Goal: Transaction & Acquisition: Purchase product/service

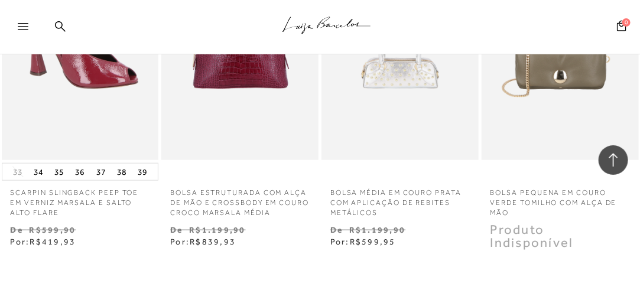
scroll to position [2010, 0]
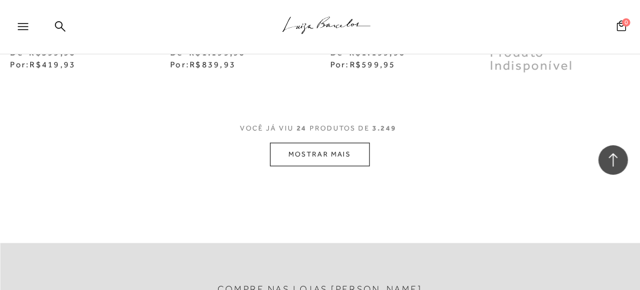
click at [310, 146] on button "MOSTRAR MAIS" at bounding box center [319, 154] width 99 height 23
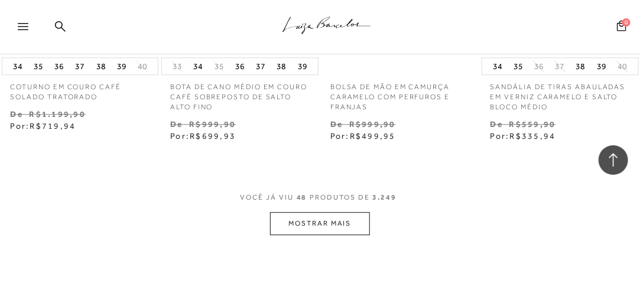
scroll to position [4020, 0]
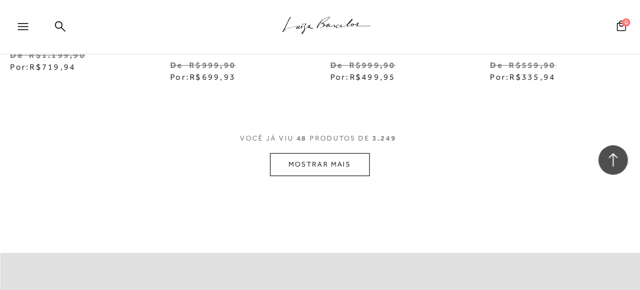
click at [295, 153] on button "MOSTRAR MAIS" at bounding box center [319, 164] width 99 height 23
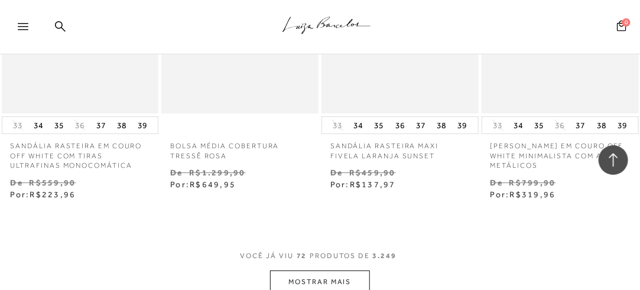
scroll to position [6030, 0]
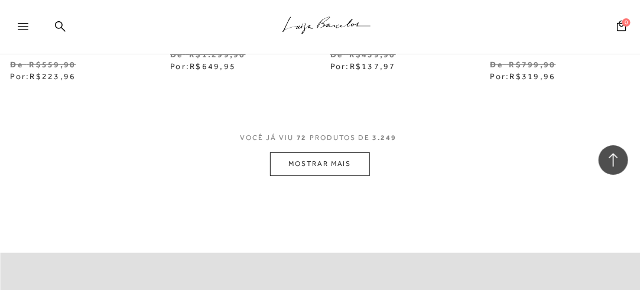
click at [332, 144] on span "VOCÊ JÁ VIU 72 PRODUTOS DE 3.249" at bounding box center [321, 141] width 160 height 21
click at [332, 154] on button "MOSTRAR MAIS" at bounding box center [319, 164] width 99 height 23
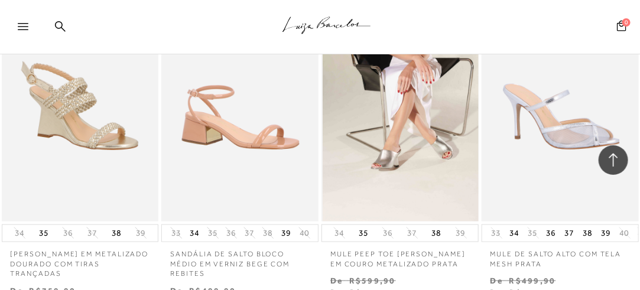
scroll to position [8040, 0]
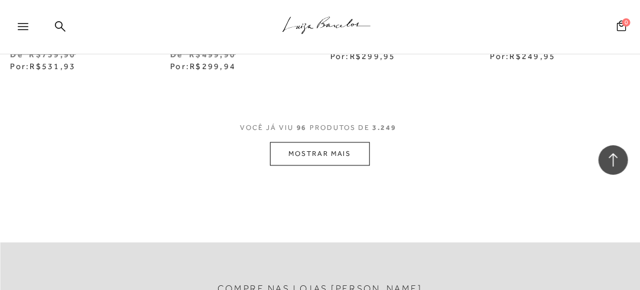
click at [328, 152] on button "MOSTRAR MAIS" at bounding box center [319, 153] width 99 height 23
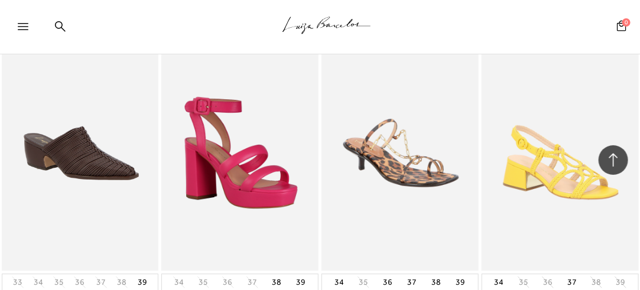
scroll to position [9991, 0]
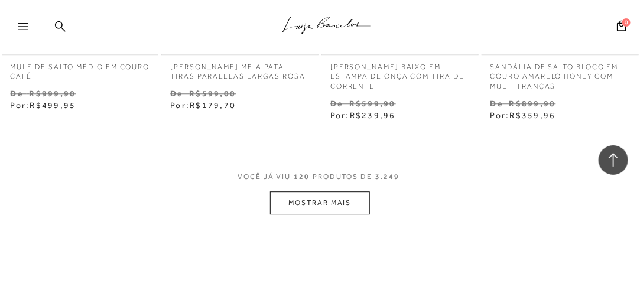
click at [296, 206] on button "MOSTRAR MAIS" at bounding box center [319, 203] width 99 height 23
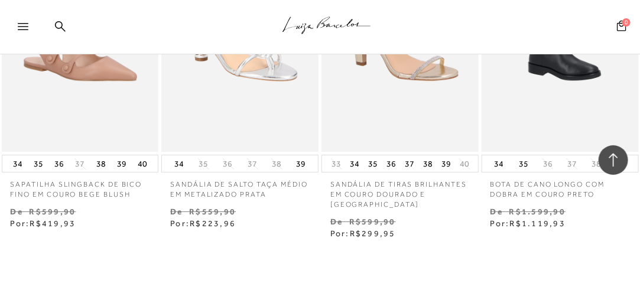
scroll to position [12119, 0]
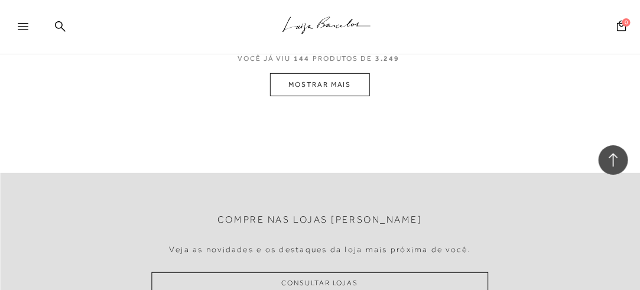
click at [357, 83] on button "MOSTRAR MAIS" at bounding box center [319, 84] width 99 height 23
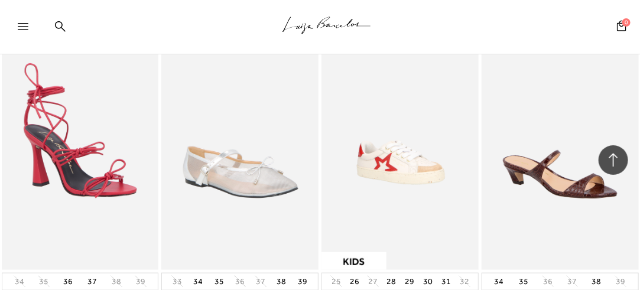
scroll to position [13962, 0]
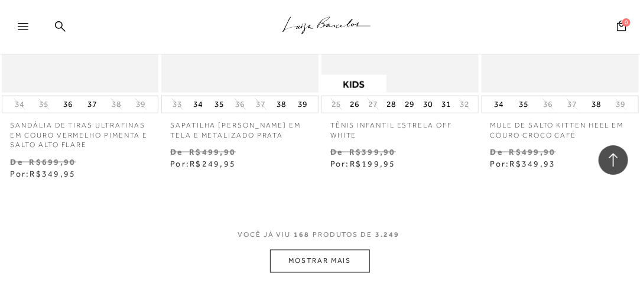
click at [327, 252] on button "MOSTRAR MAIS" at bounding box center [319, 261] width 99 height 23
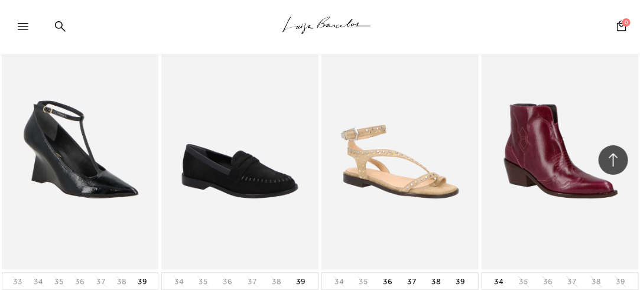
scroll to position [16031, 0]
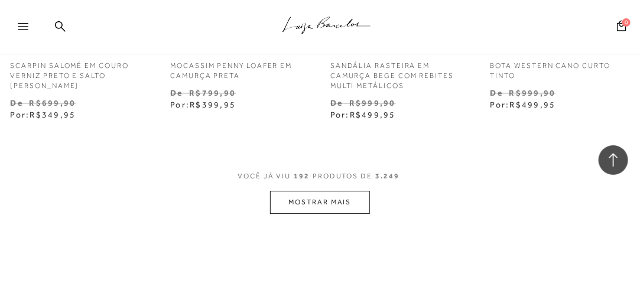
click at [330, 191] on button "MOSTRAR MAIS" at bounding box center [319, 202] width 99 height 23
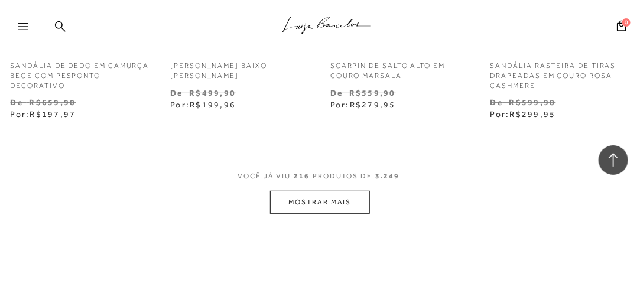
scroll to position [18100, 0]
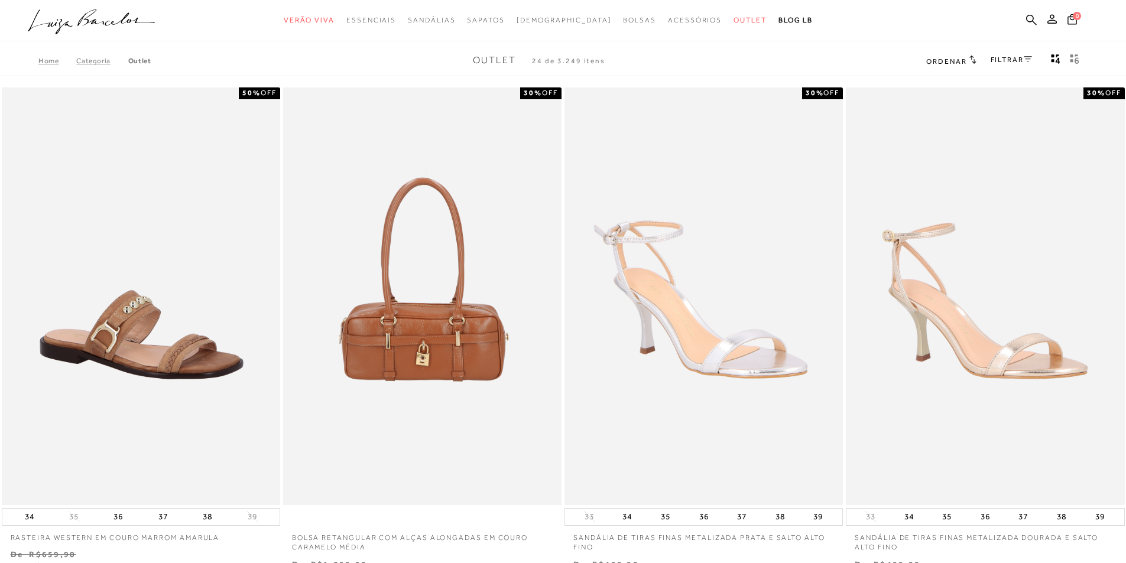
click at [1014, 59] on link "FILTRAR" at bounding box center [1011, 60] width 41 height 8
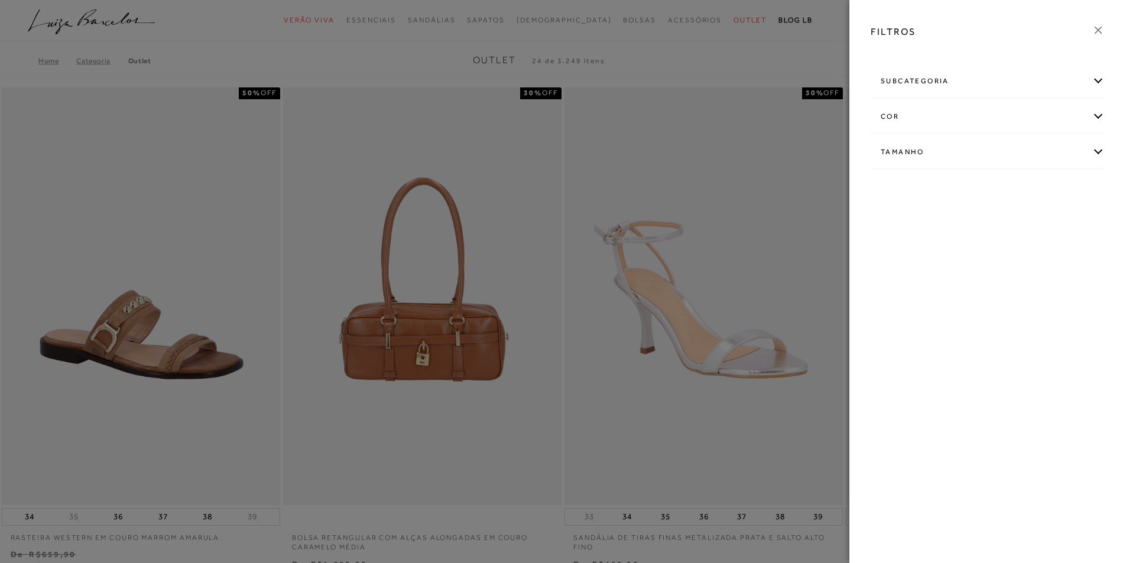
click at [932, 150] on div "Tamanho" at bounding box center [987, 152] width 233 height 31
click at [984, 226] on input "33/34" at bounding box center [984, 224] width 12 height 12
checkbox input "true"
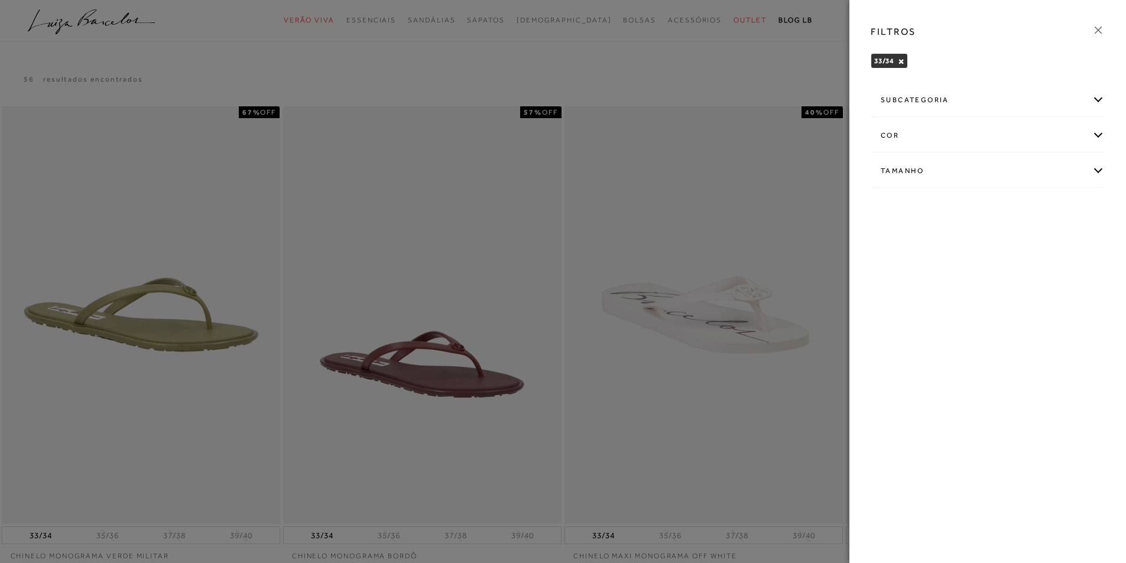
click at [1094, 161] on div "Tamanho" at bounding box center [987, 170] width 233 height 31
click at [1042, 247] on label "34" at bounding box center [1038, 240] width 27 height 25
click at [1034, 247] on input "34" at bounding box center [1028, 242] width 12 height 12
checkbox input "true"
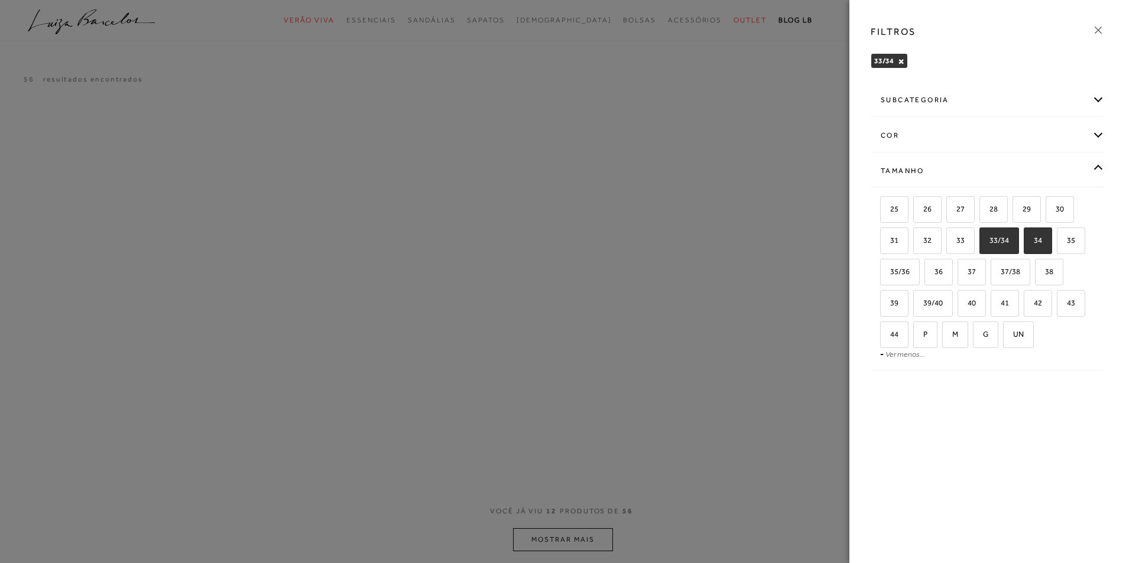
click at [1006, 241] on span "33/34" at bounding box center [995, 240] width 28 height 9
click at [990, 241] on input "33/34" at bounding box center [984, 242] width 12 height 12
checkbox input "false"
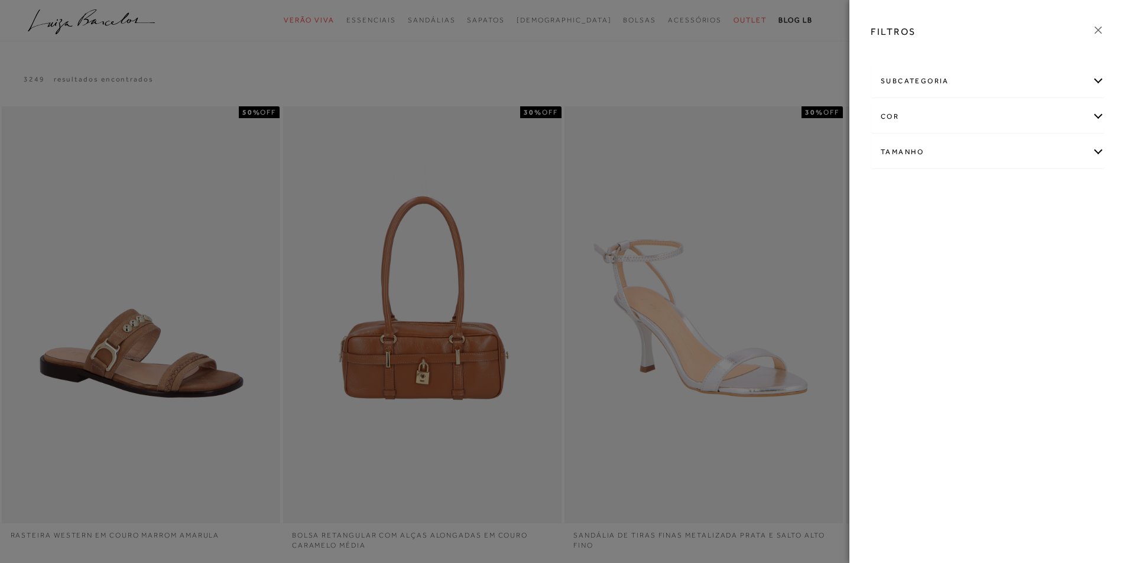
click at [940, 106] on div "cor" at bounding box center [987, 116] width 233 height 31
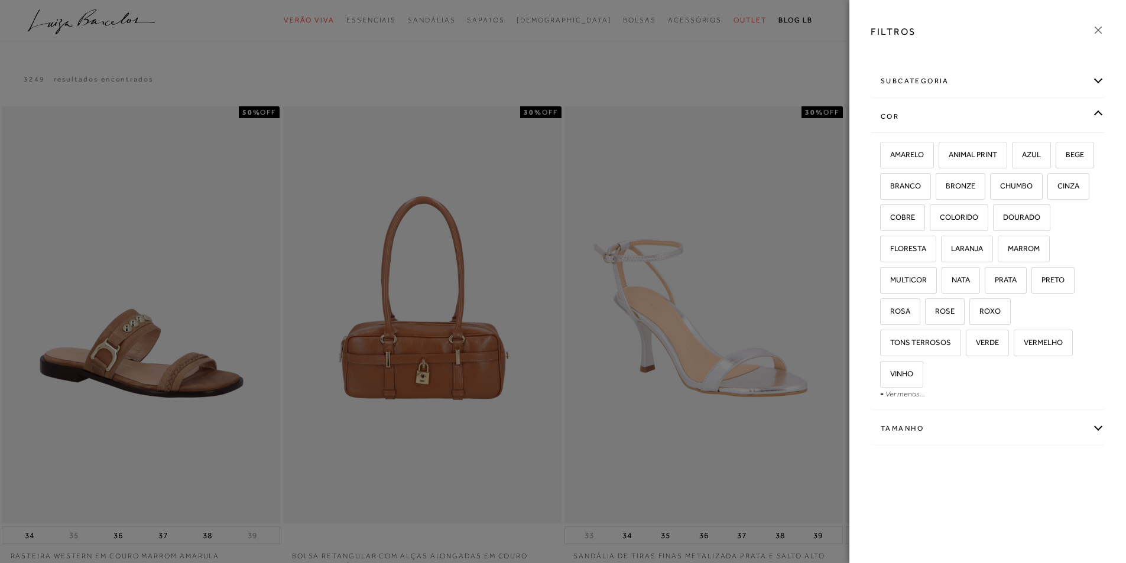
click at [966, 79] on div "subcategoria" at bounding box center [987, 81] width 233 height 31
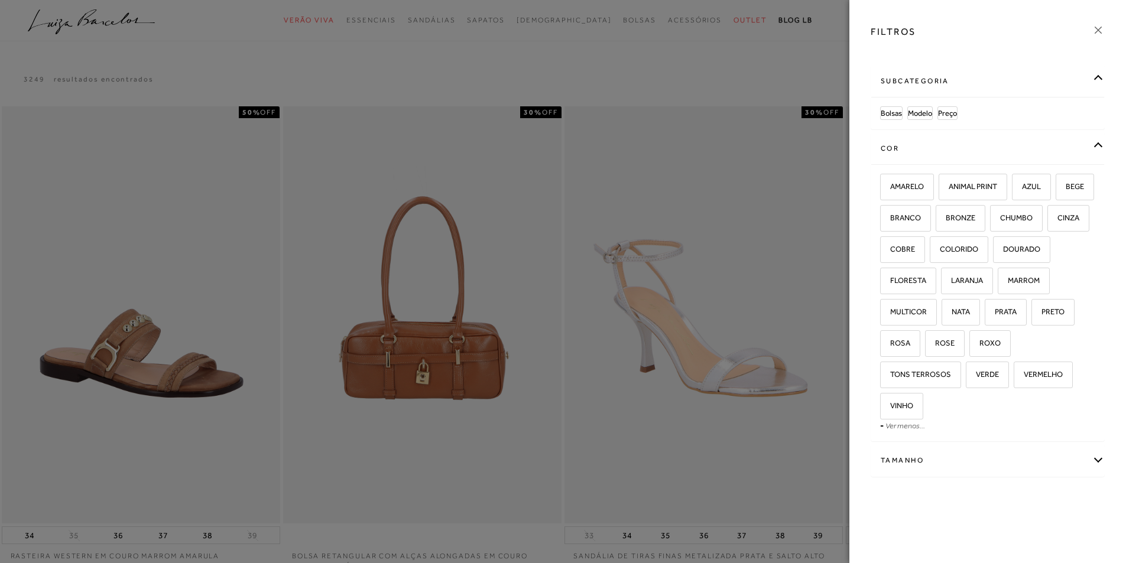
click at [1093, 76] on div "subcategoria" at bounding box center [987, 81] width 233 height 31
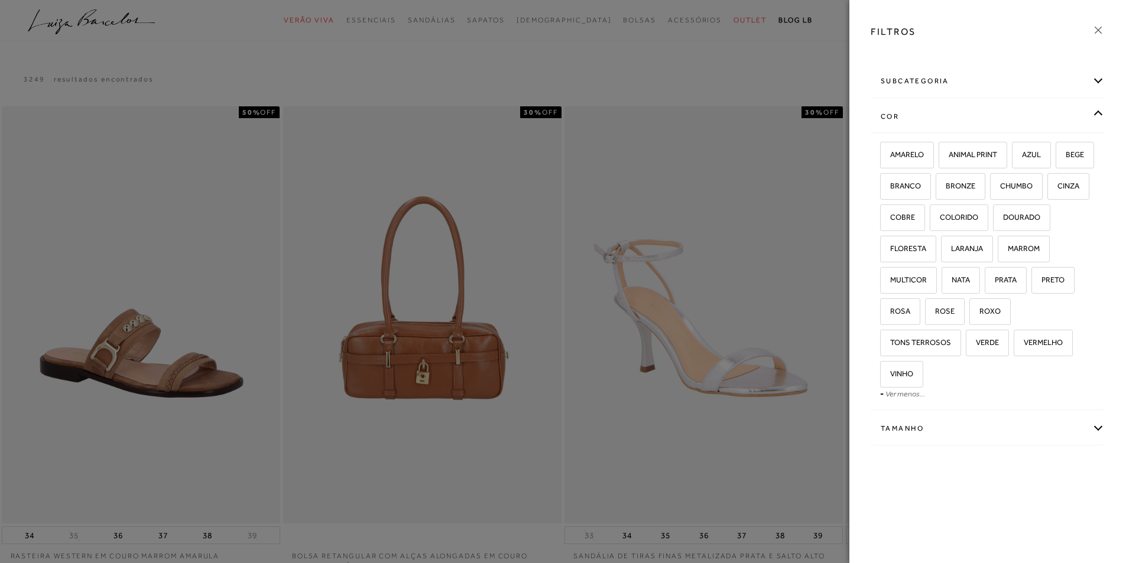
click at [1091, 111] on div "cor" at bounding box center [987, 116] width 233 height 31
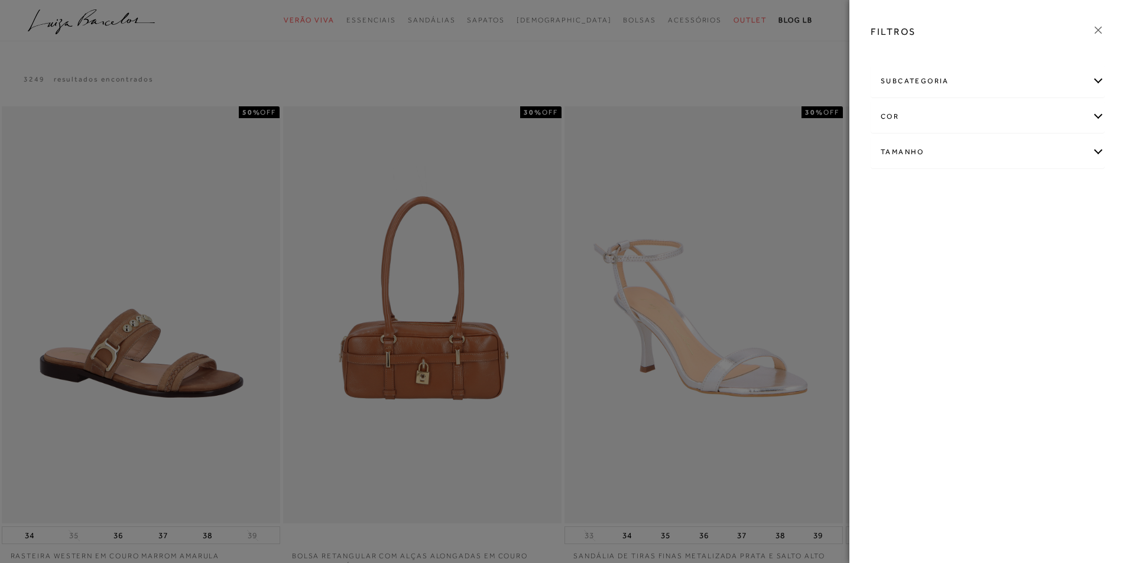
click at [984, 79] on div "subcategoria" at bounding box center [987, 81] width 233 height 31
click at [922, 116] on span "Modelo" at bounding box center [920, 113] width 24 height 9
drag, startPoint x: 1100, startPoint y: 33, endPoint x: 1086, endPoint y: 40, distance: 15.3
click at [1098, 33] on icon at bounding box center [1098, 30] width 13 height 13
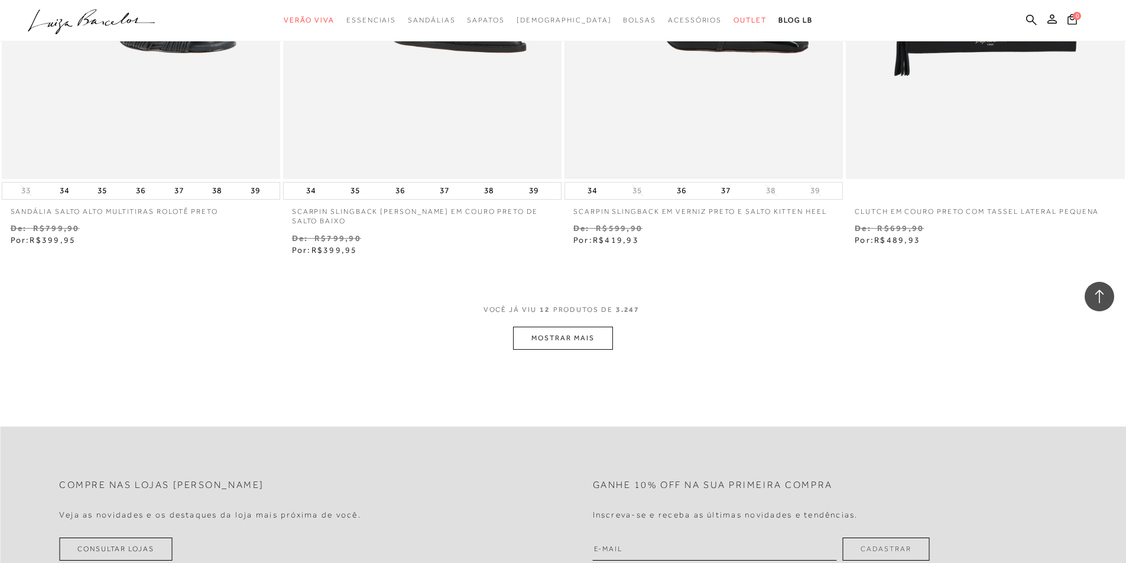
scroll to position [1537, 0]
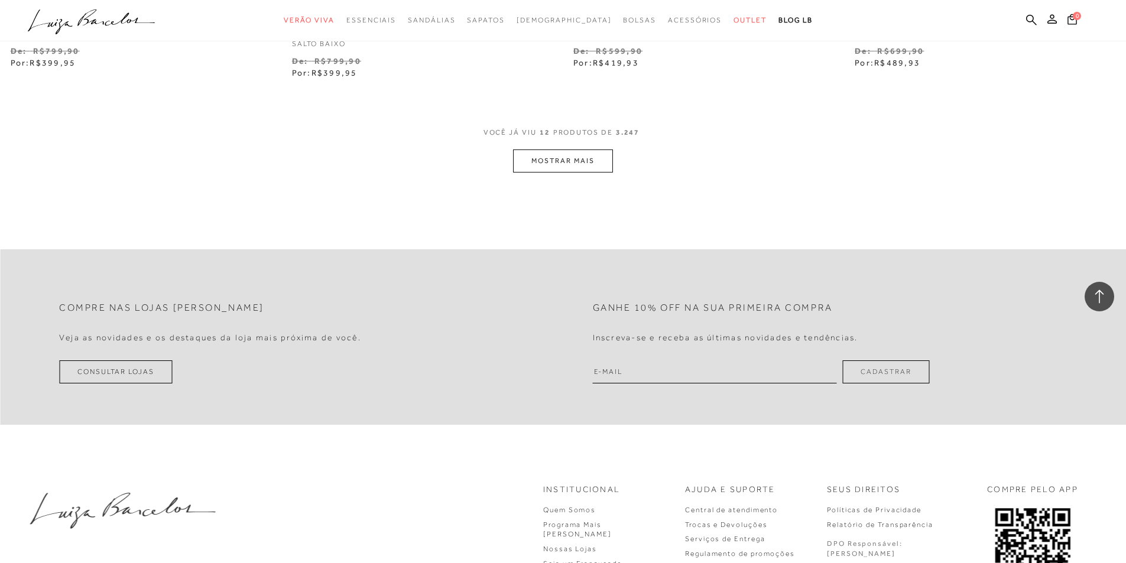
click at [600, 170] on button "MOSTRAR MAIS" at bounding box center [562, 161] width 99 height 23
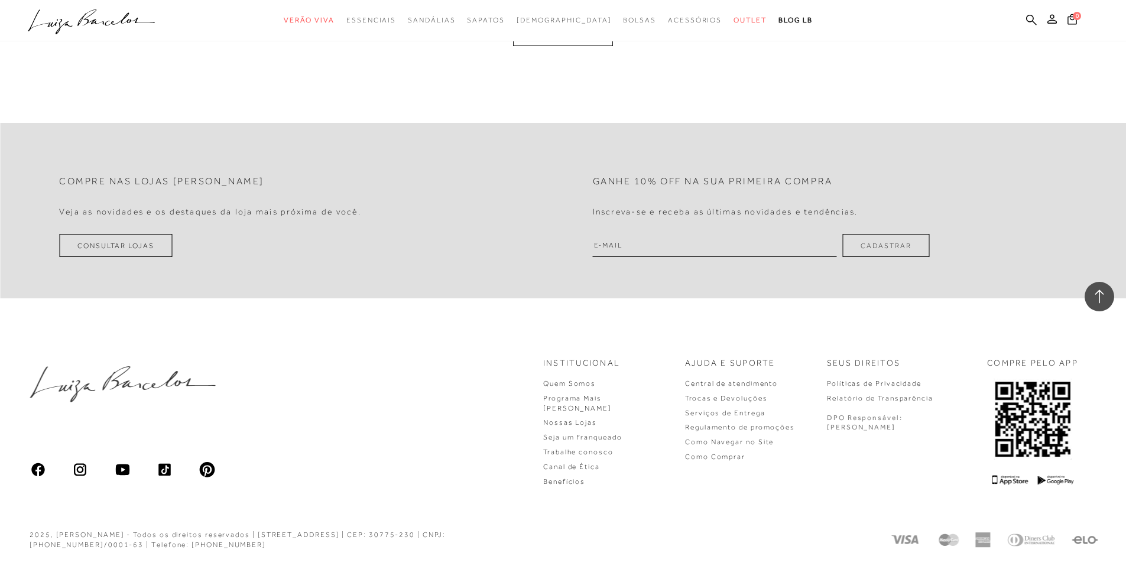
scroll to position [2949, 0]
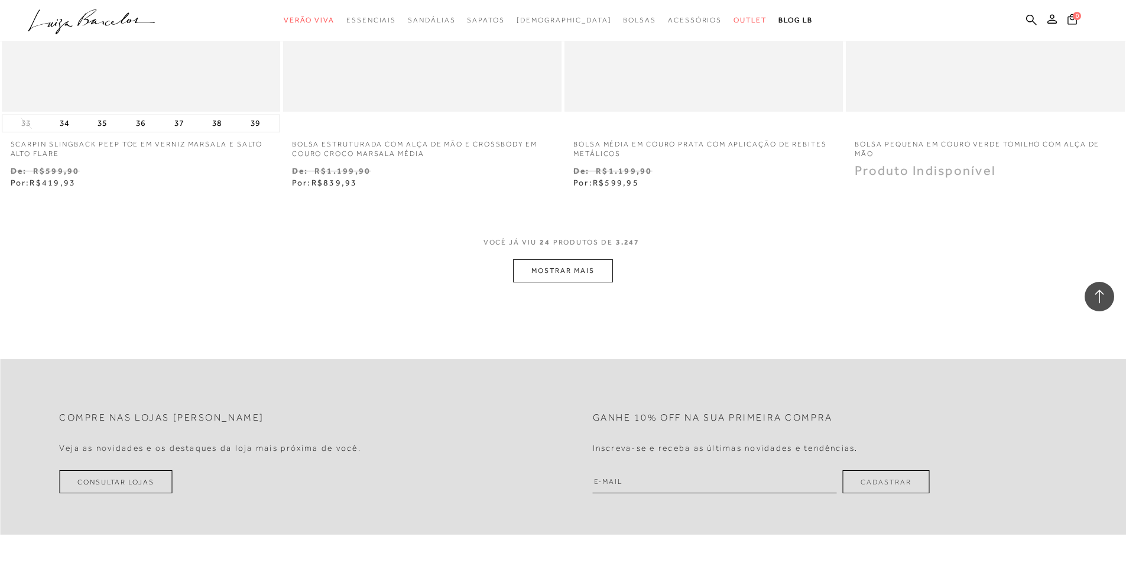
click at [591, 276] on button "MOSTRAR MAIS" at bounding box center [562, 271] width 99 height 23
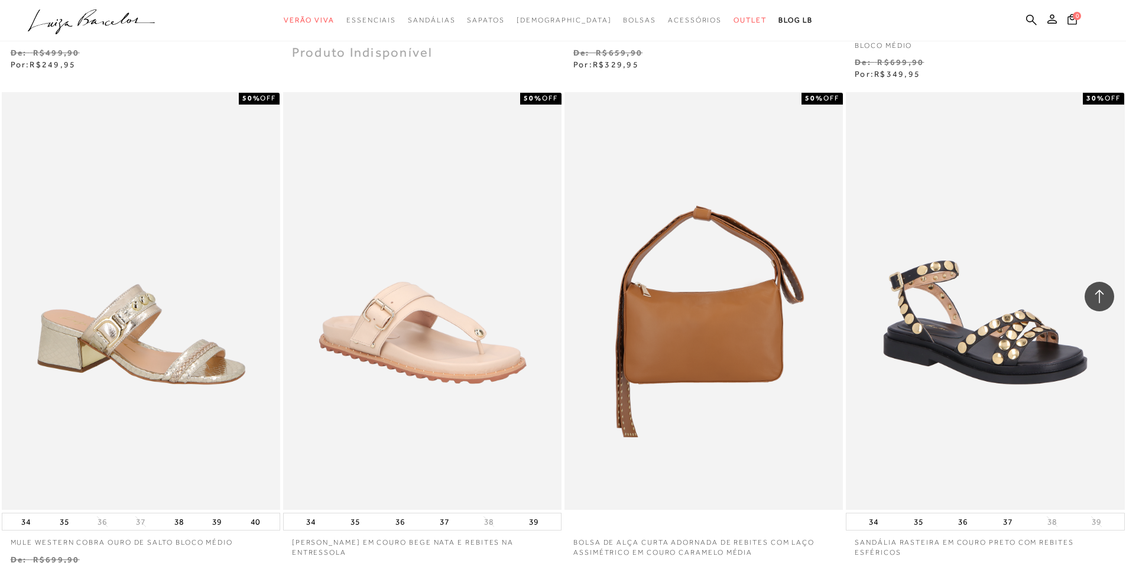
scroll to position [4427, 0]
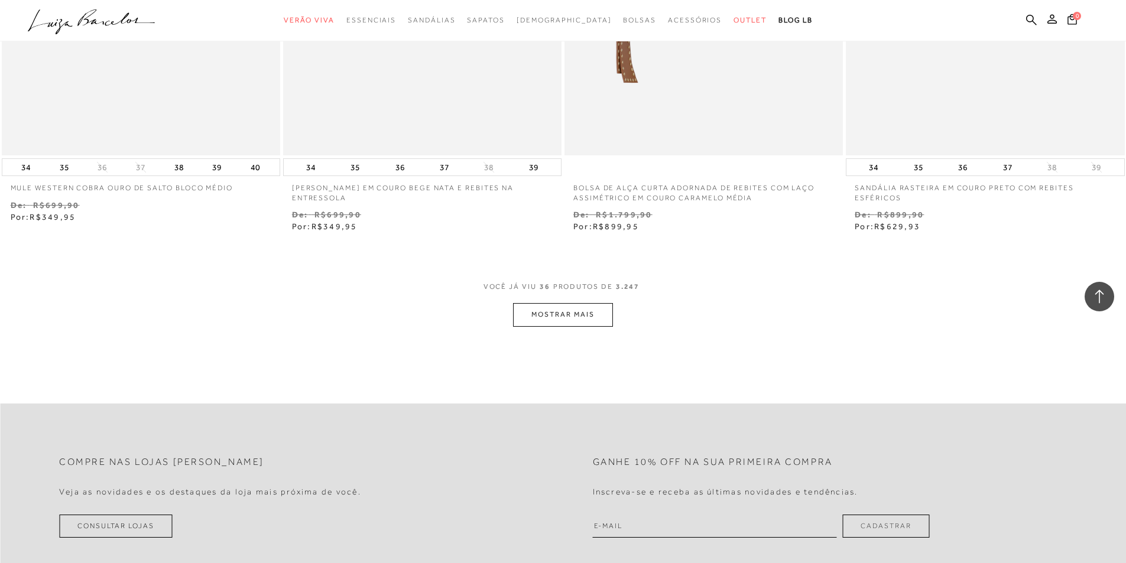
click at [576, 322] on button "MOSTRAR MAIS" at bounding box center [562, 314] width 99 height 23
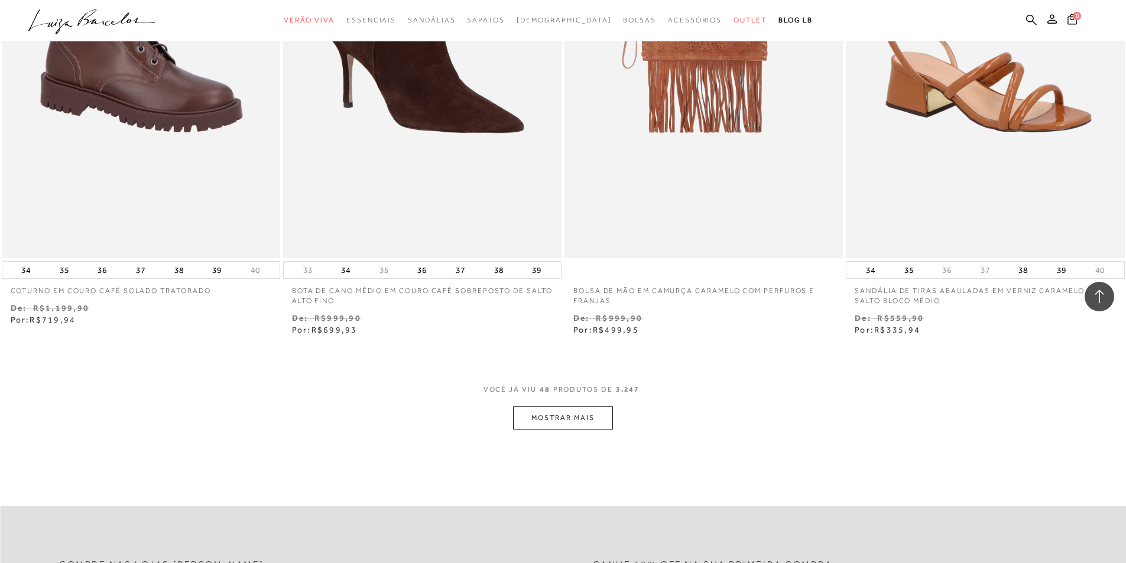
scroll to position [6023, 0]
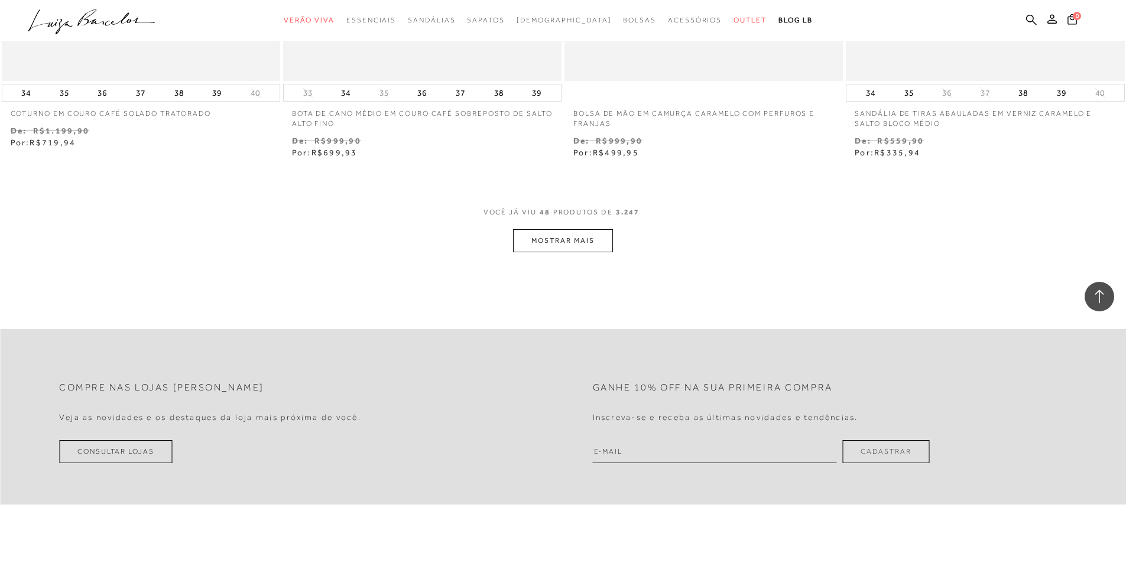
click at [584, 242] on button "MOSTRAR MAIS" at bounding box center [562, 240] width 99 height 23
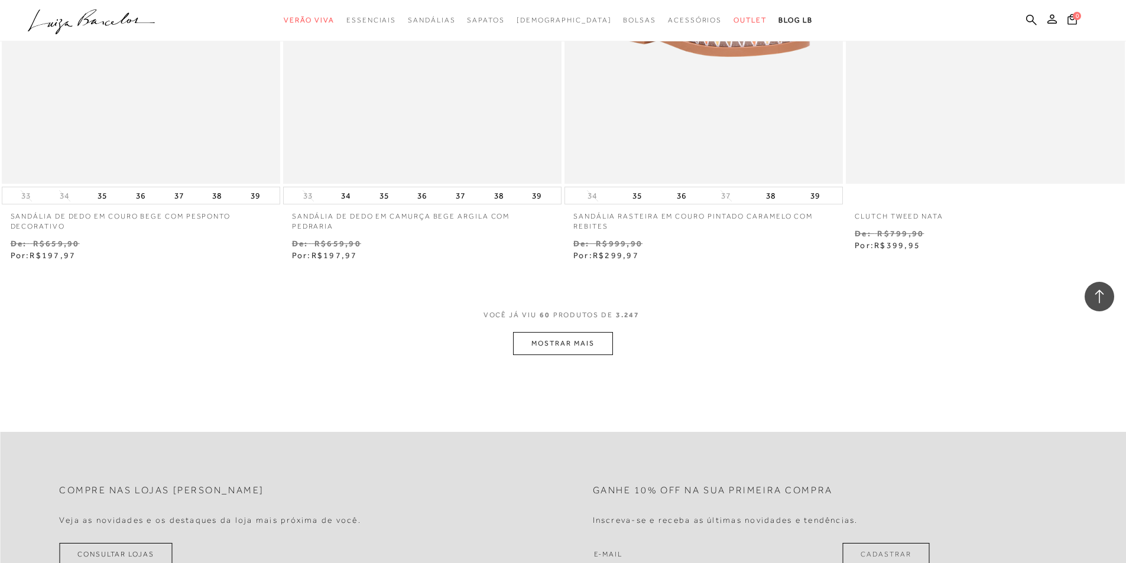
scroll to position [7737, 0]
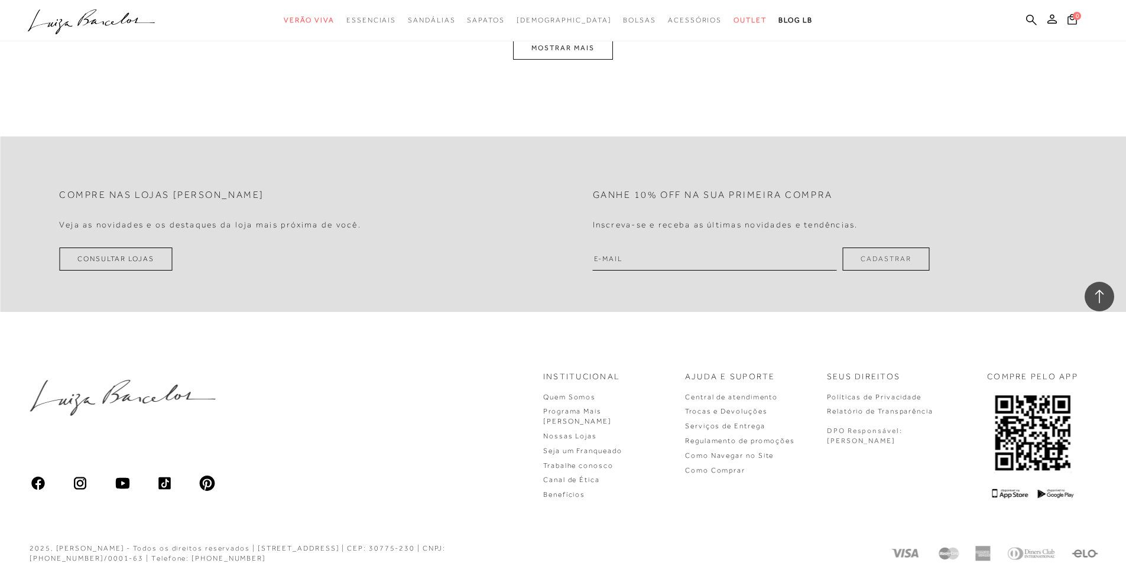
click at [547, 55] on button "MOSTRAR MAIS" at bounding box center [562, 48] width 99 height 23
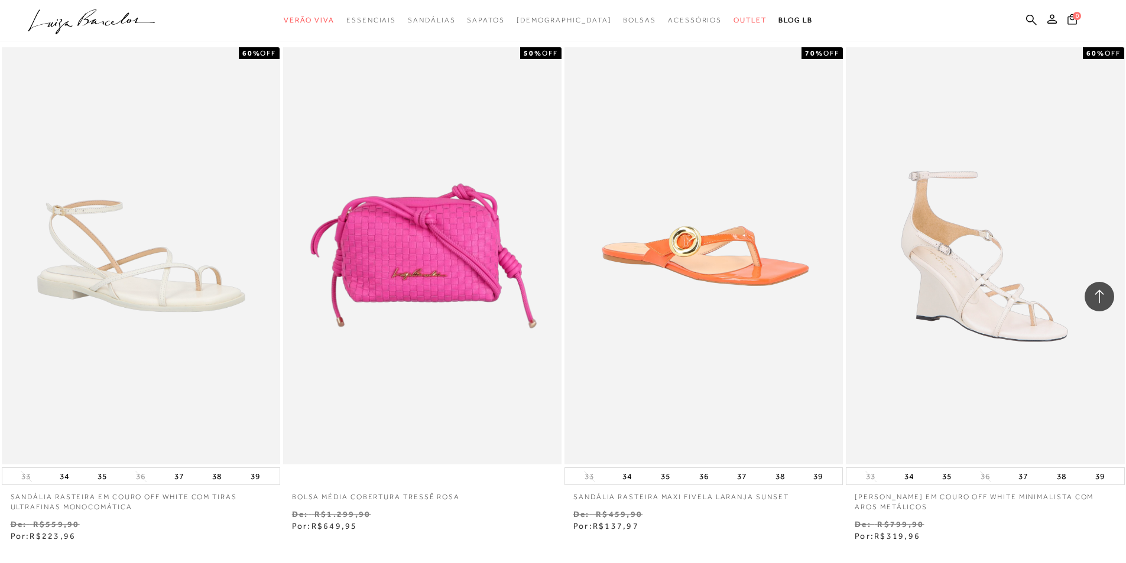
scroll to position [8919, 0]
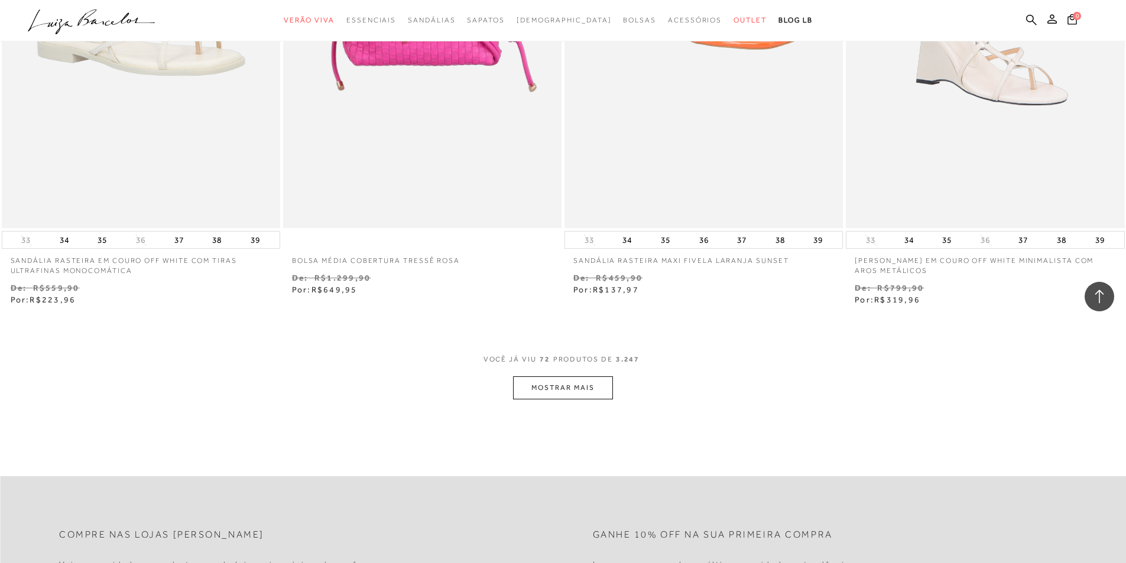
click at [560, 387] on button "MOSTRAR MAIS" at bounding box center [562, 388] width 99 height 23
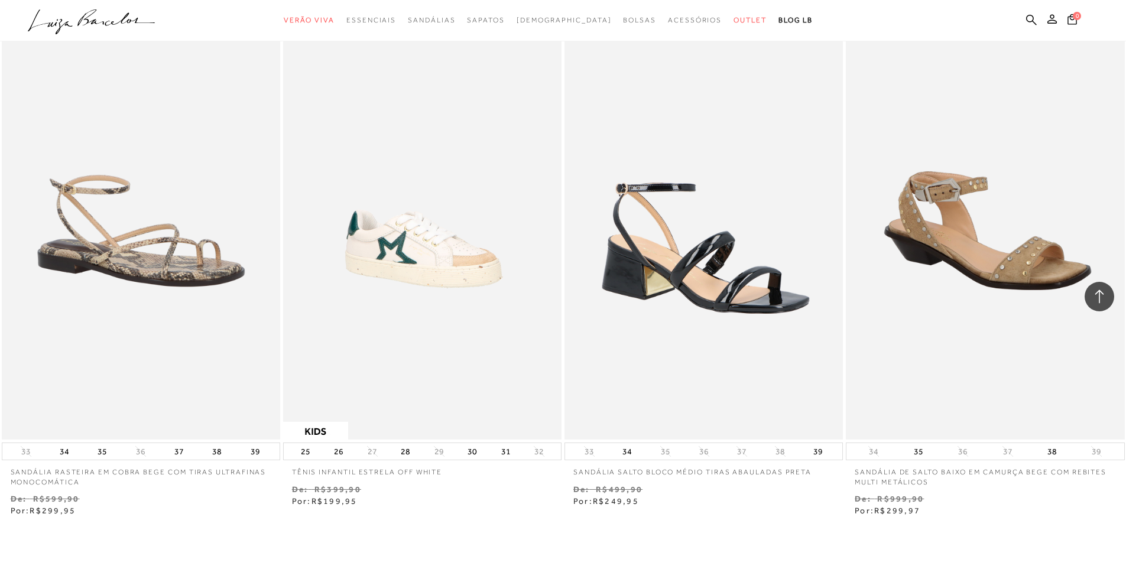
scroll to position [10397, 0]
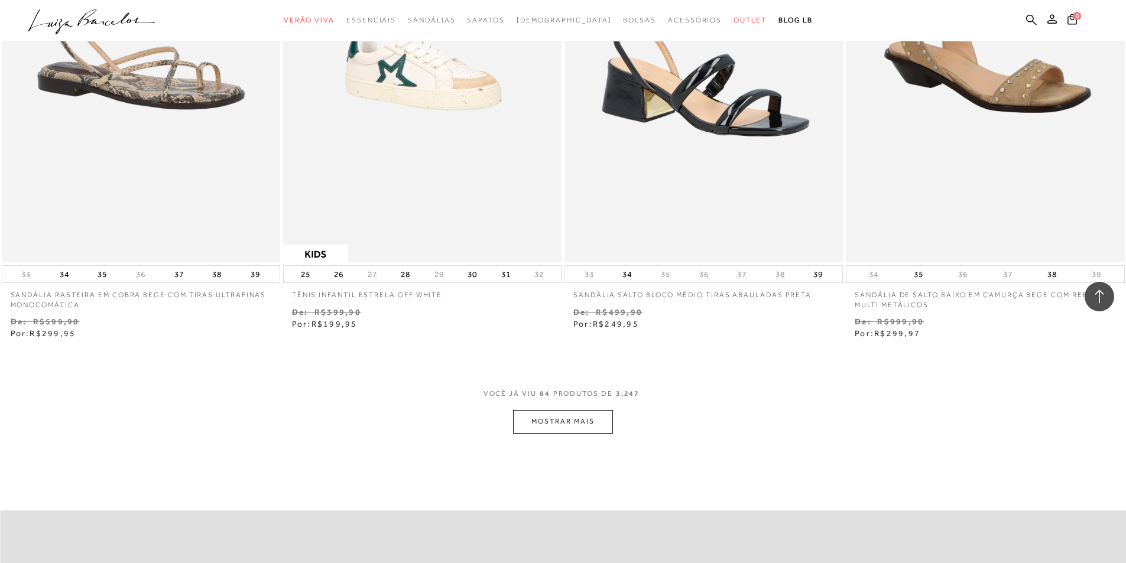
click at [562, 428] on button "MOSTRAR MAIS" at bounding box center [562, 421] width 99 height 23
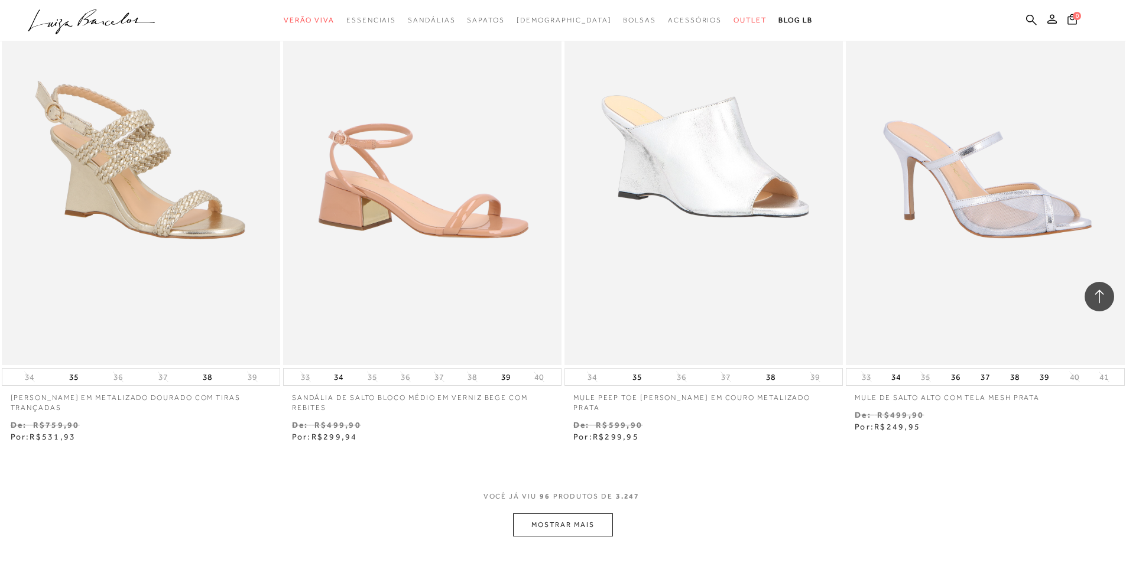
scroll to position [12171, 0]
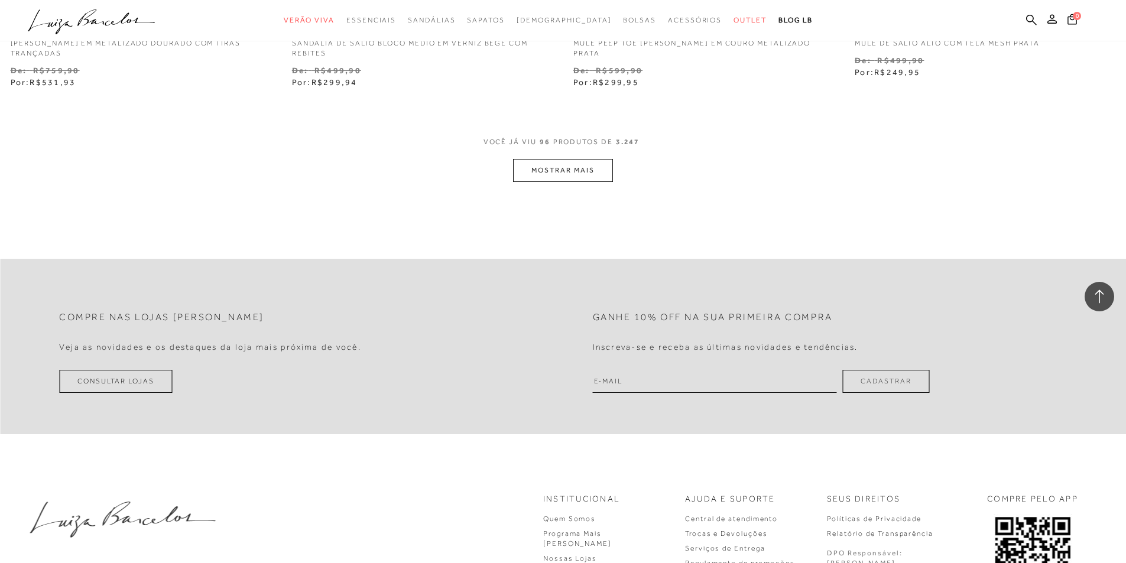
click at [562, 179] on button "MOSTRAR MAIS" at bounding box center [562, 170] width 99 height 23
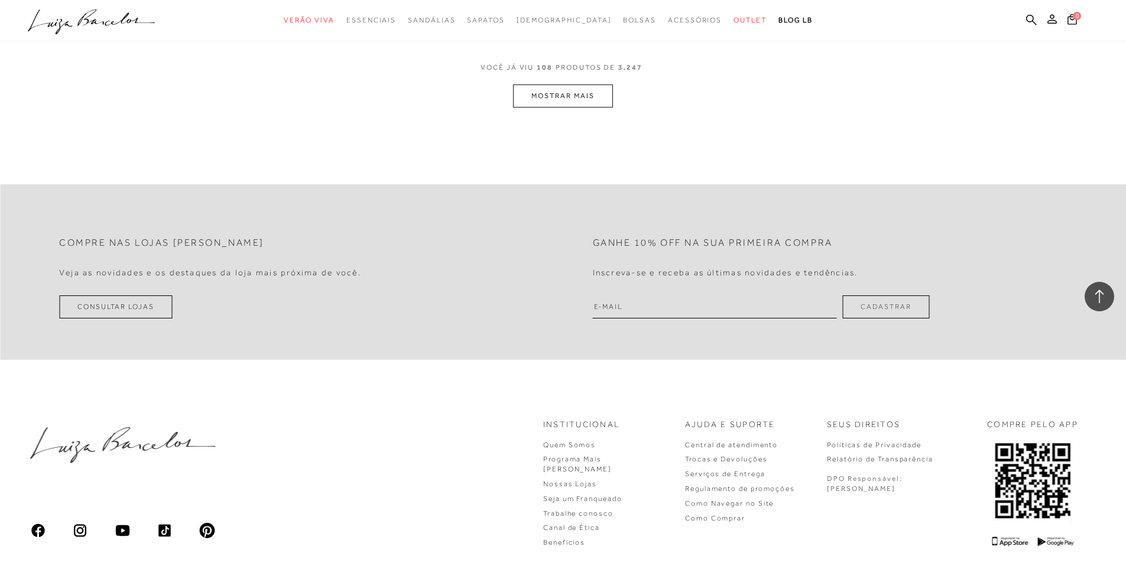
scroll to position [13530, 0]
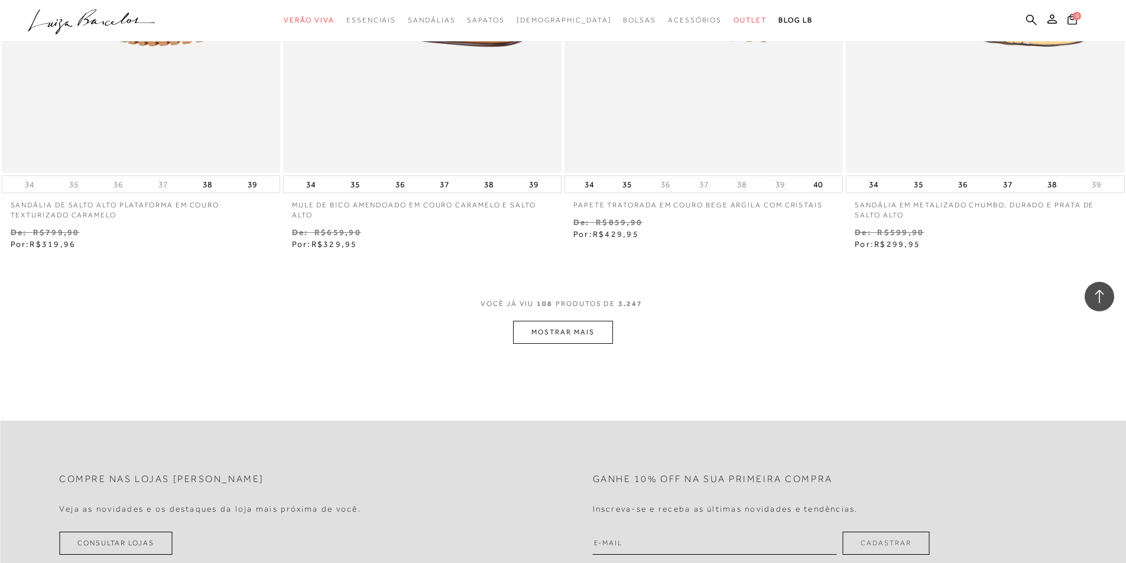
click at [572, 330] on button "MOSTRAR MAIS" at bounding box center [562, 332] width 99 height 23
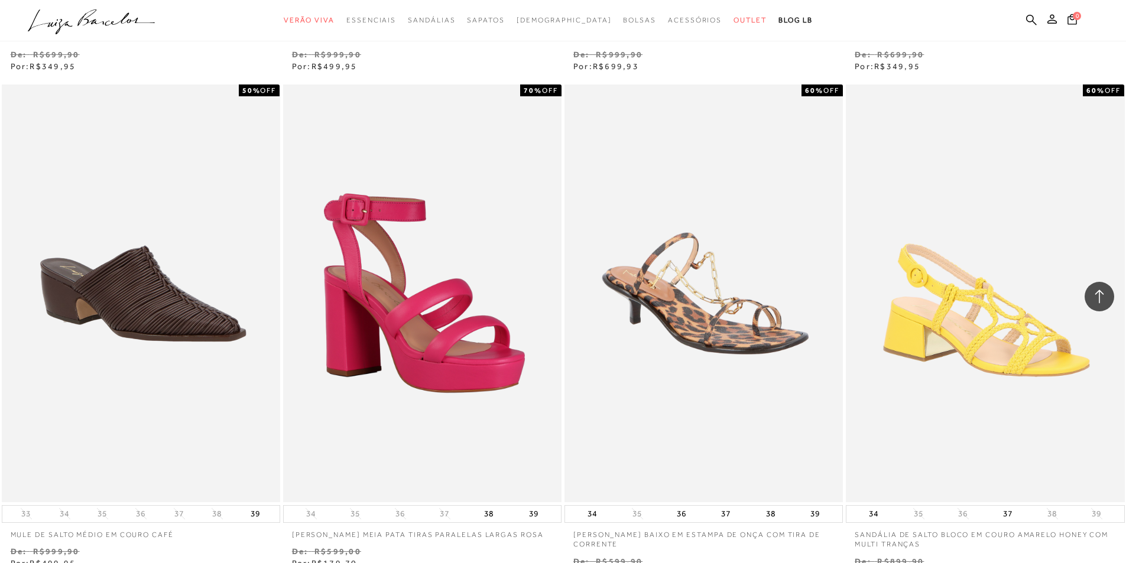
scroll to position [15068, 0]
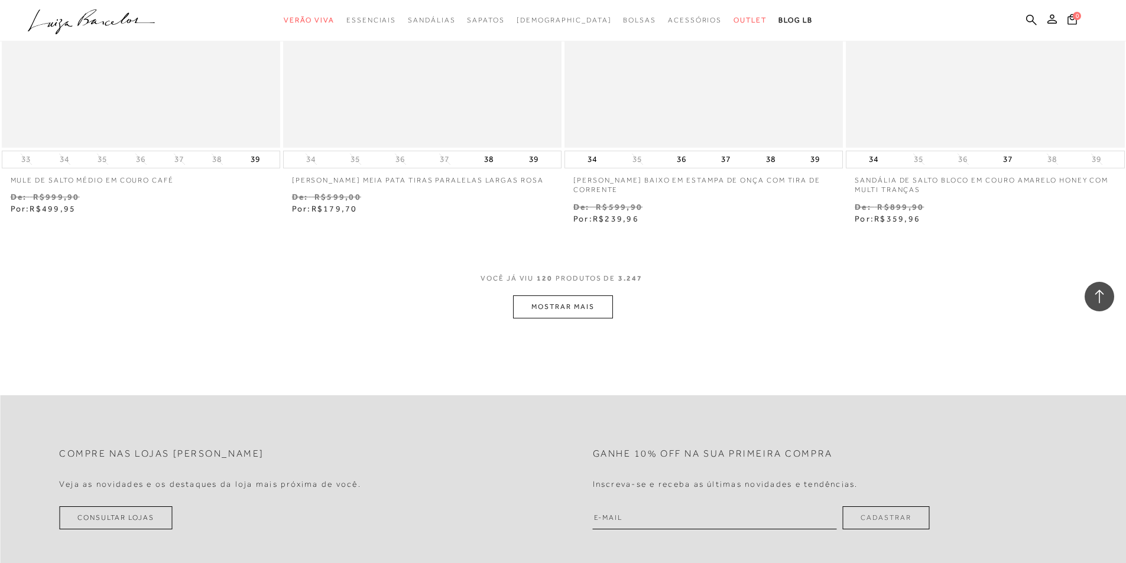
click at [530, 300] on button "MOSTRAR MAIS" at bounding box center [562, 307] width 99 height 23
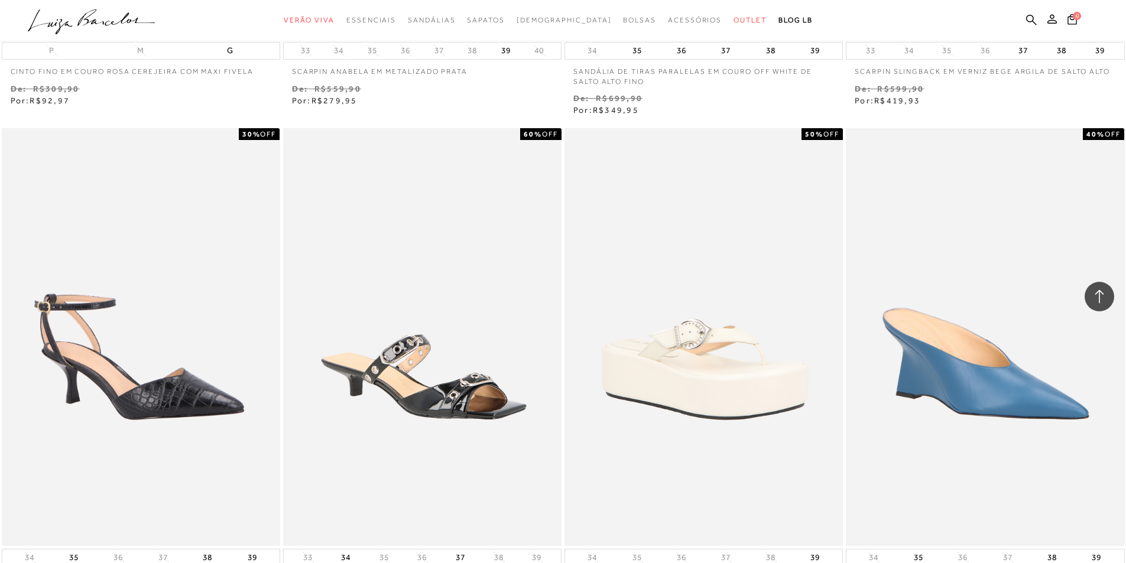
scroll to position [16427, 0]
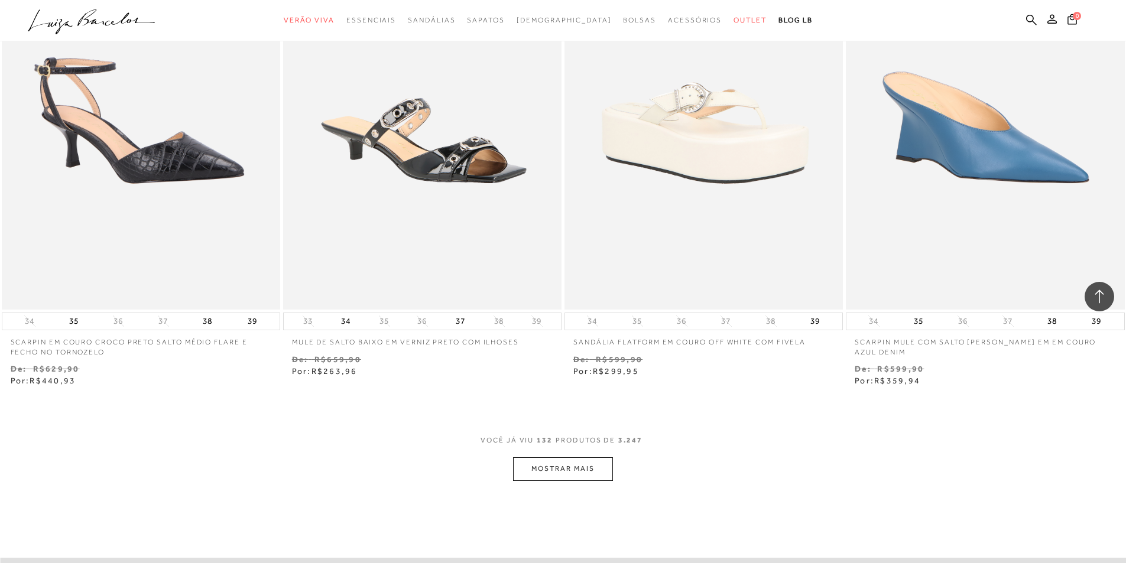
click at [565, 463] on button "MOSTRAR MAIS" at bounding box center [562, 469] width 99 height 23
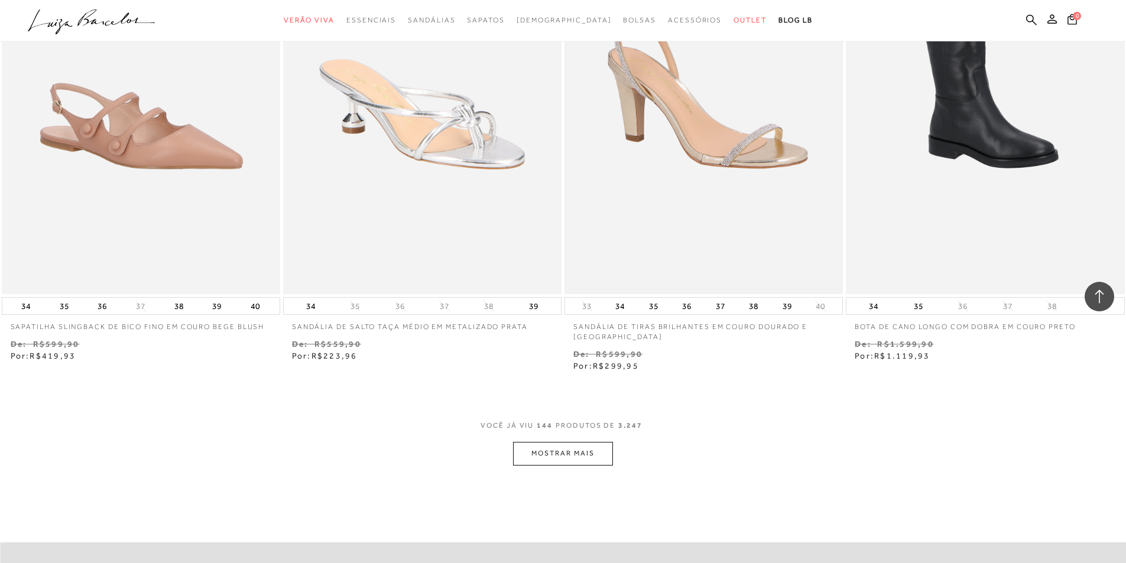
scroll to position [18142, 0]
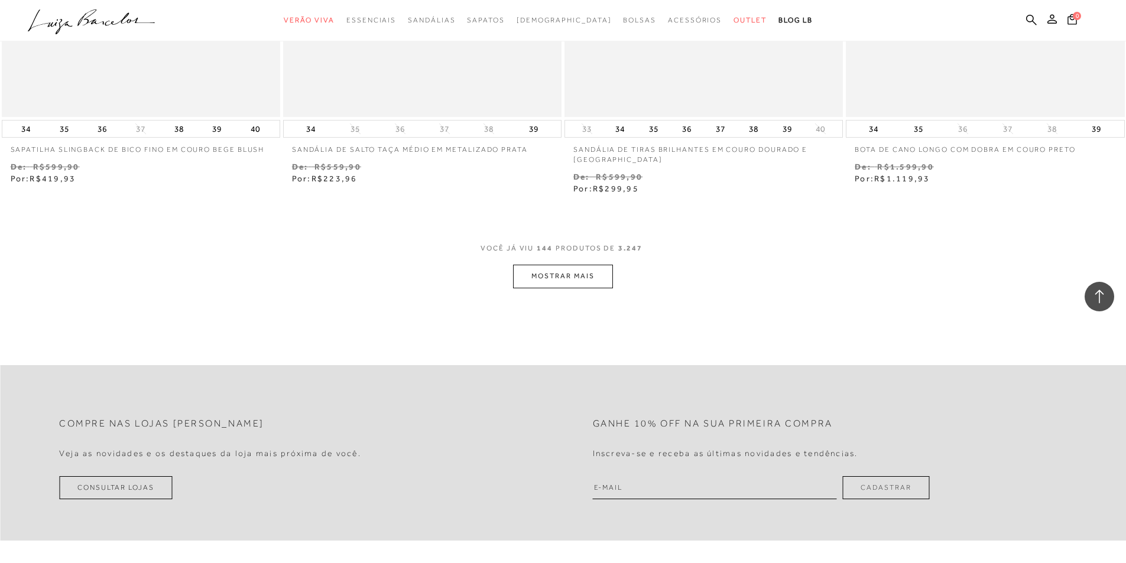
click at [569, 272] on button "MOSTRAR MAIS" at bounding box center [562, 276] width 99 height 23
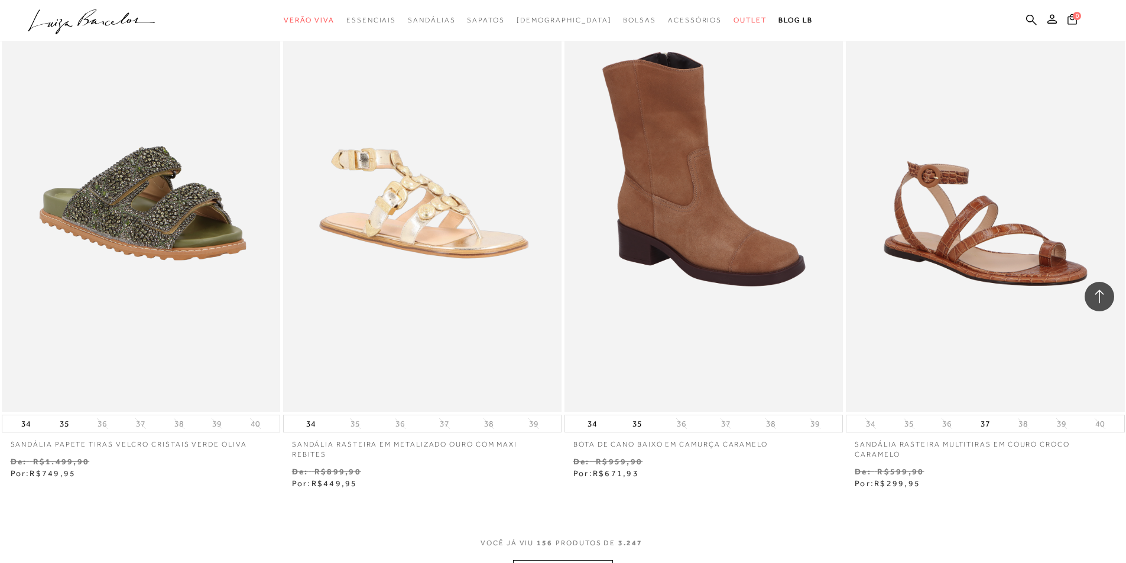
scroll to position [19664, 0]
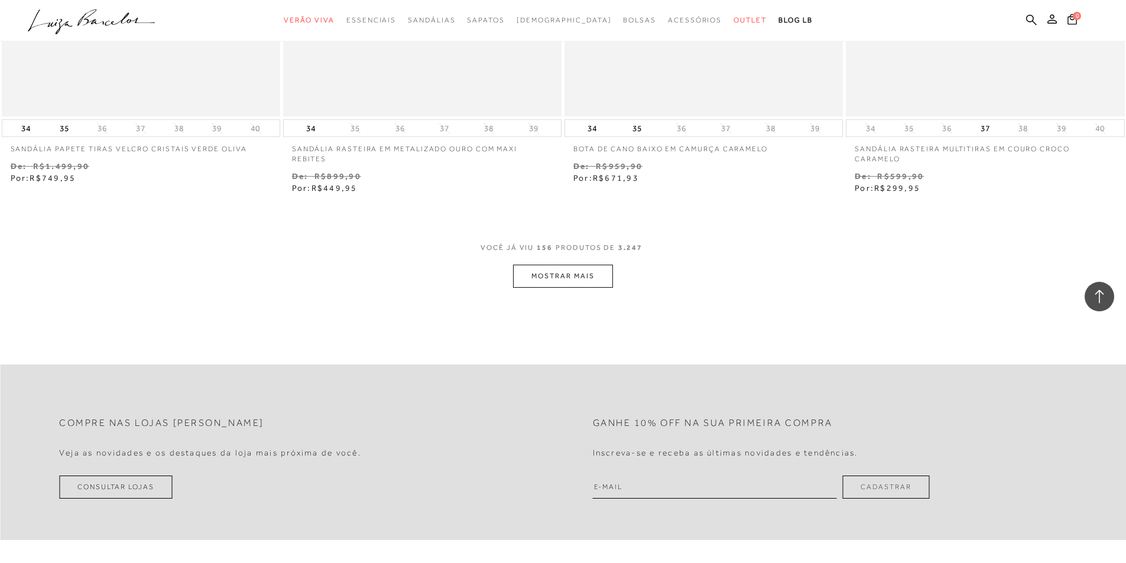
click at [594, 279] on button "MOSTRAR MAIS" at bounding box center [562, 276] width 99 height 23
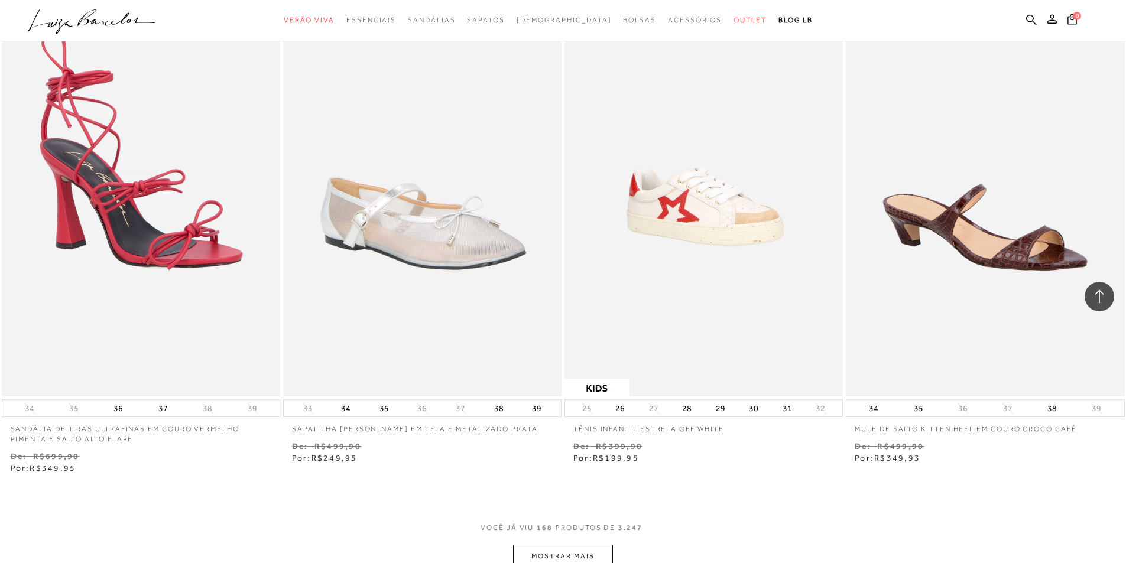
scroll to position [21201, 0]
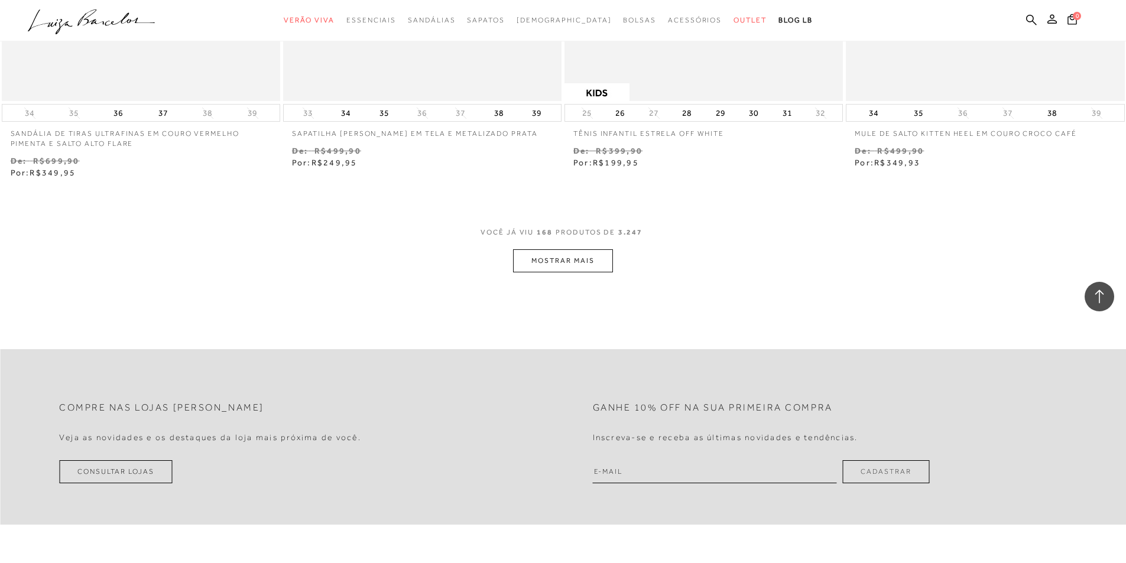
click at [585, 264] on button "MOSTRAR MAIS" at bounding box center [562, 260] width 99 height 23
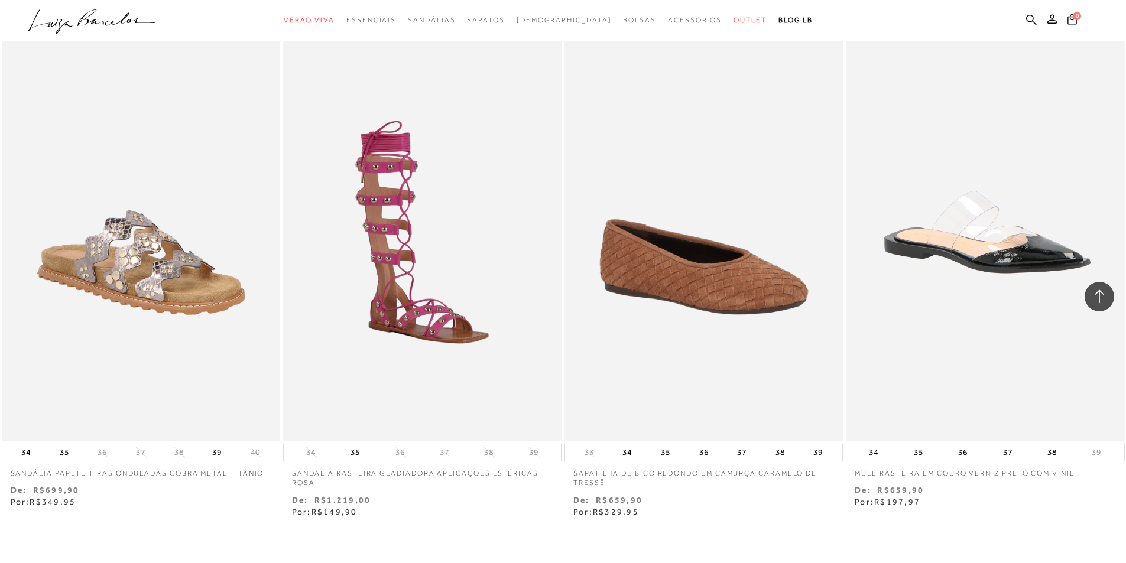
scroll to position [22679, 0]
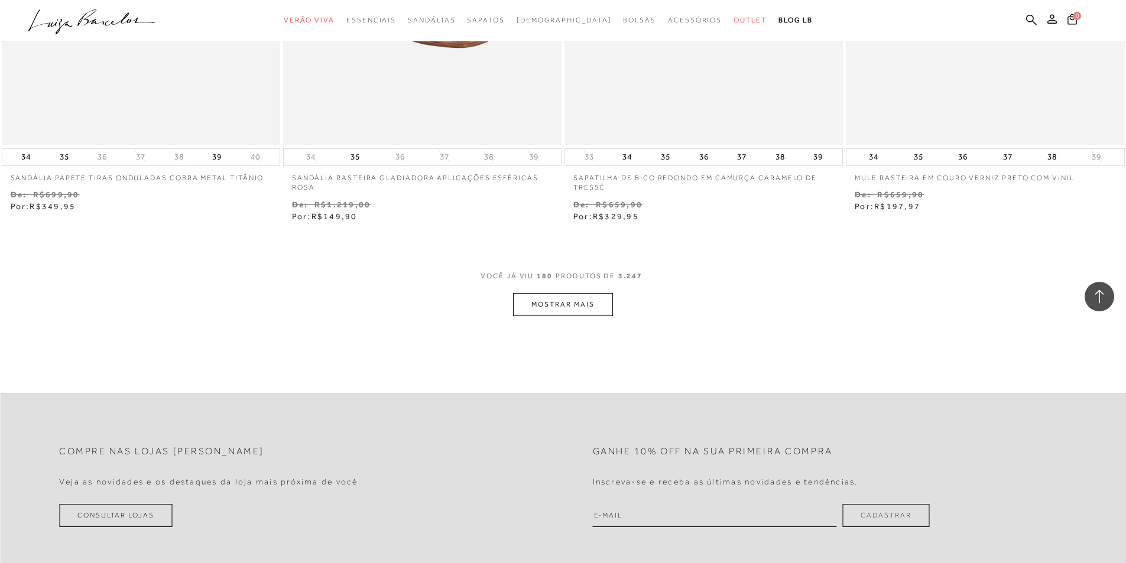
click at [572, 310] on button "MOSTRAR MAIS" at bounding box center [562, 304] width 99 height 23
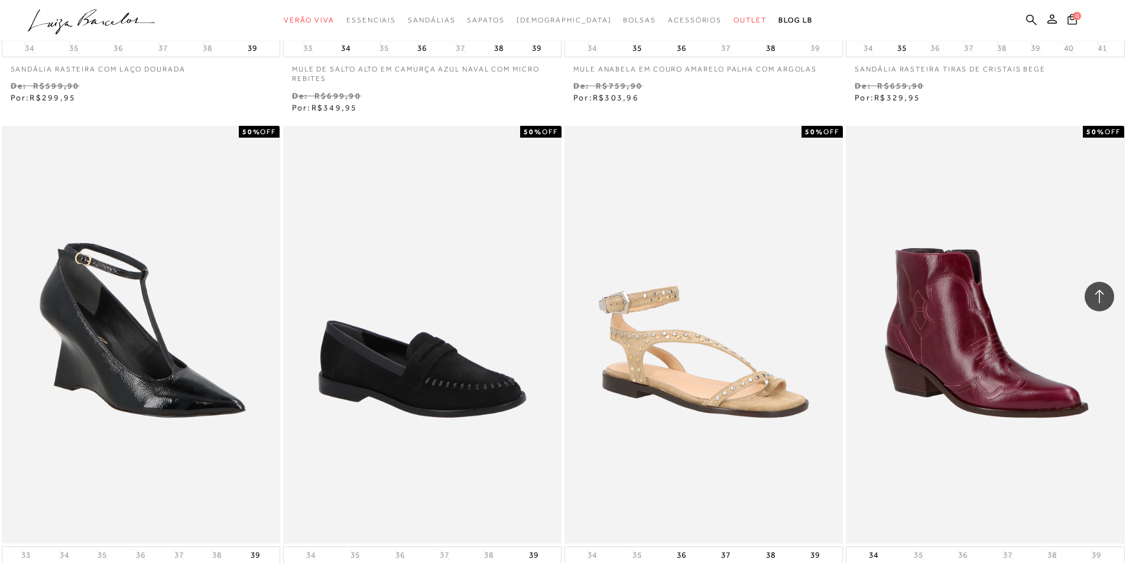
scroll to position [24098, 0]
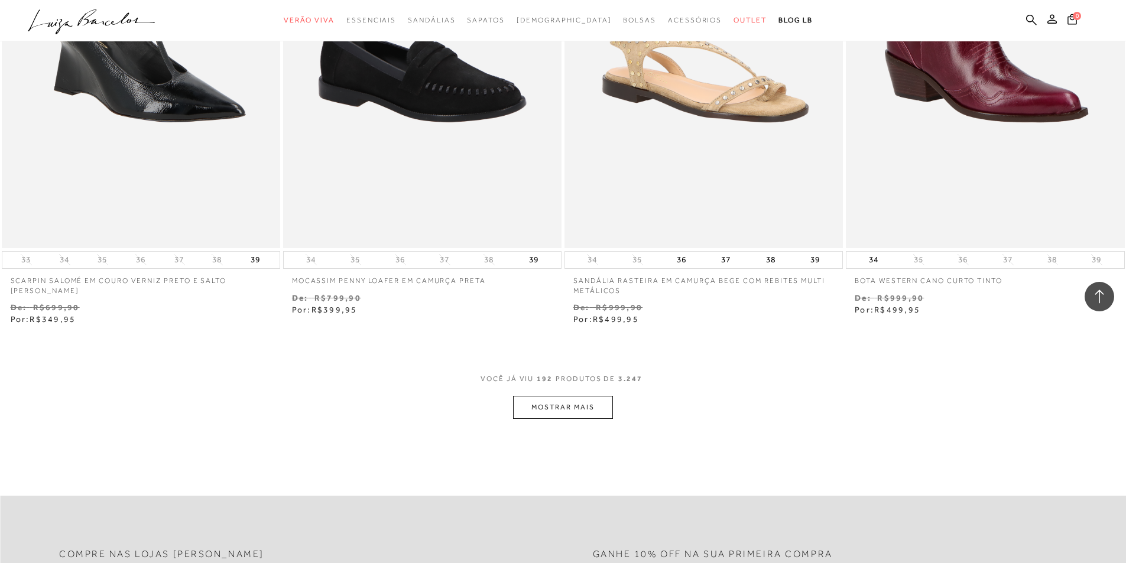
click at [577, 415] on button "MOSTRAR MAIS" at bounding box center [562, 407] width 99 height 23
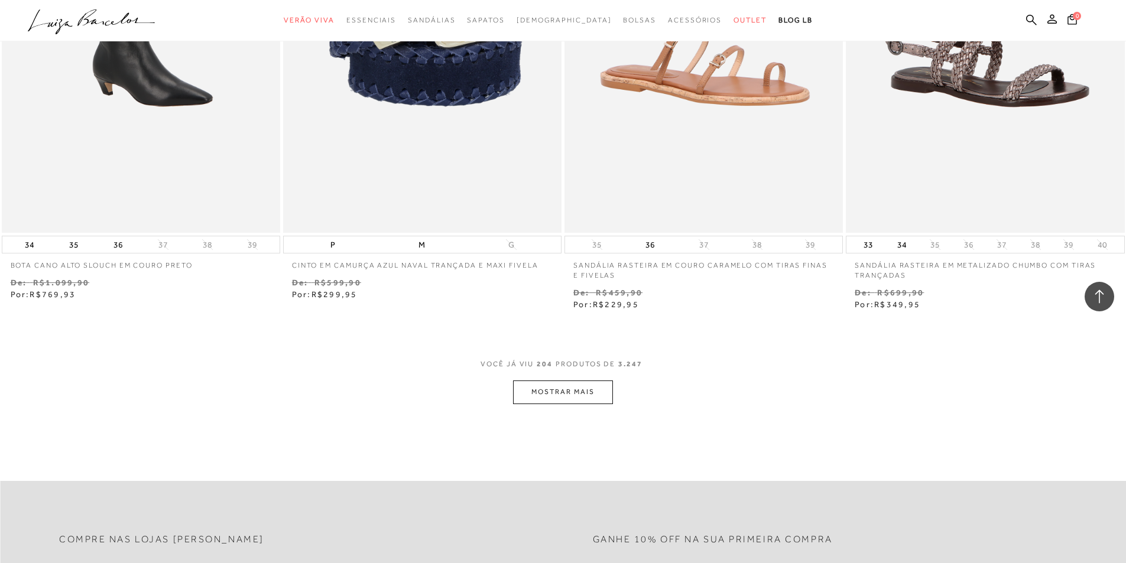
scroll to position [25753, 0]
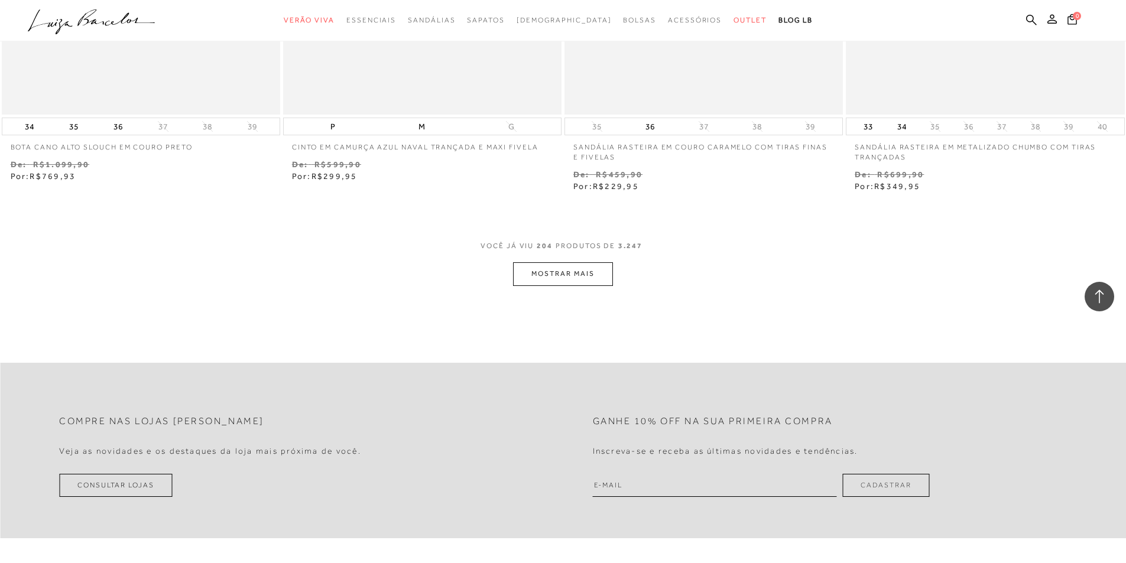
click at [565, 271] on button "MOSTRAR MAIS" at bounding box center [562, 273] width 99 height 23
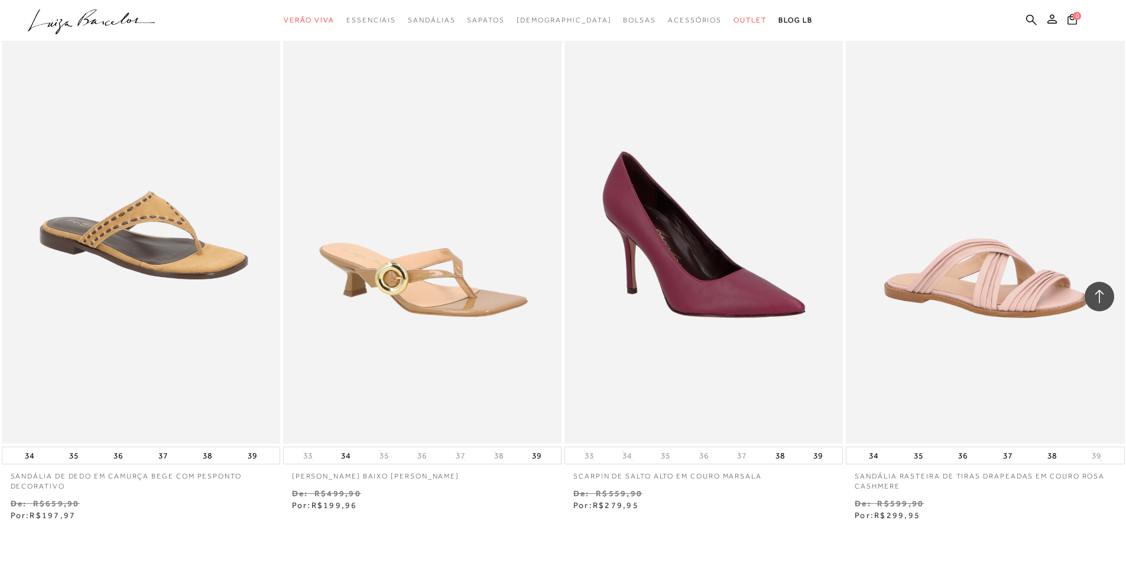
scroll to position [27172, 0]
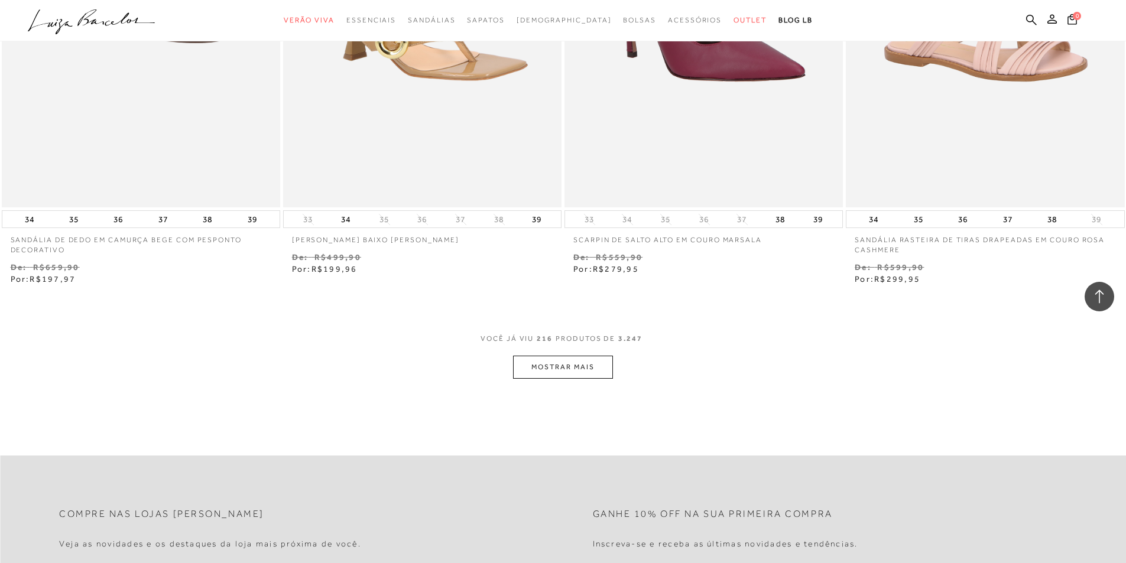
click at [574, 371] on button "MOSTRAR MAIS" at bounding box center [562, 367] width 99 height 23
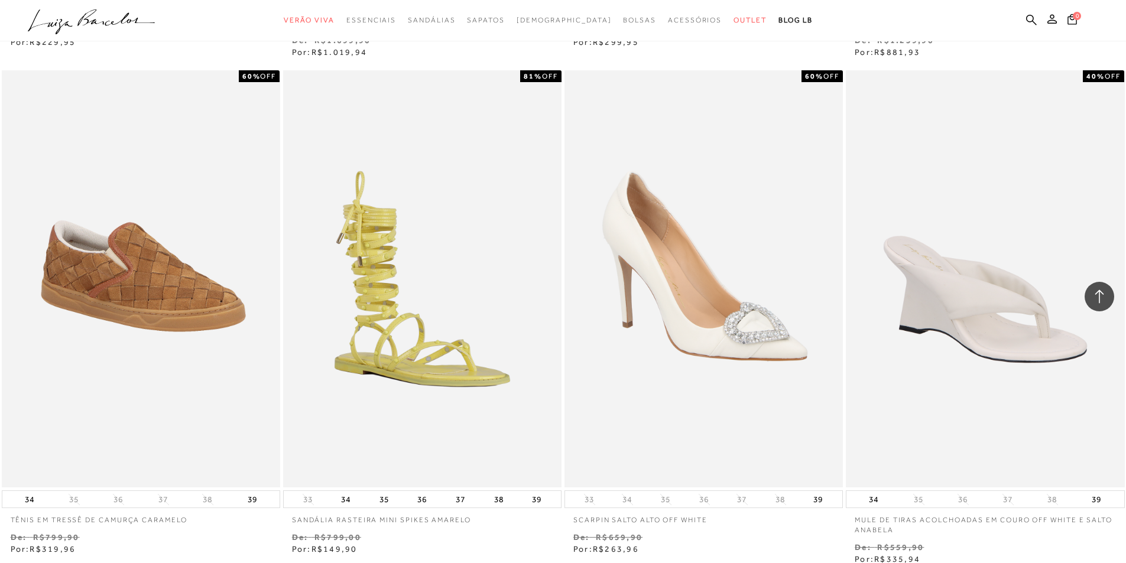
scroll to position [28650, 0]
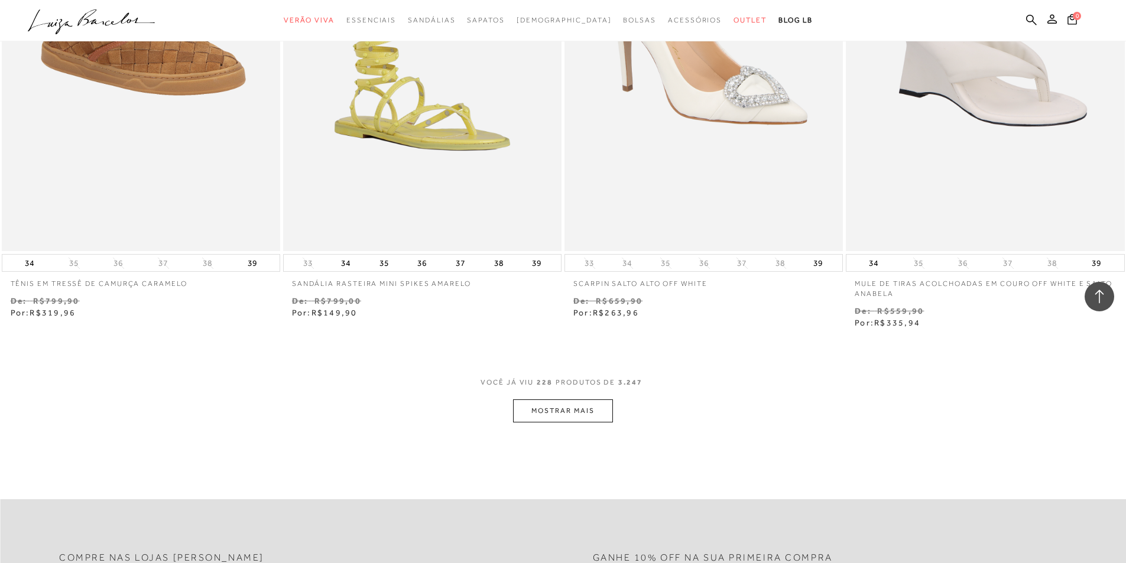
click at [571, 403] on button "MOSTRAR MAIS" at bounding box center [562, 411] width 99 height 23
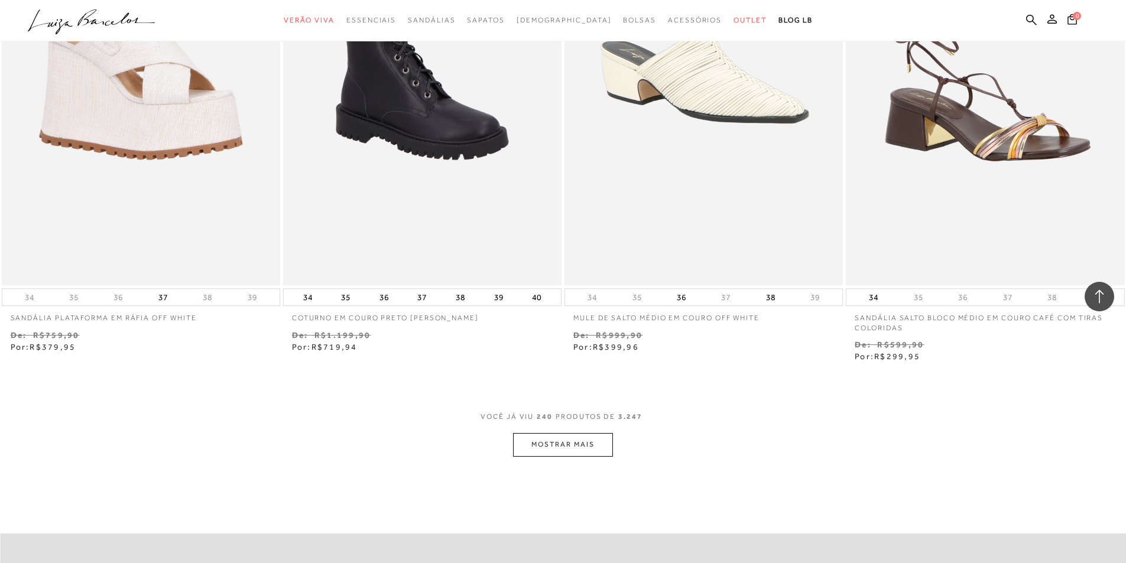
scroll to position [30305, 0]
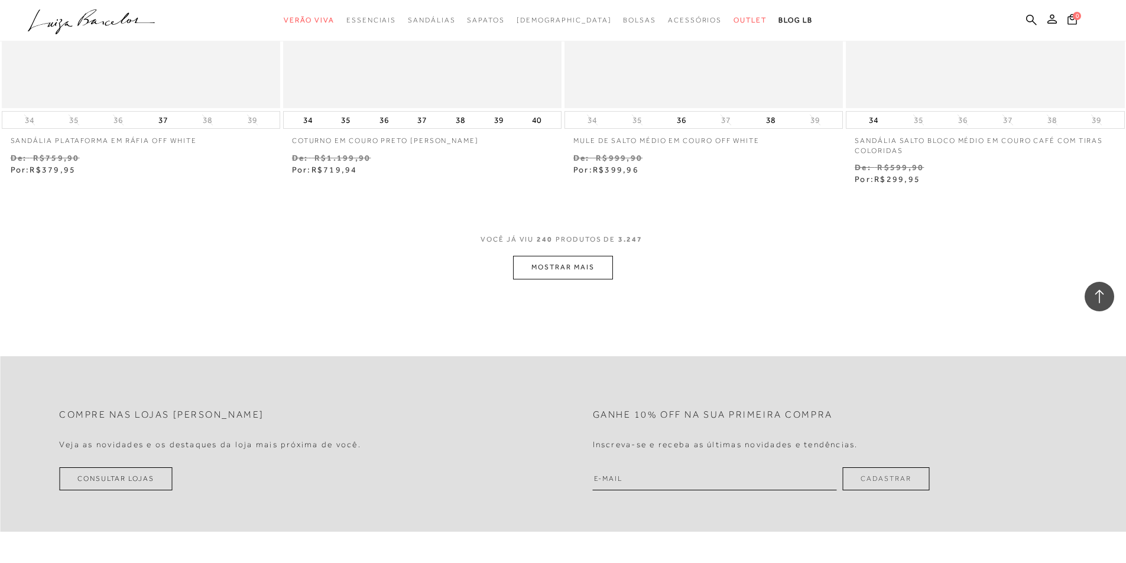
click at [579, 258] on button "MOSTRAR MAIS" at bounding box center [562, 267] width 99 height 23
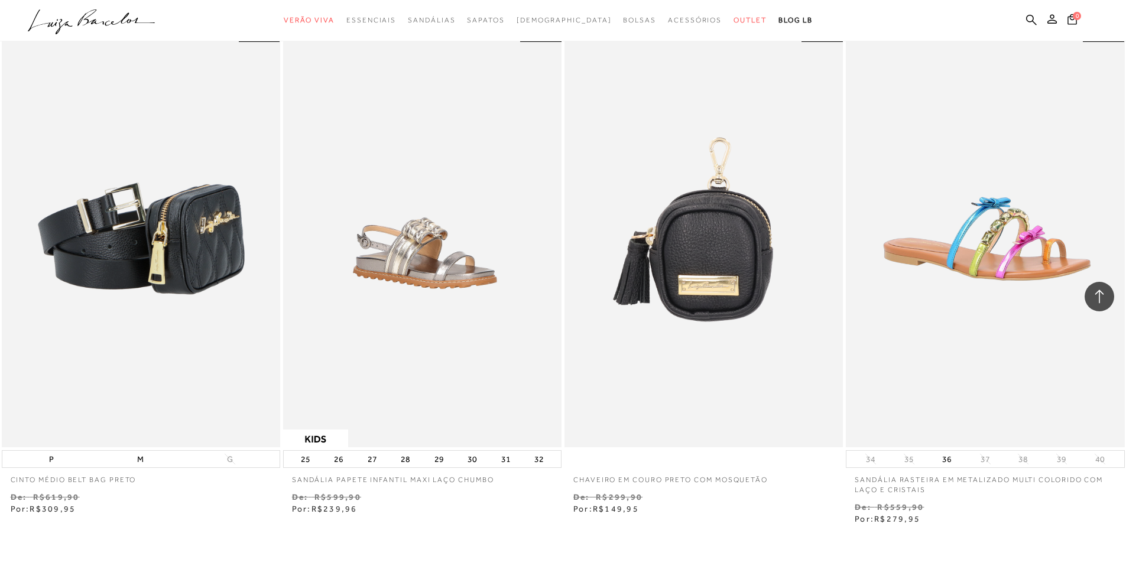
scroll to position [31842, 0]
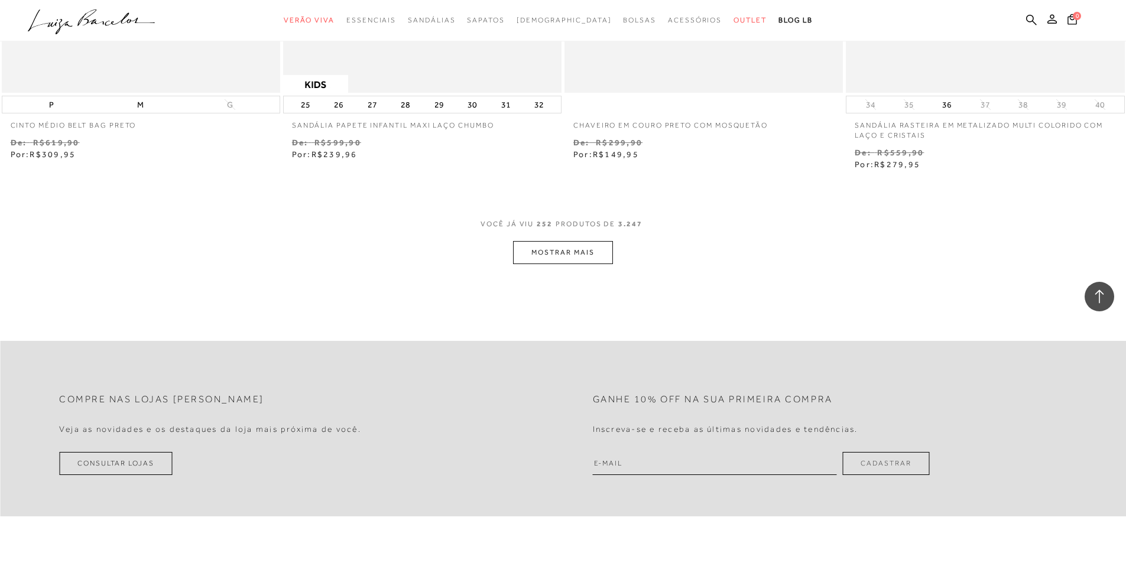
click at [541, 258] on button "MOSTRAR MAIS" at bounding box center [562, 252] width 99 height 23
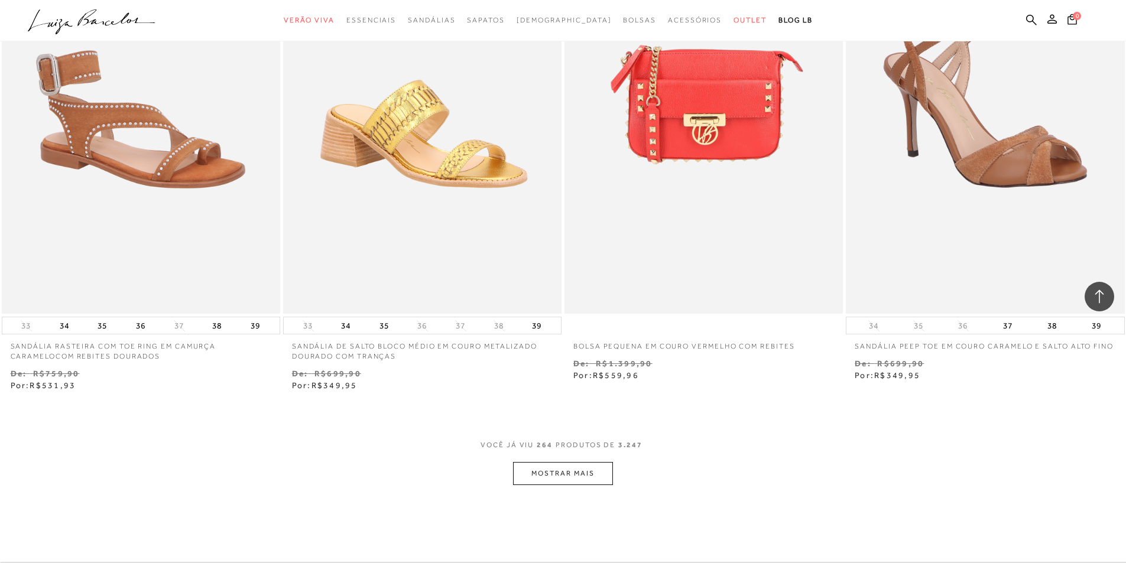
scroll to position [33320, 0]
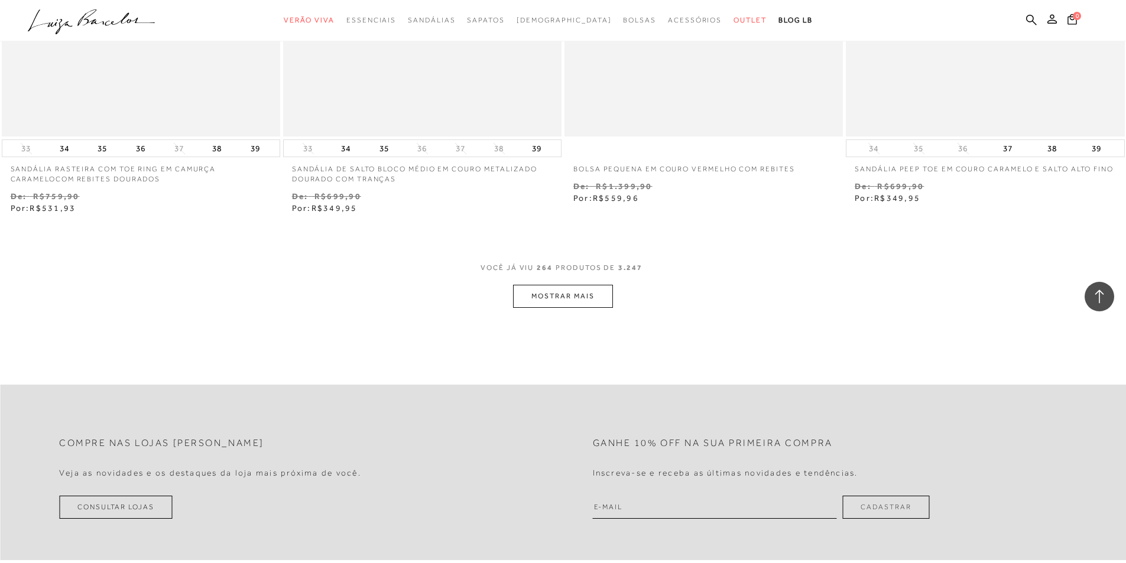
click at [575, 300] on button "MOSTRAR MAIS" at bounding box center [562, 296] width 99 height 23
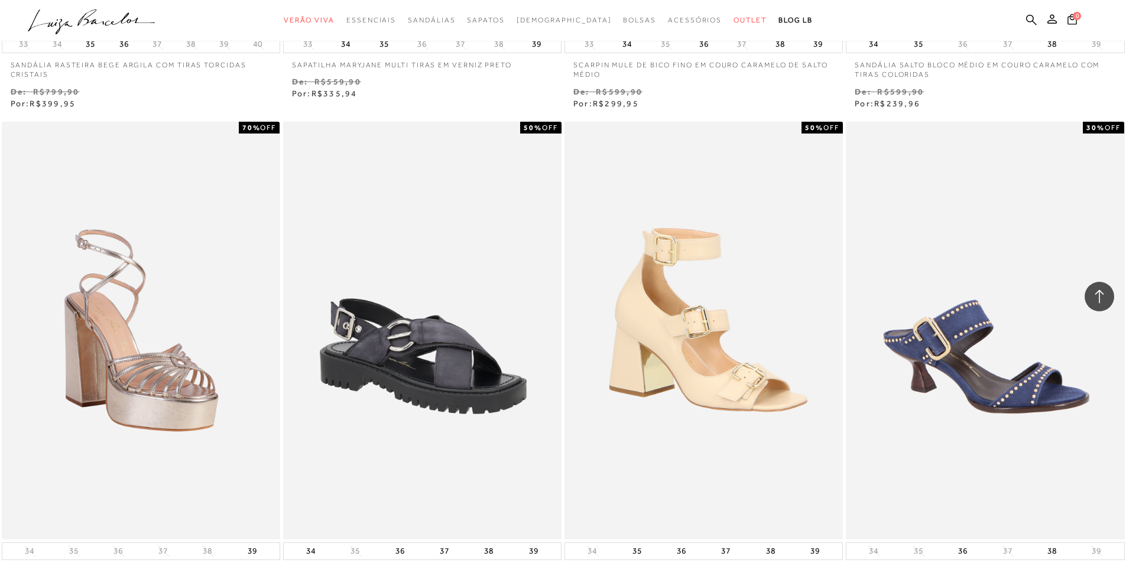
scroll to position [34725, 0]
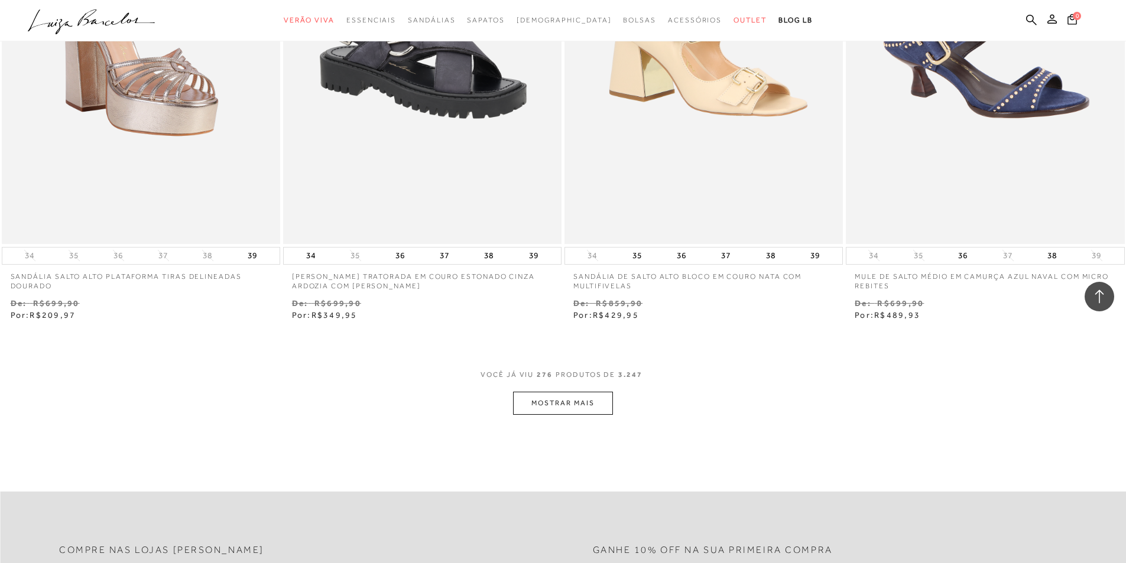
click at [589, 391] on div "VOCê JÁ VIU 276 PRODUTOS DE 3.247" at bounding box center [563, 381] width 165 height 22
click at [601, 406] on button "MOSTRAR MAIS" at bounding box center [562, 403] width 99 height 23
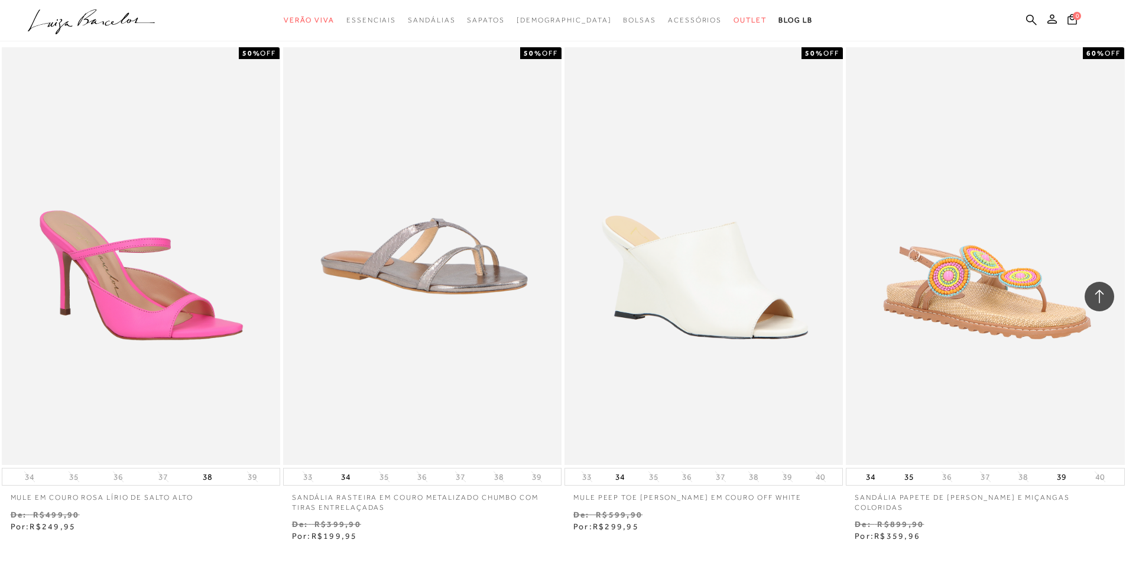
scroll to position [36321, 0]
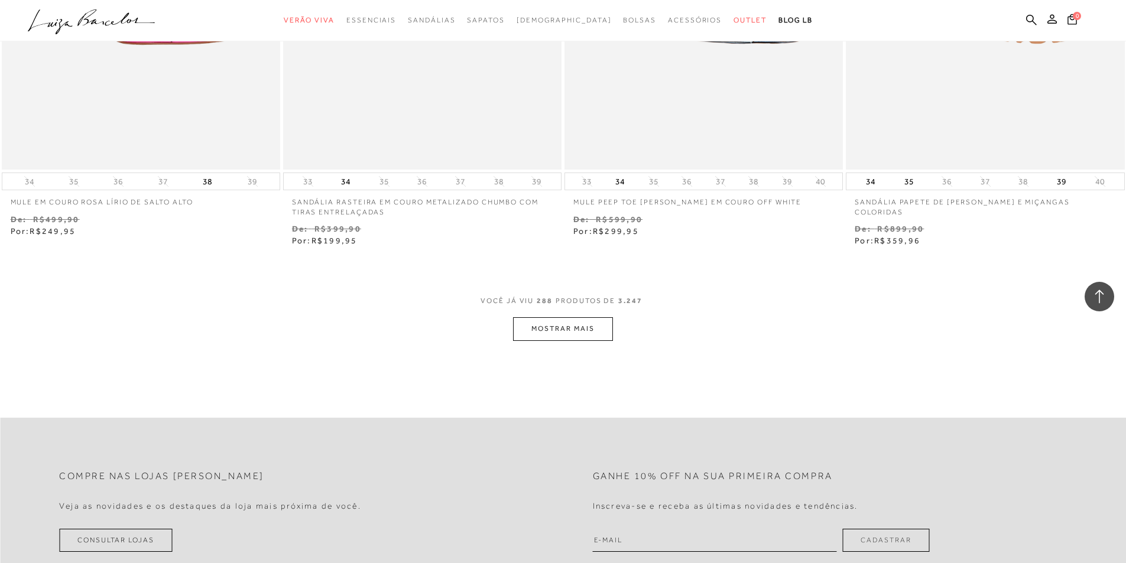
click at [580, 341] on button "MOSTRAR MAIS" at bounding box center [562, 328] width 99 height 23
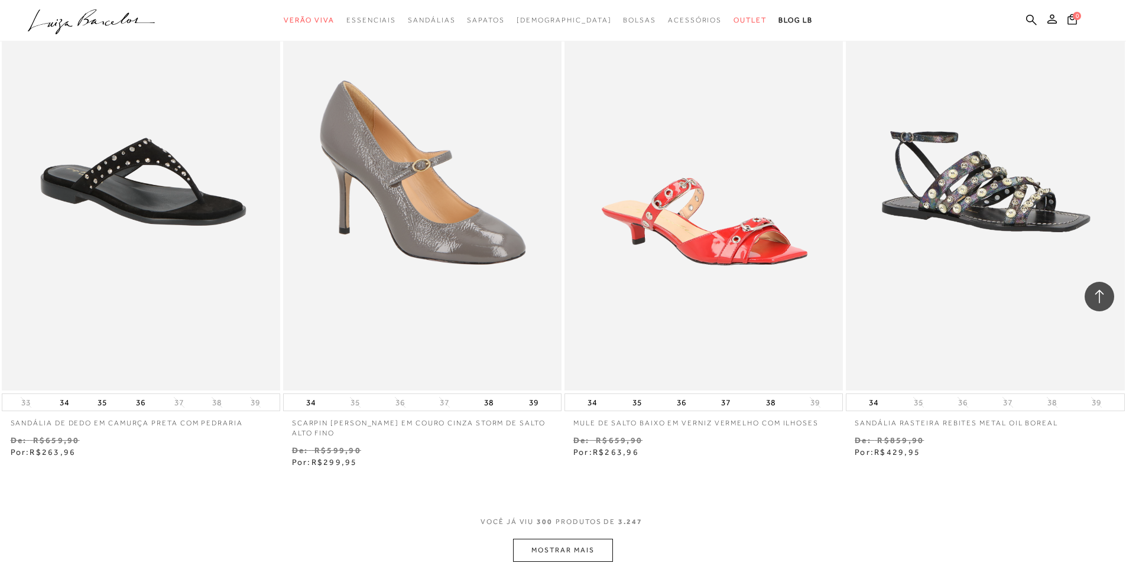
scroll to position [37740, 0]
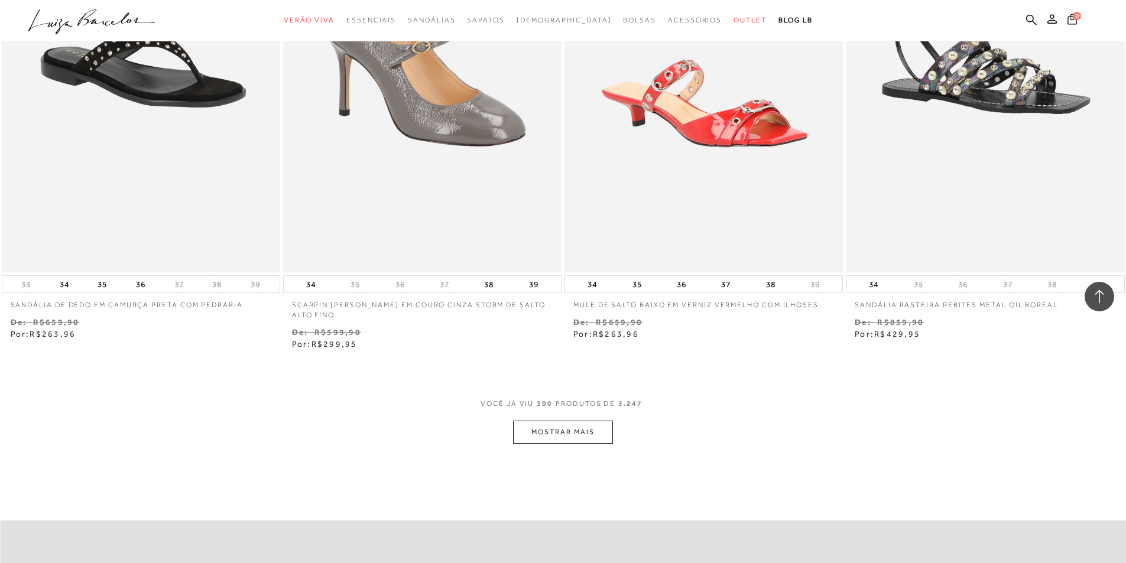
click at [547, 427] on button "MOSTRAR MAIS" at bounding box center [562, 432] width 99 height 23
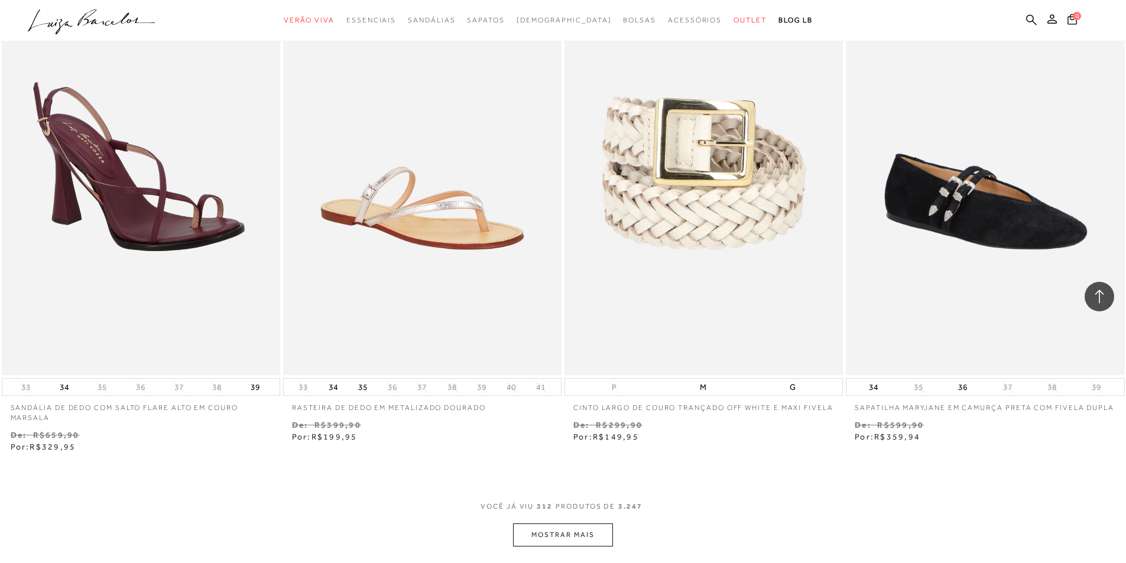
scroll to position [39336, 0]
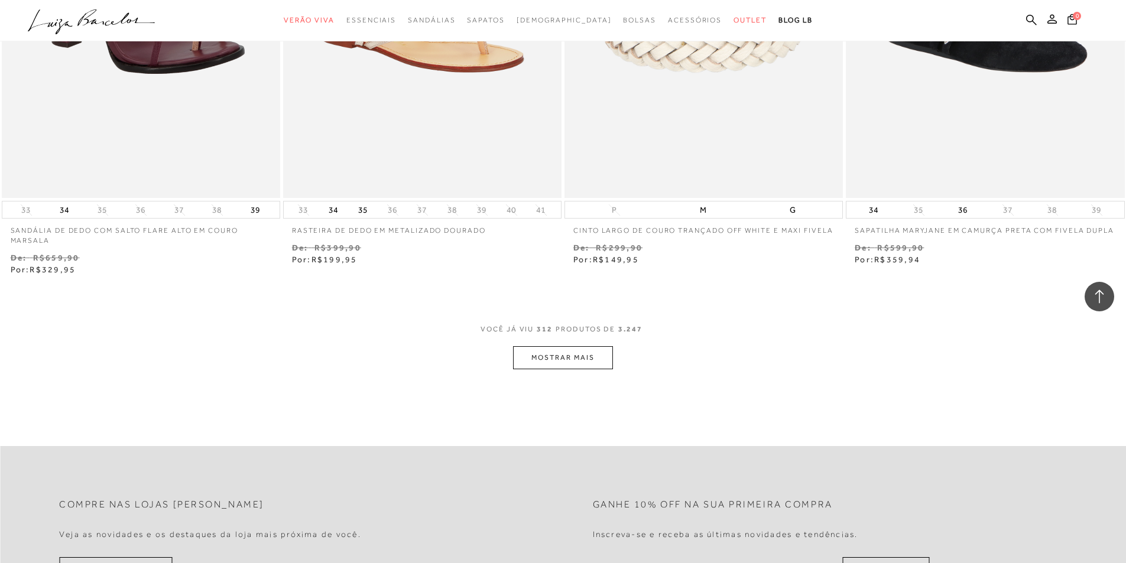
click at [565, 367] on button "MOSTRAR MAIS" at bounding box center [562, 357] width 99 height 23
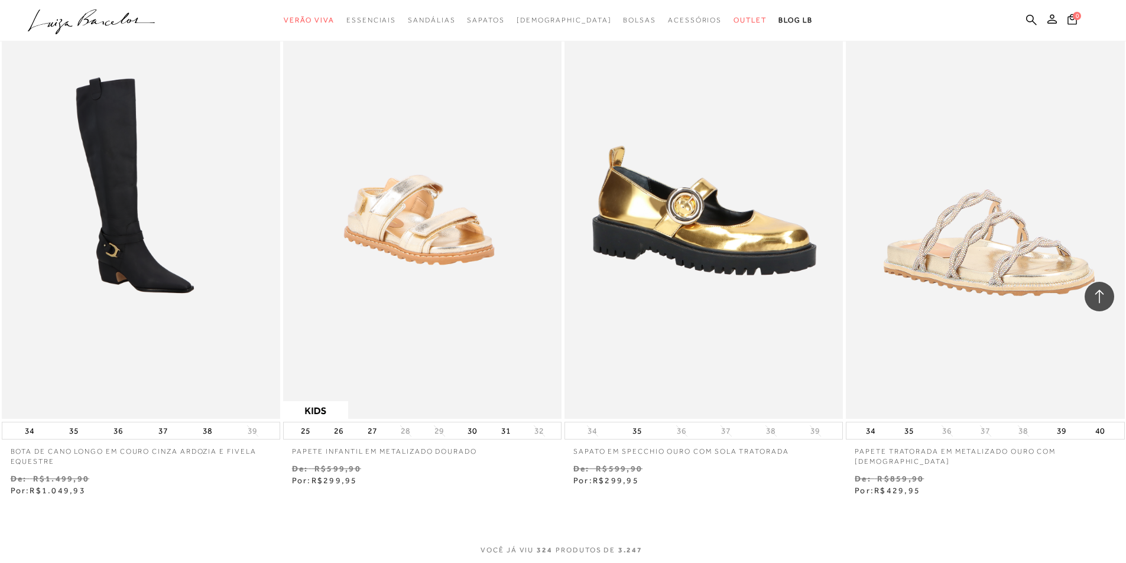
scroll to position [40873, 0]
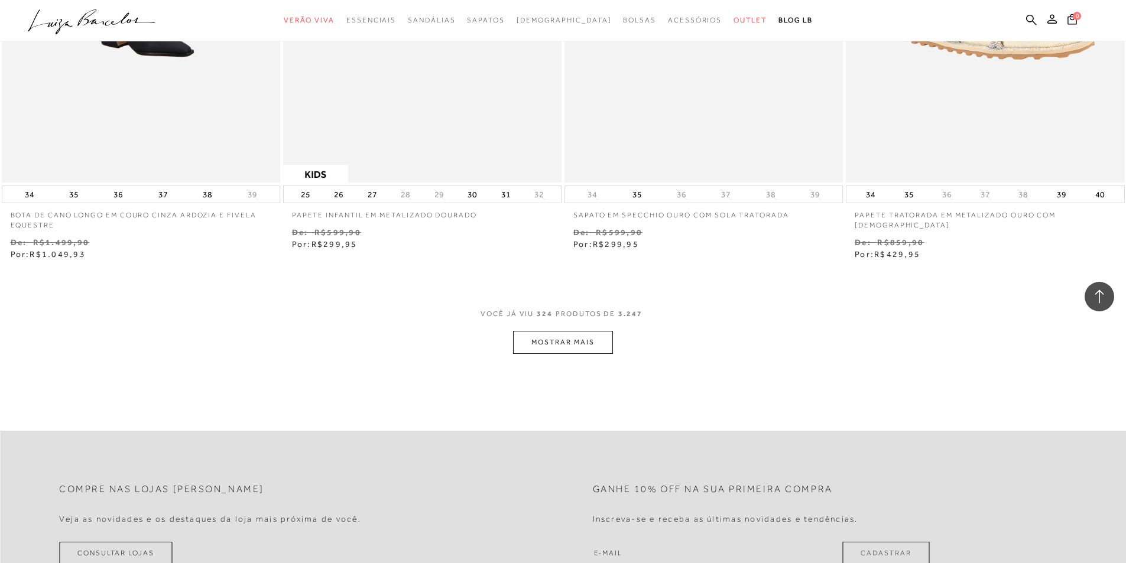
click at [556, 346] on button "MOSTRAR MAIS" at bounding box center [562, 342] width 99 height 23
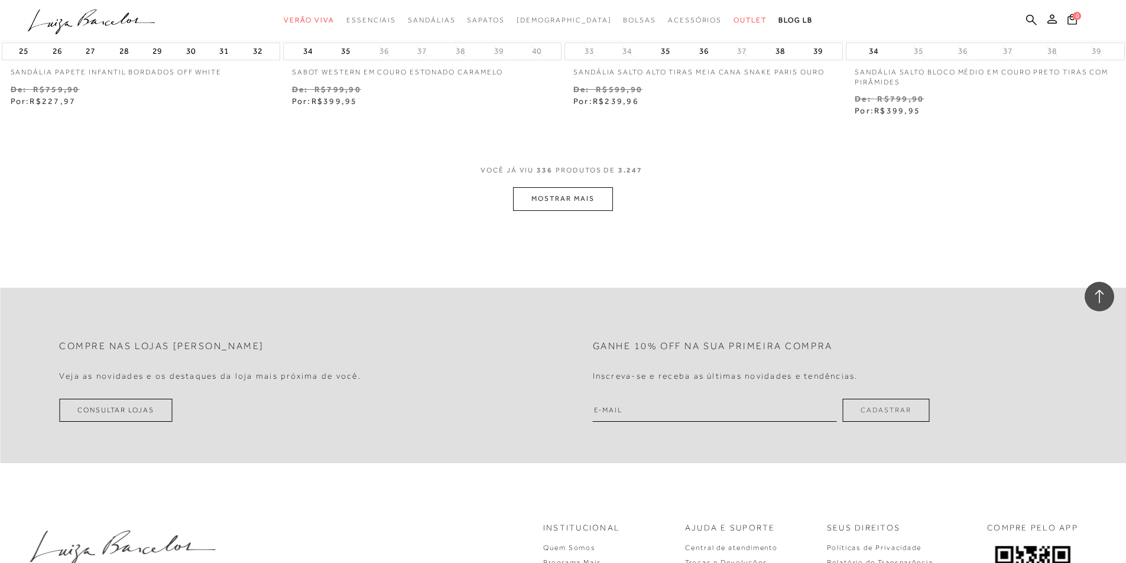
scroll to position [42351, 0]
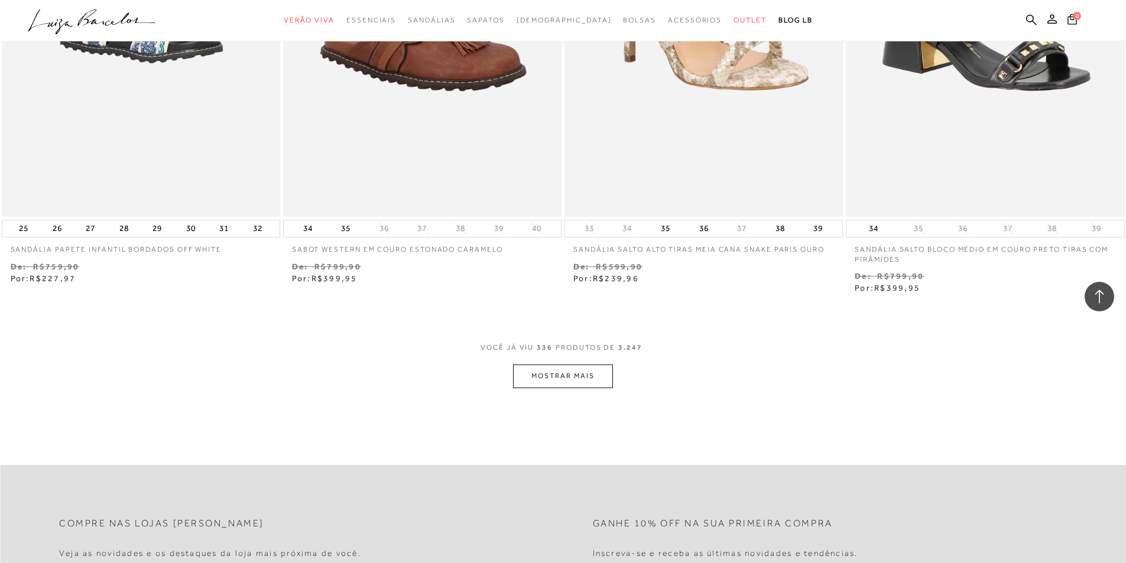
click at [568, 383] on button "MOSTRAR MAIS" at bounding box center [562, 376] width 99 height 23
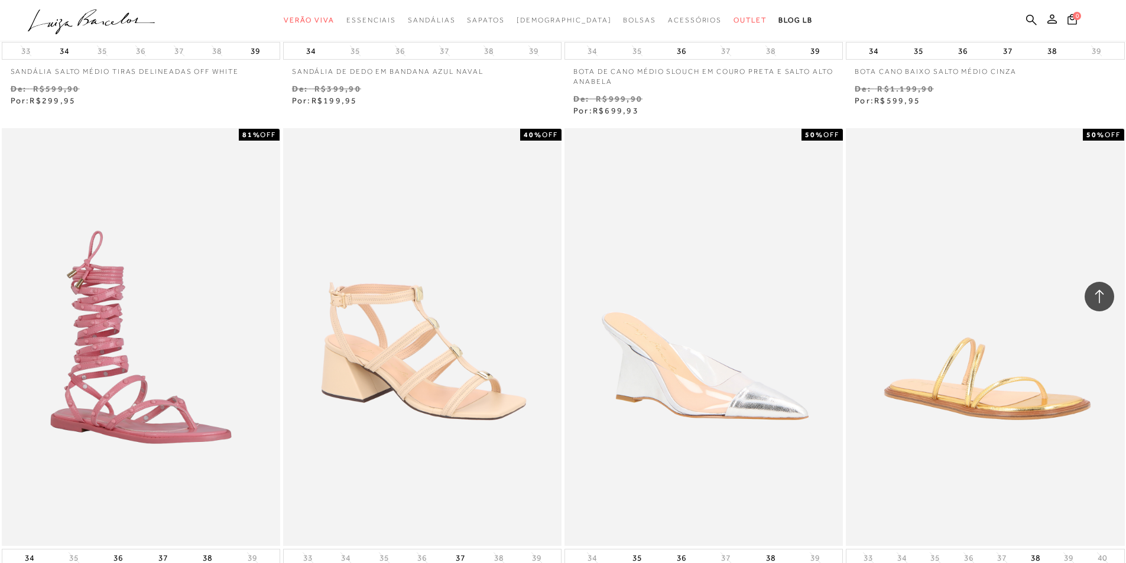
scroll to position [43829, 0]
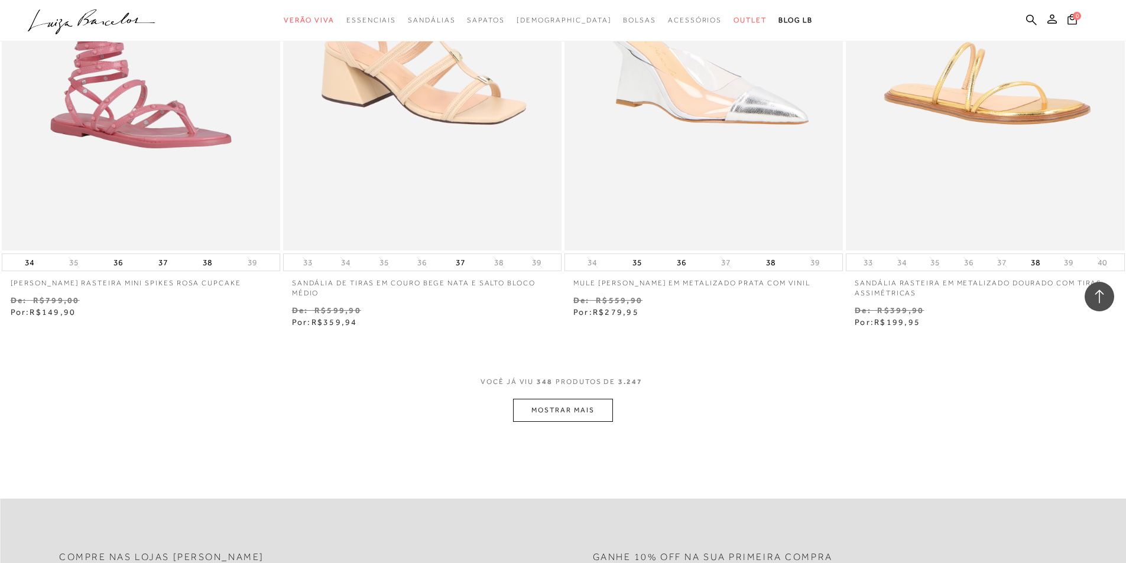
click at [555, 404] on button "MOSTRAR MAIS" at bounding box center [562, 410] width 99 height 23
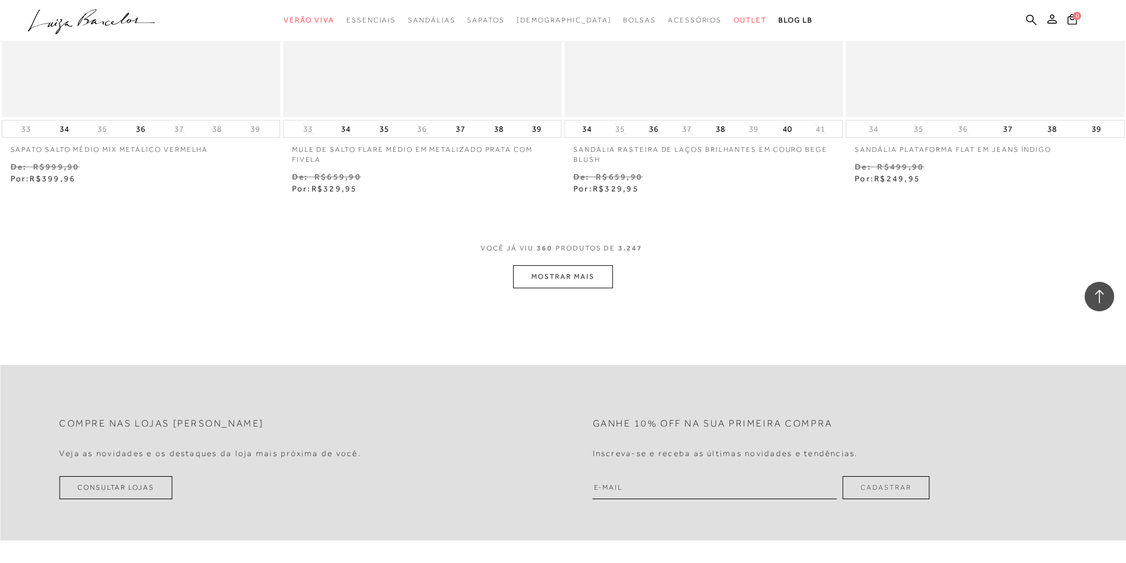
scroll to position [45426, 0]
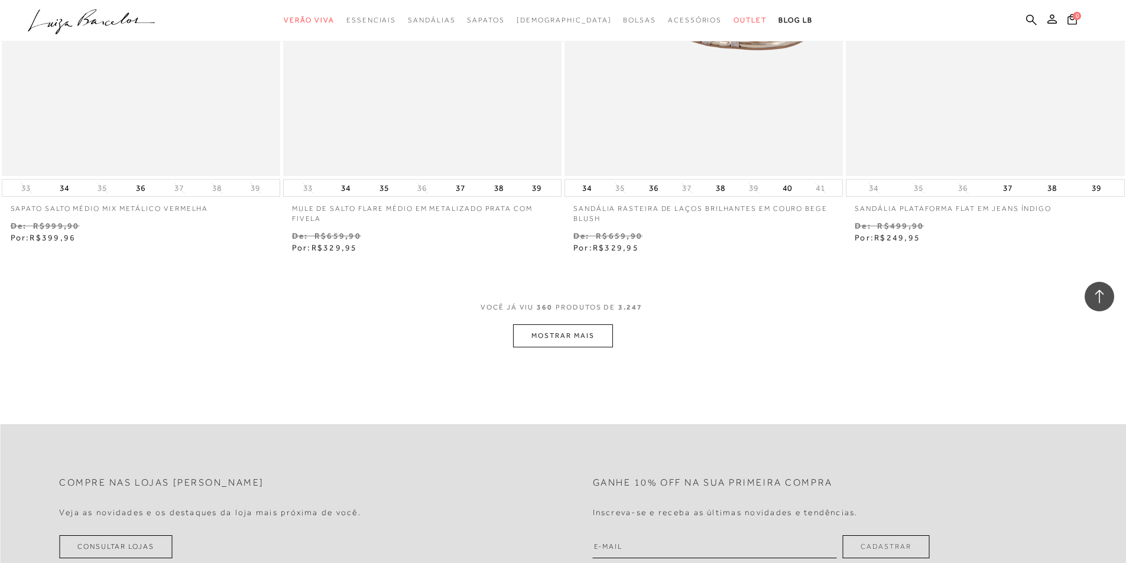
click at [565, 345] on button "MOSTRAR MAIS" at bounding box center [562, 336] width 99 height 23
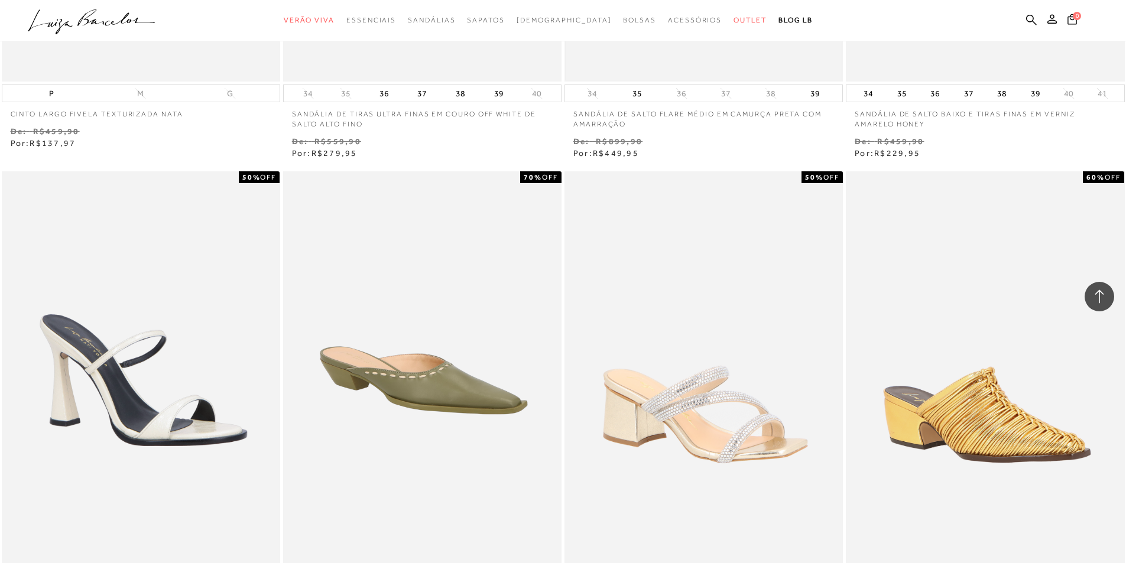
scroll to position [46771, 0]
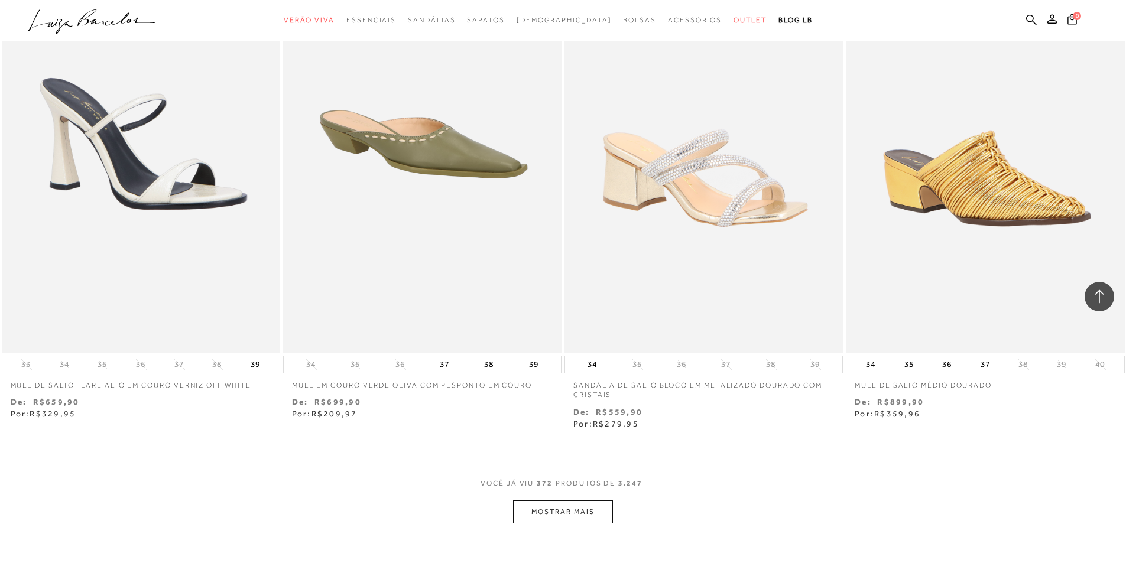
click at [555, 505] on button "MOSTRAR MAIS" at bounding box center [562, 512] width 99 height 23
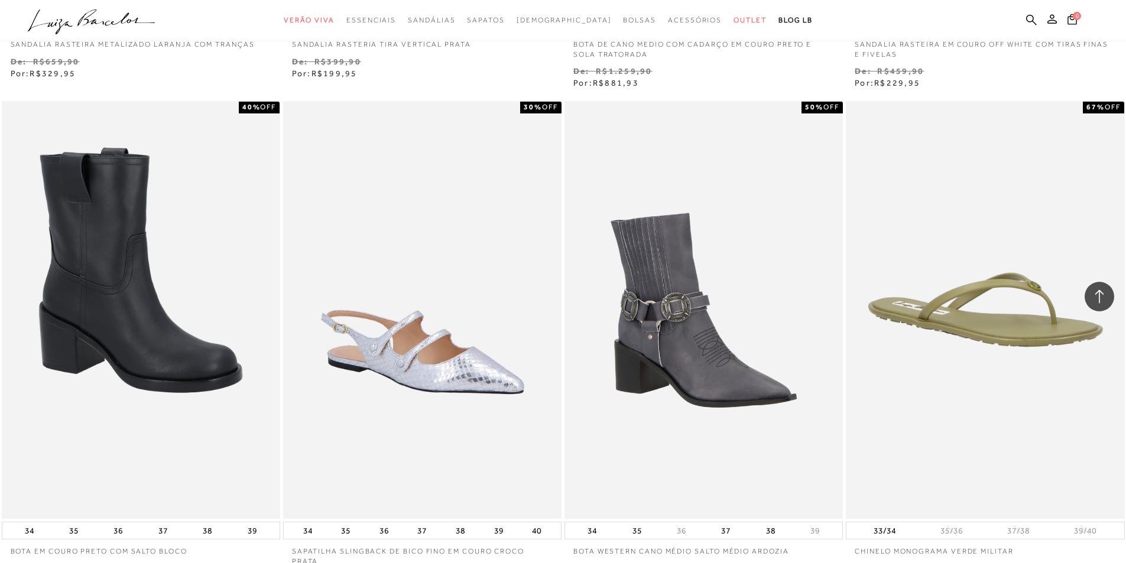
scroll to position [48412, 0]
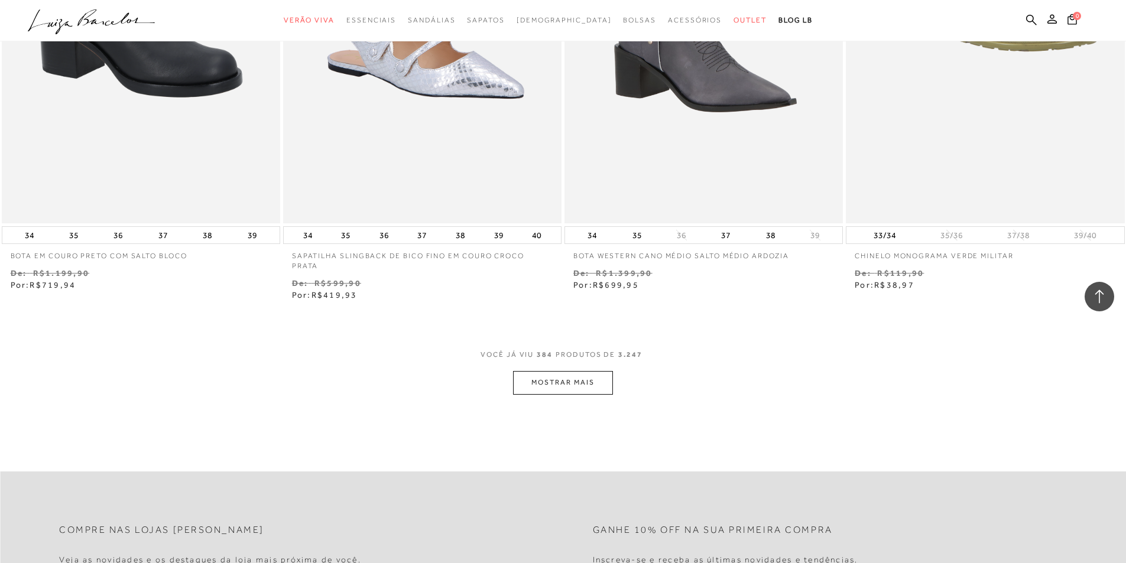
click at [525, 378] on button "MOSTRAR MAIS" at bounding box center [562, 382] width 99 height 23
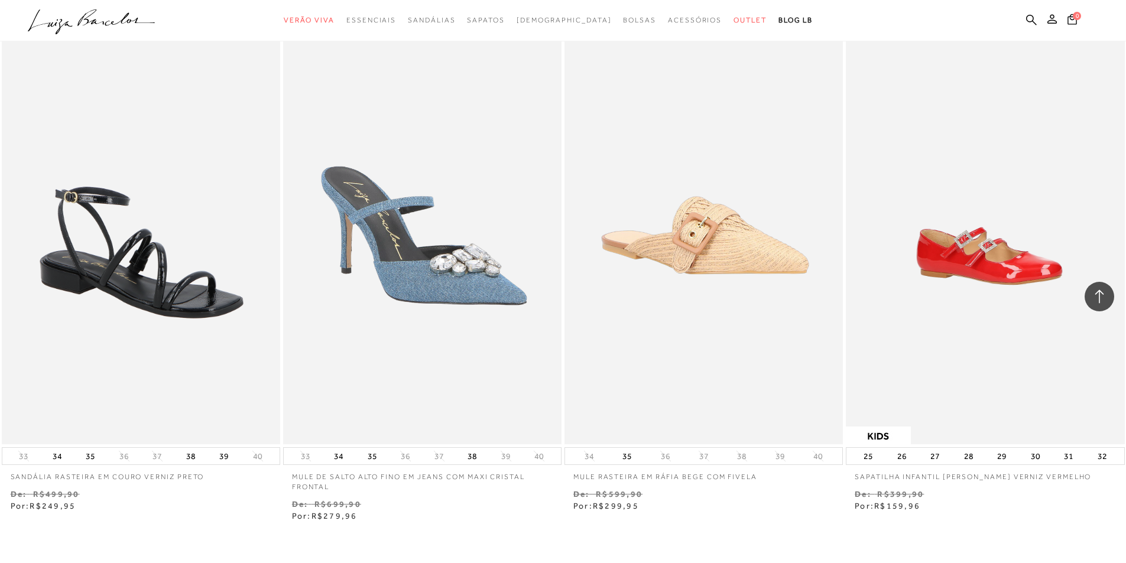
scroll to position [50067, 0]
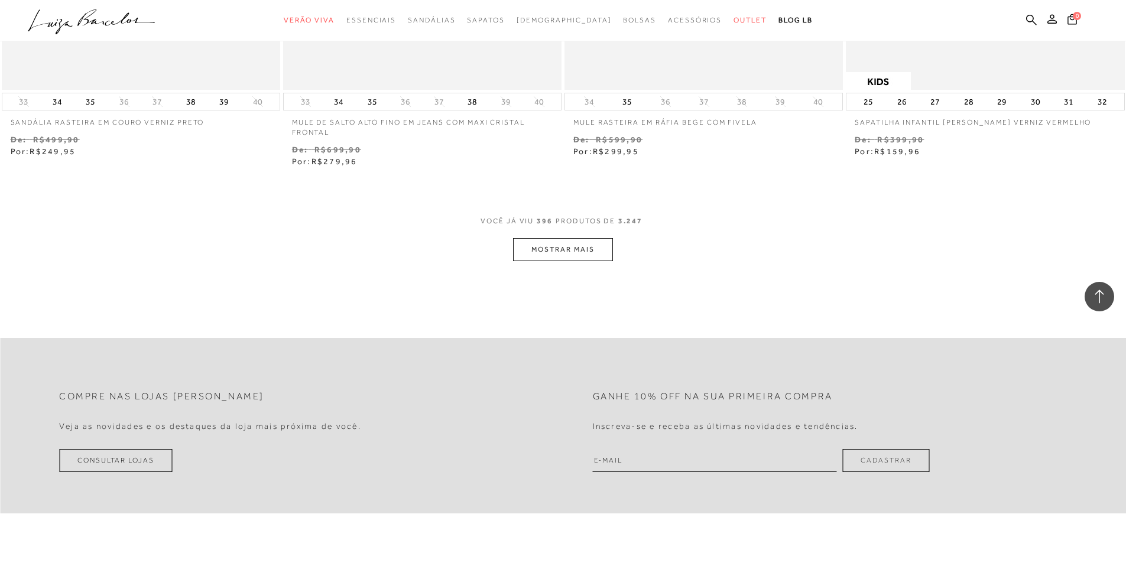
click at [552, 243] on button "MOSTRAR MAIS" at bounding box center [562, 249] width 99 height 23
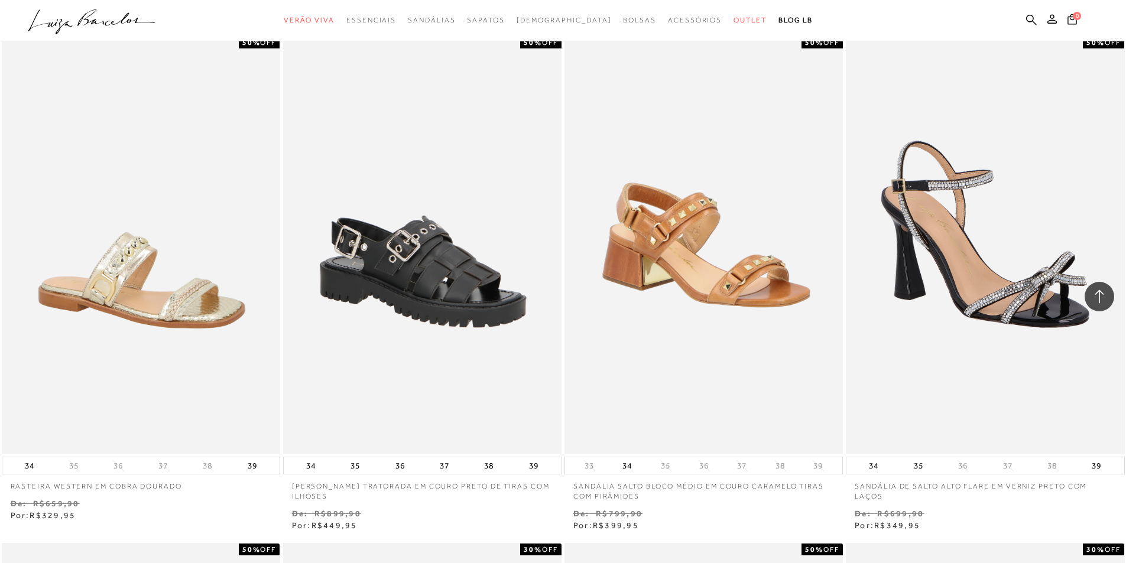
scroll to position [50777, 0]
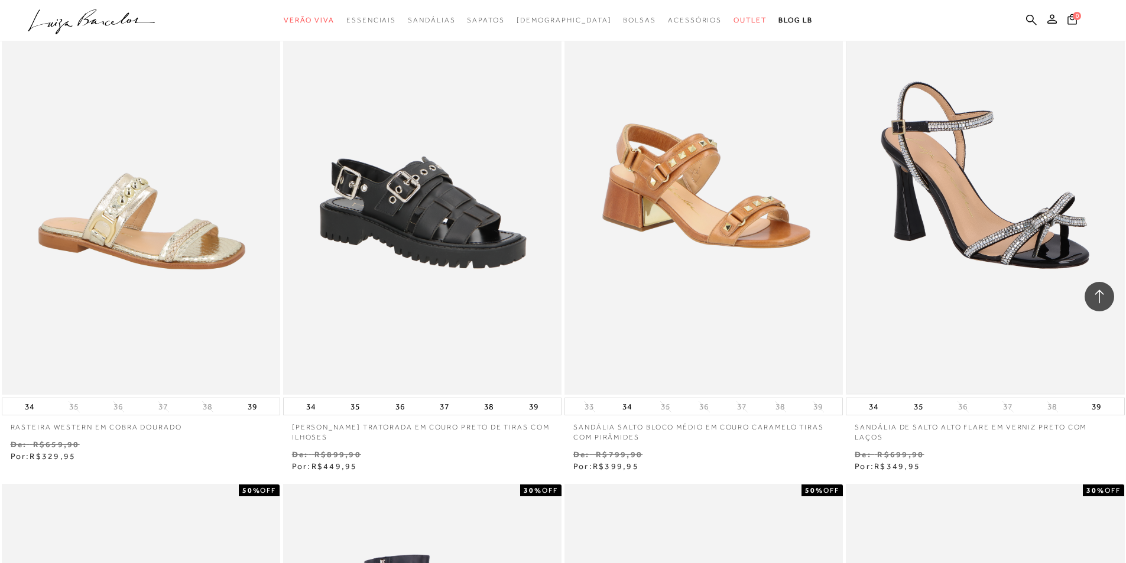
click at [1000, 249] on img at bounding box center [985, 186] width 276 height 414
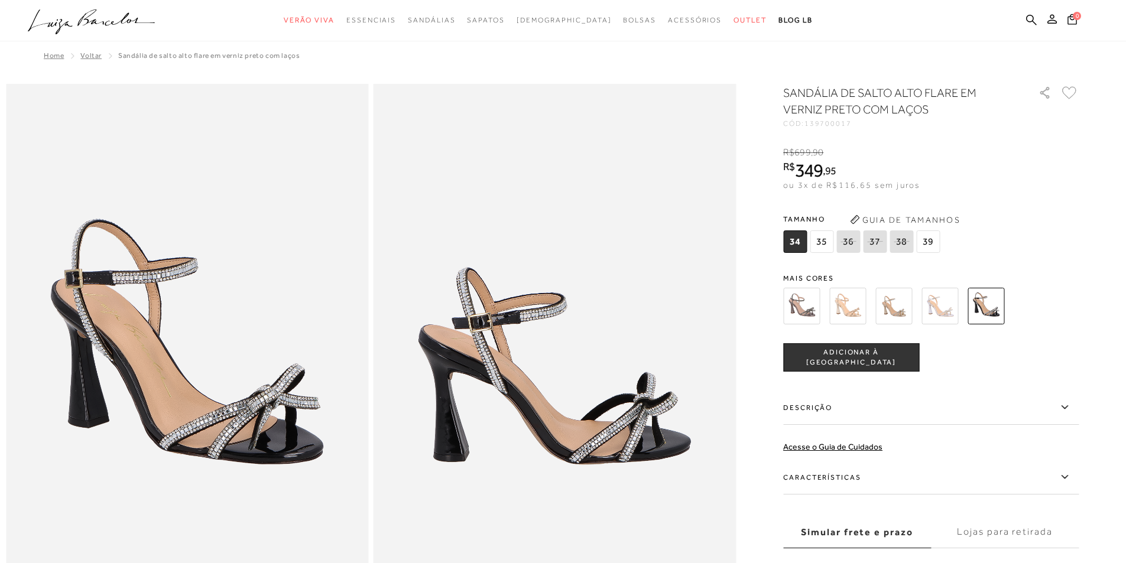
click at [854, 304] on img at bounding box center [847, 306] width 37 height 37
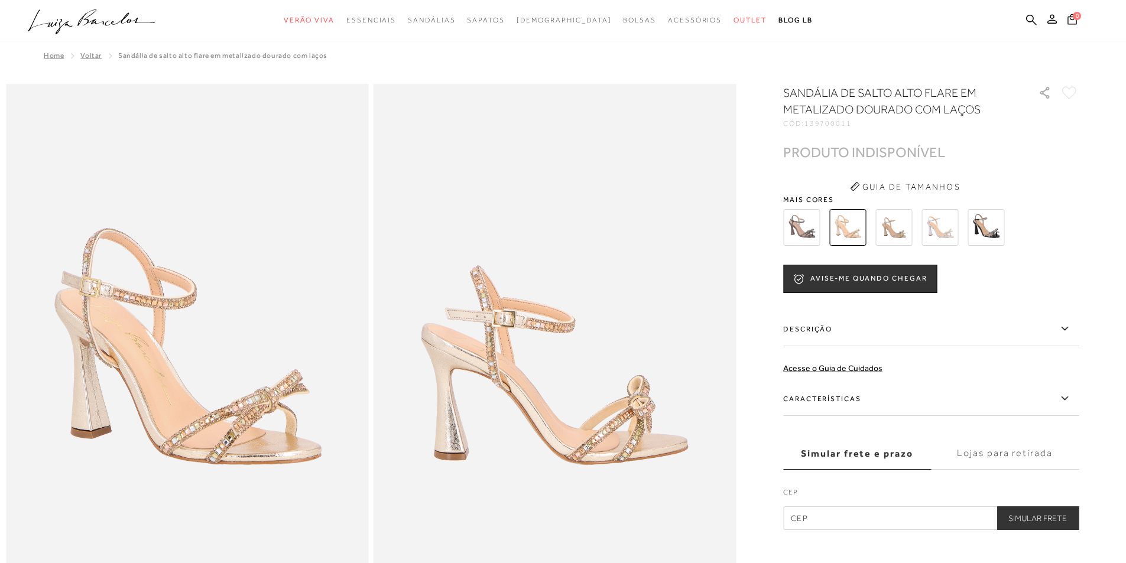
click at [941, 235] on img at bounding box center [940, 227] width 37 height 37
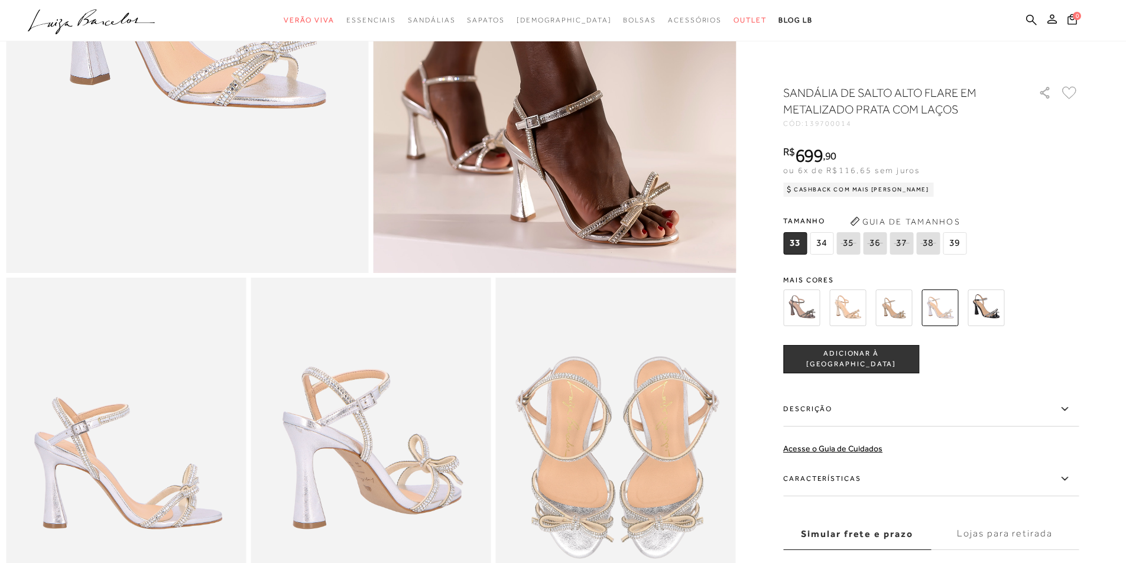
scroll to position [473, 0]
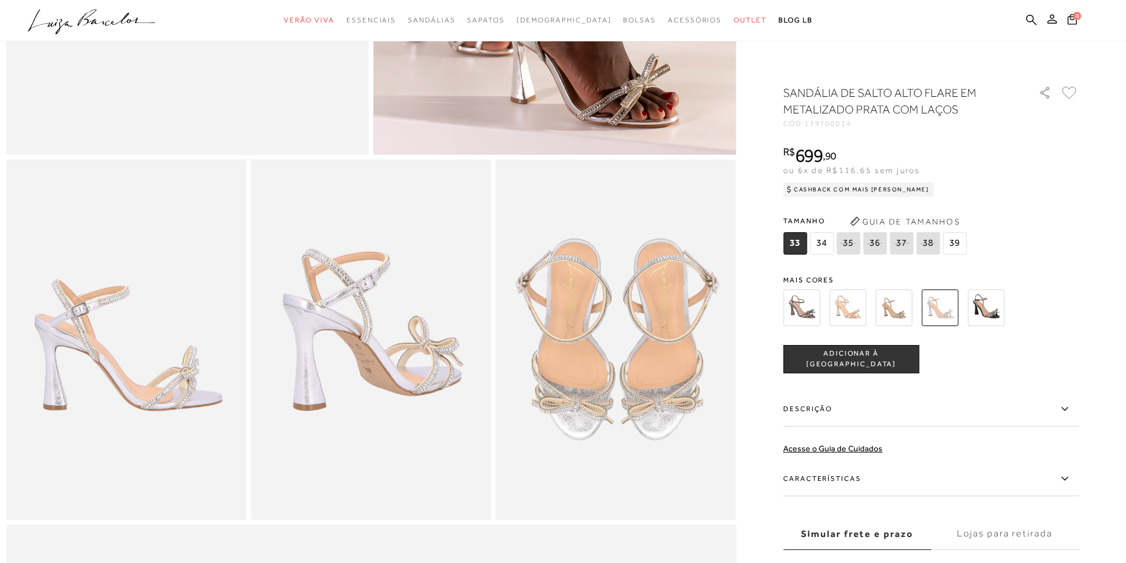
click at [813, 320] on img at bounding box center [801, 308] width 37 height 37
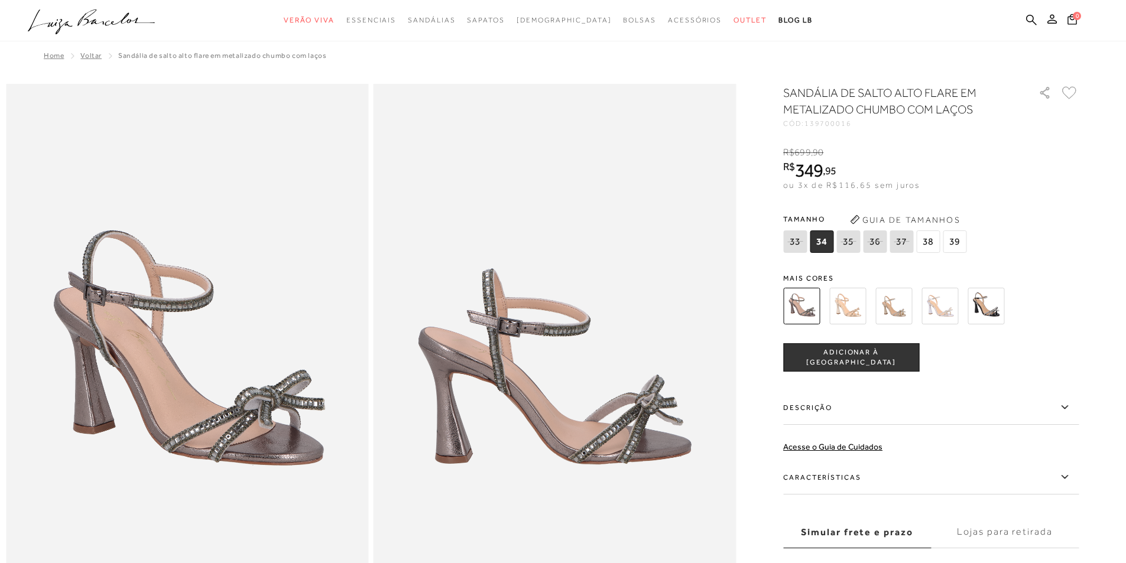
click at [853, 309] on img at bounding box center [847, 306] width 37 height 37
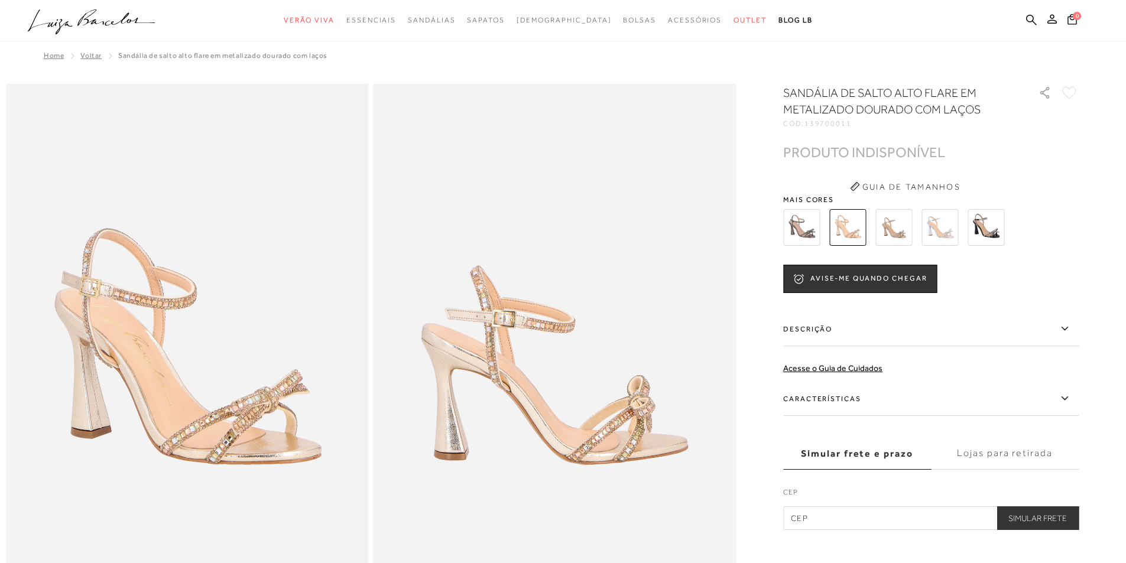
click at [897, 229] on img at bounding box center [894, 227] width 37 height 37
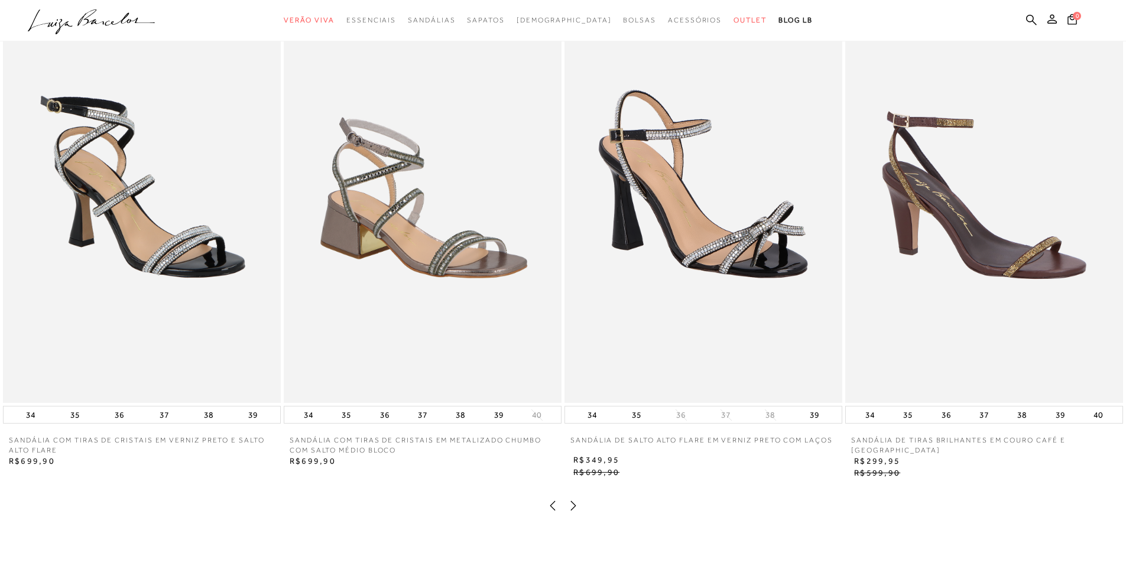
scroll to position [2542, 0]
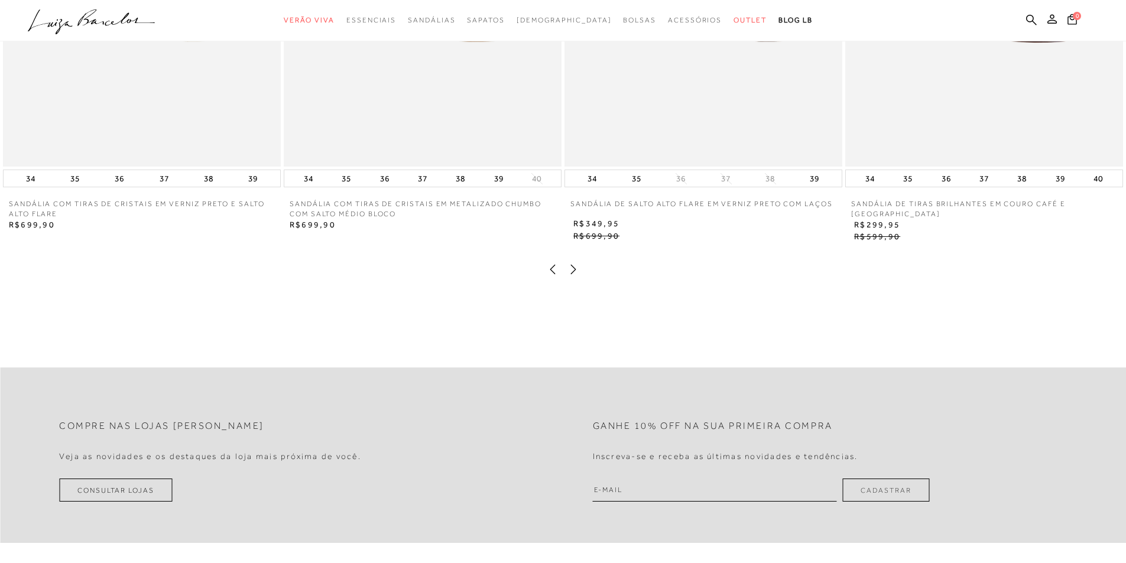
click at [575, 275] on icon at bounding box center [574, 270] width 12 height 12
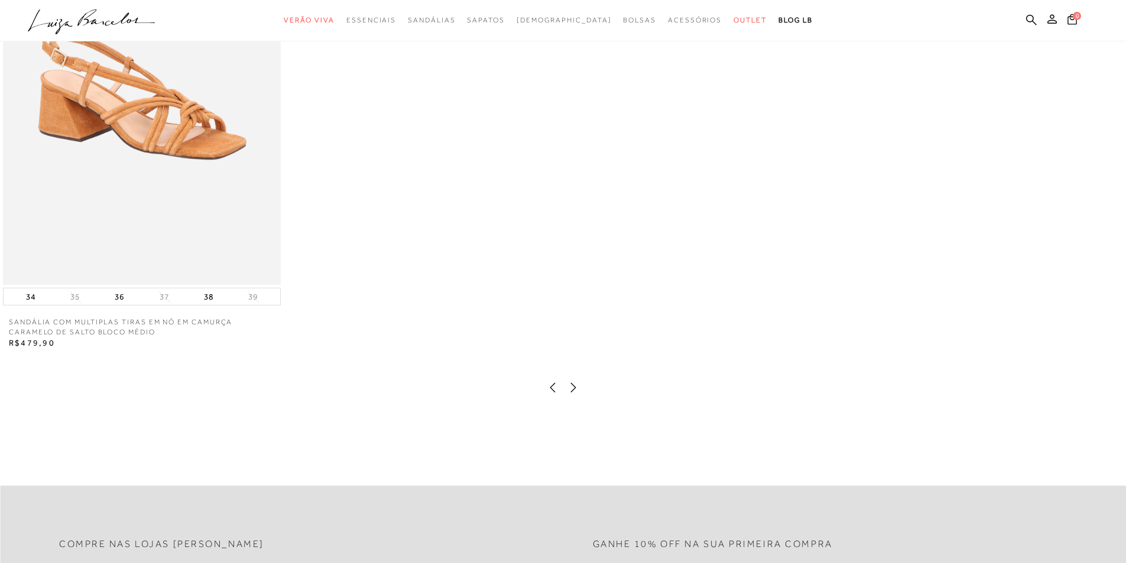
scroll to position [2365, 0]
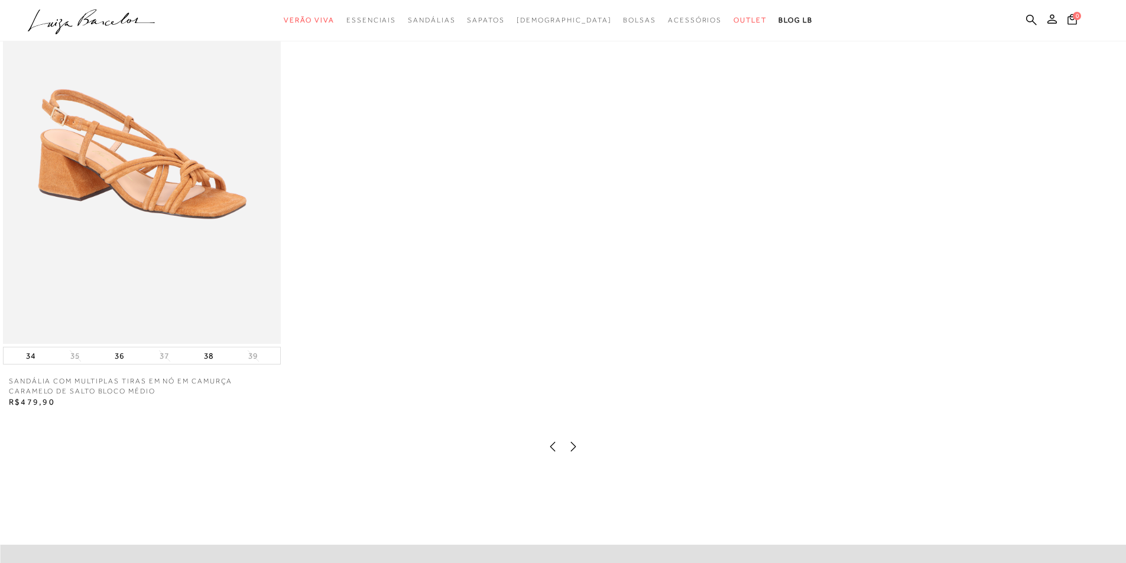
click at [575, 452] on icon at bounding box center [573, 446] width 5 height 9
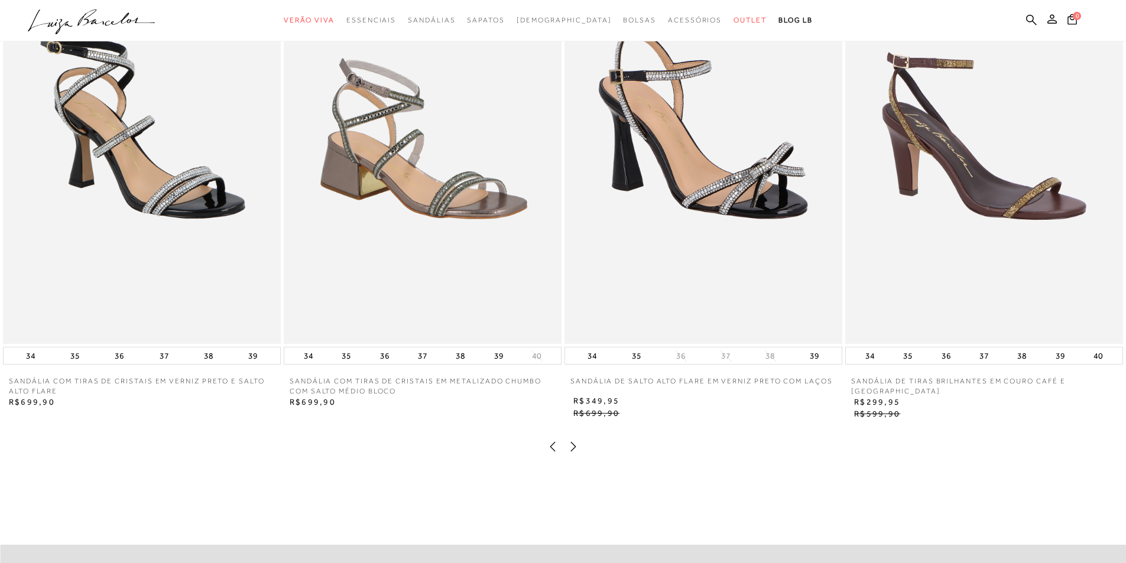
click at [760, 221] on img at bounding box center [704, 135] width 278 height 417
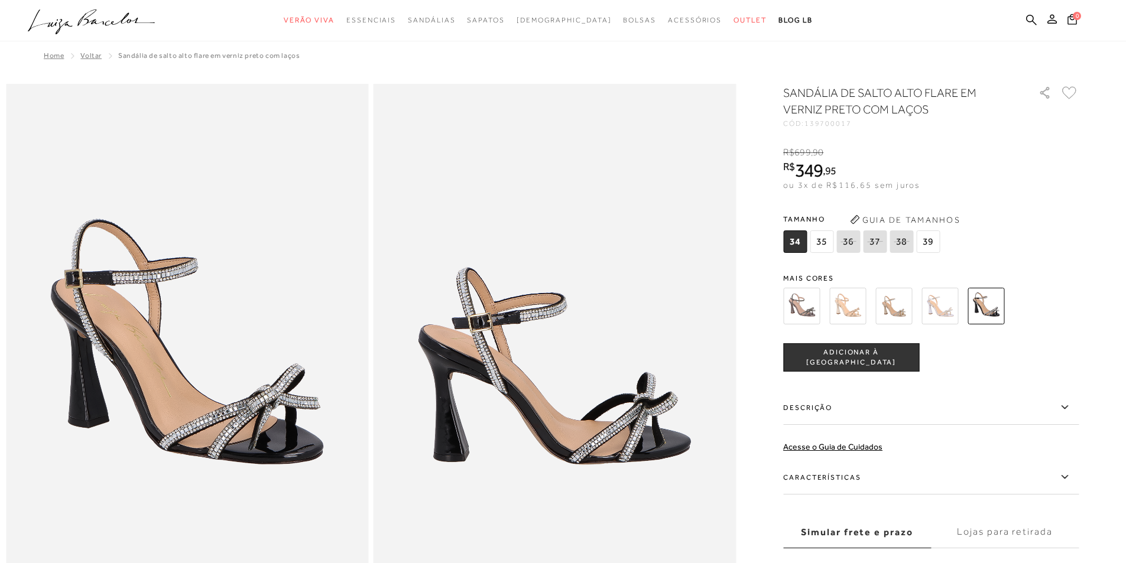
click at [933, 302] on img at bounding box center [940, 306] width 37 height 37
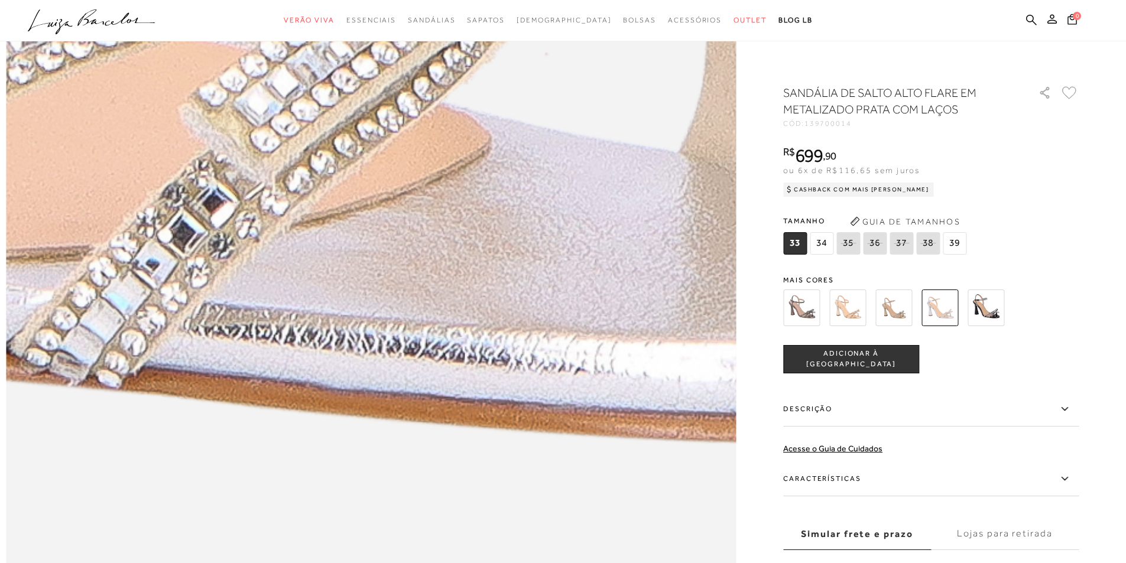
scroll to position [1301, 0]
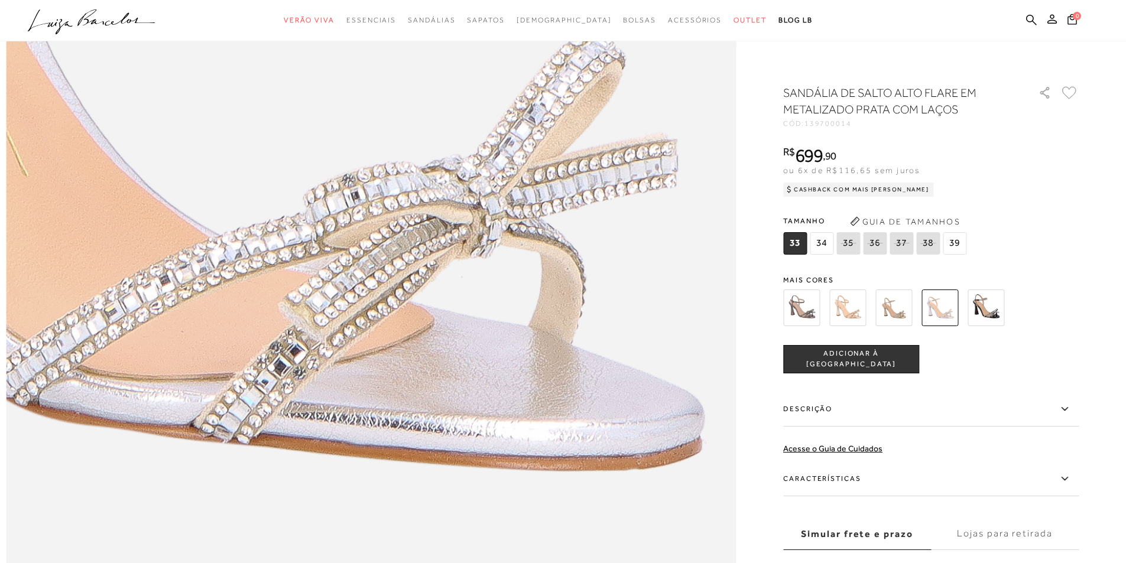
click at [807, 308] on img at bounding box center [801, 308] width 37 height 37
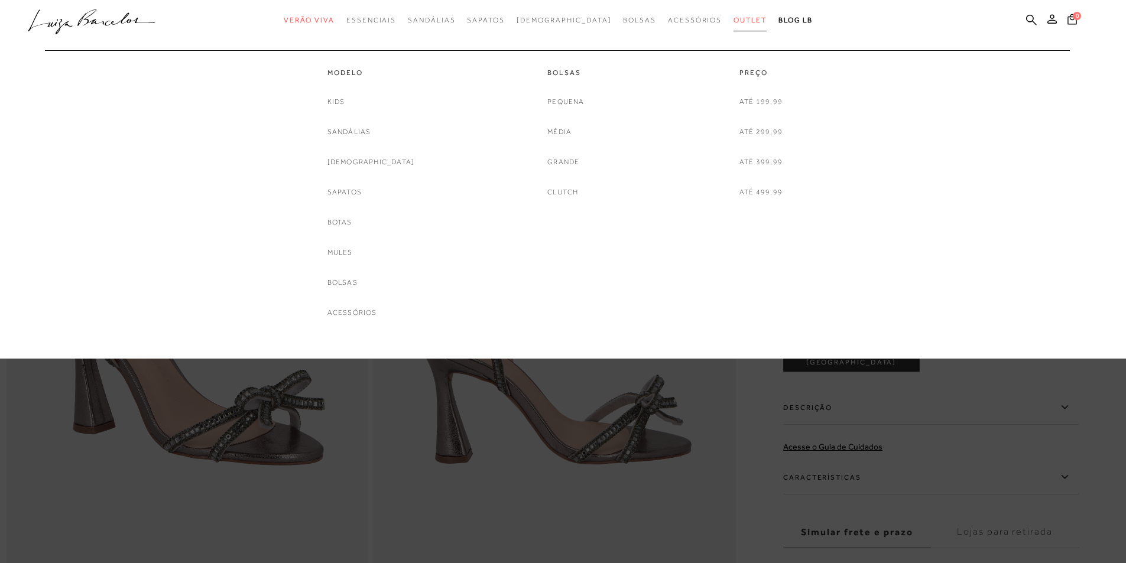
click at [734, 21] on span "Outlet" at bounding box center [750, 20] width 33 height 8
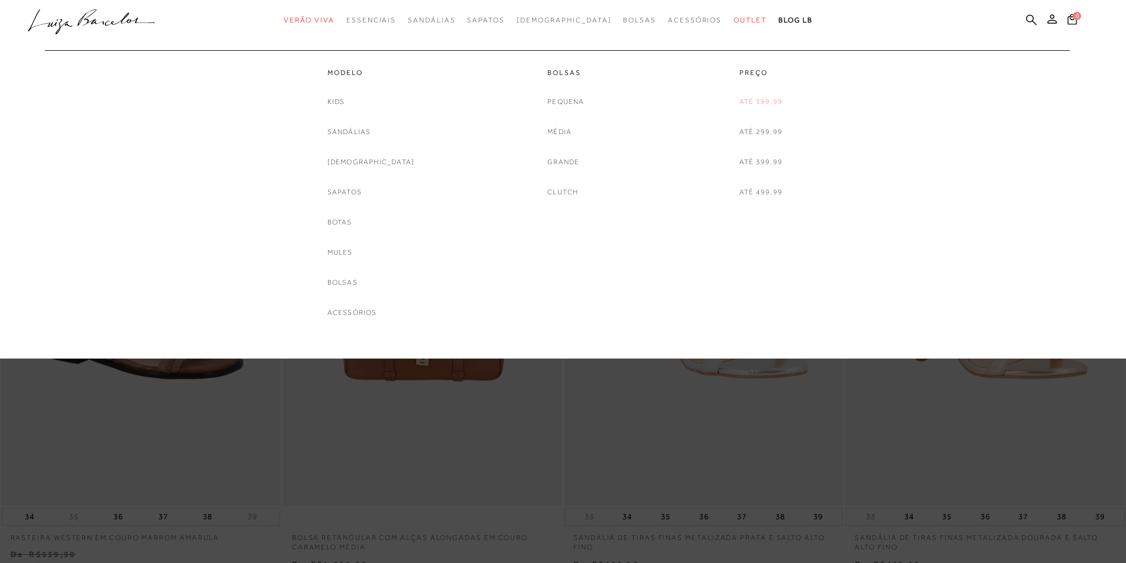
click at [754, 101] on link "Até 199,99" at bounding box center [761, 102] width 43 height 12
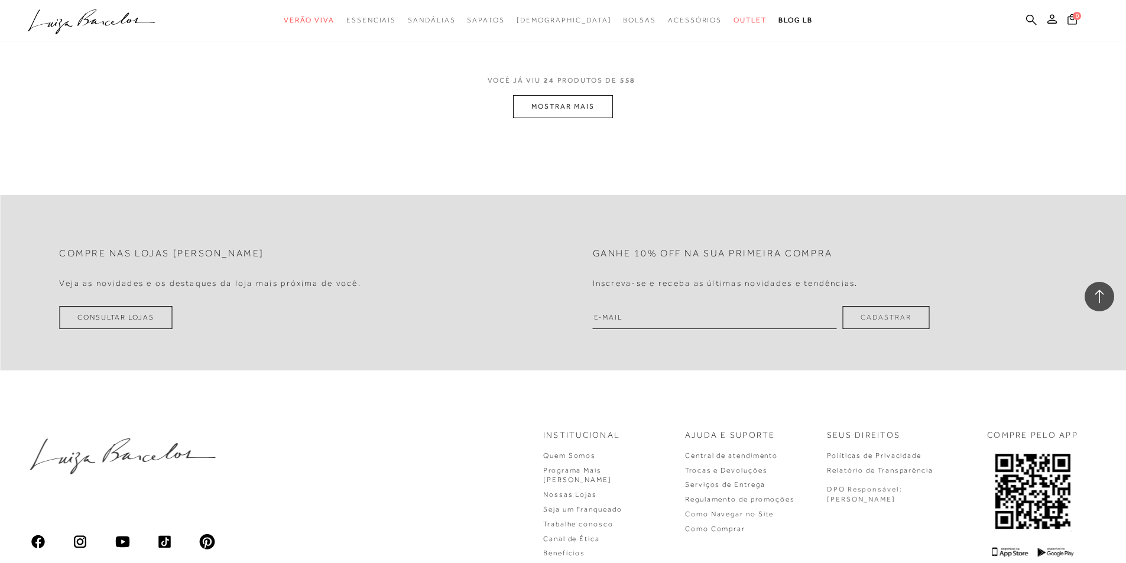
scroll to position [2838, 0]
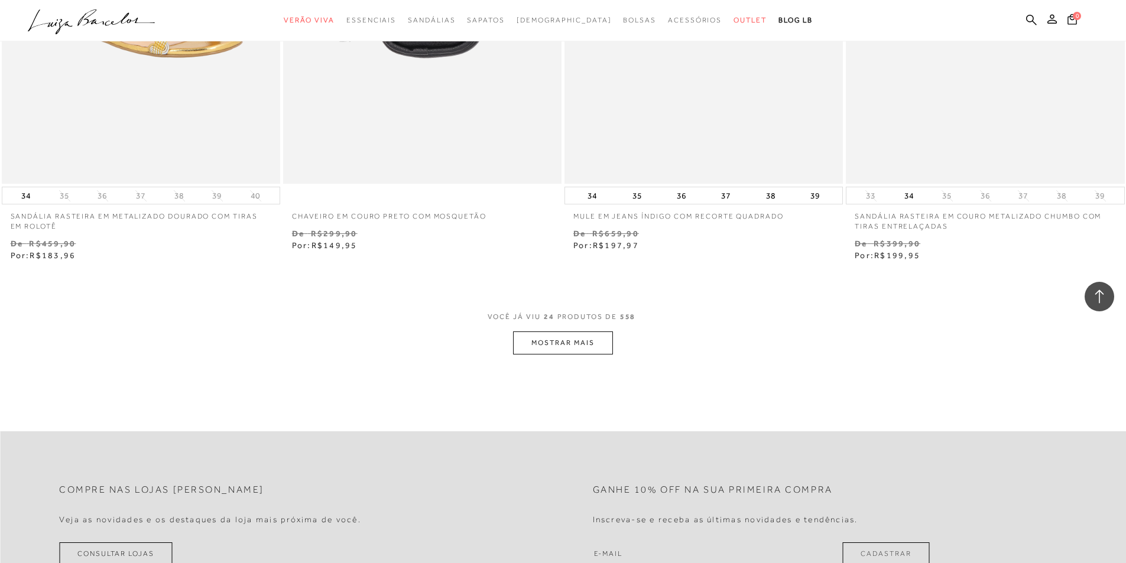
click at [555, 348] on button "MOSTRAR MAIS" at bounding box center [562, 343] width 99 height 23
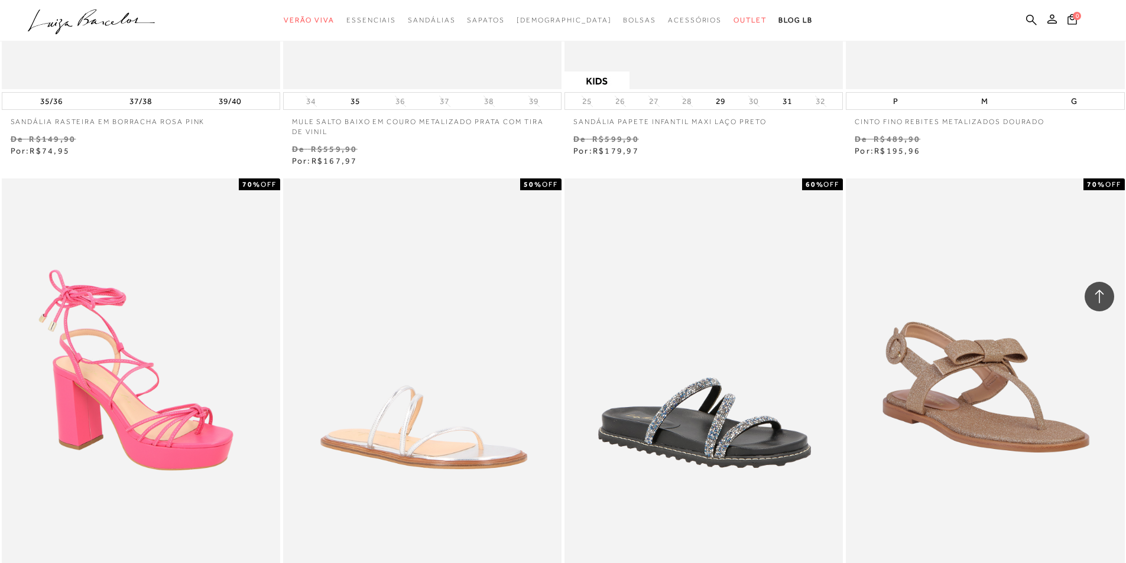
scroll to position [5734, 0]
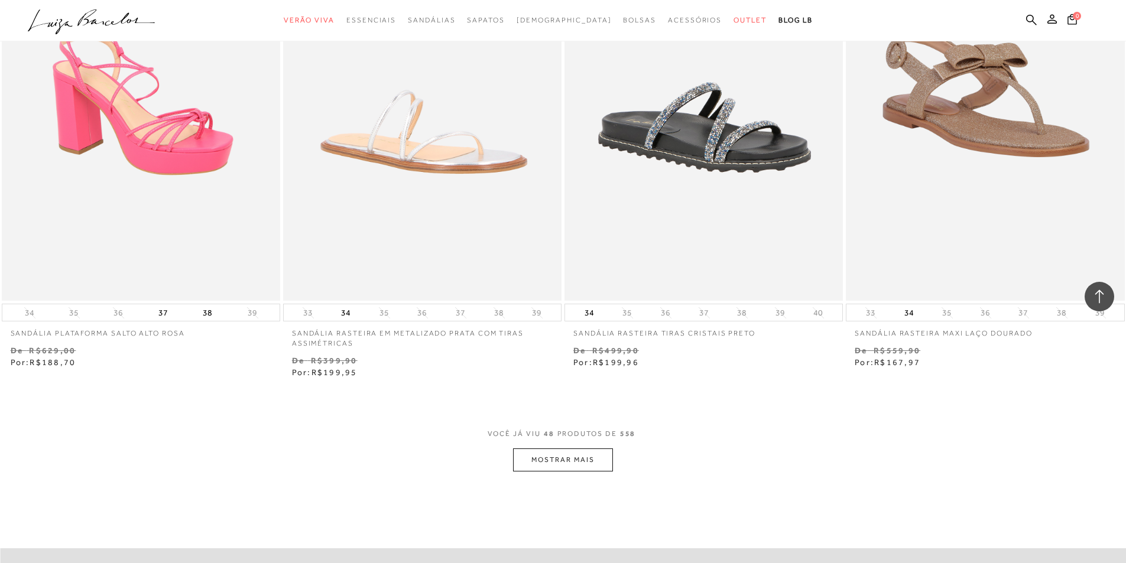
click at [568, 467] on button "MOSTRAR MAIS" at bounding box center [562, 460] width 99 height 23
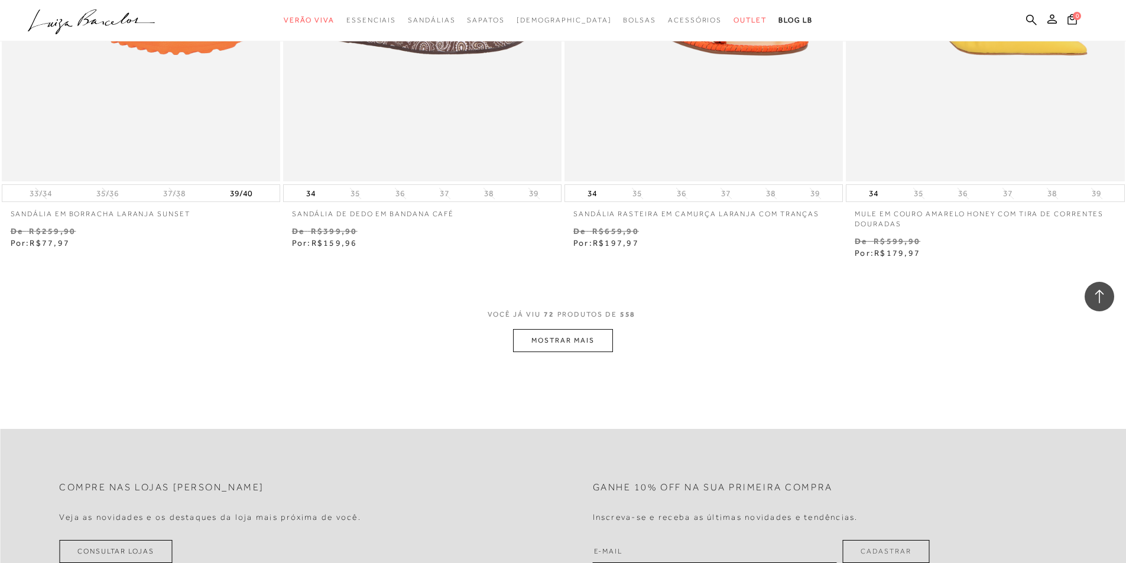
scroll to position [8986, 0]
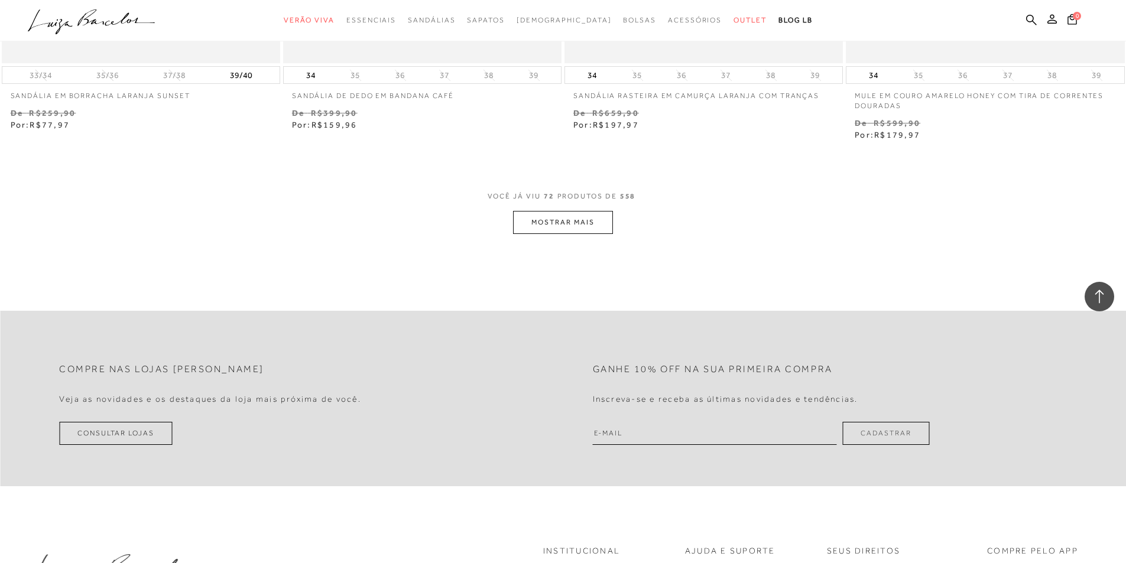
click at [579, 234] on button "MOSTRAR MAIS" at bounding box center [562, 222] width 99 height 23
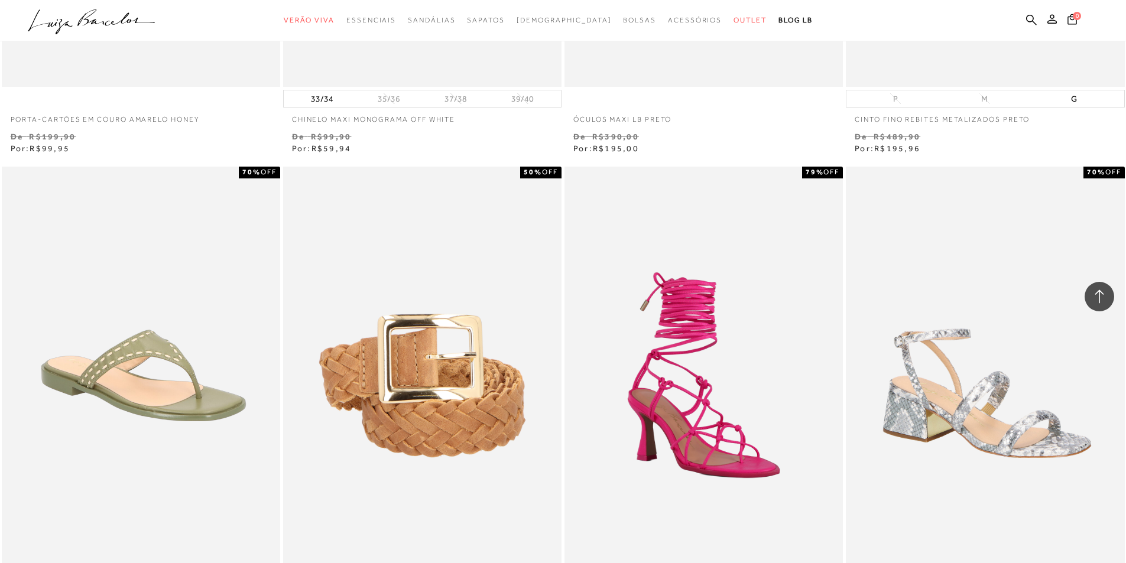
scroll to position [11765, 0]
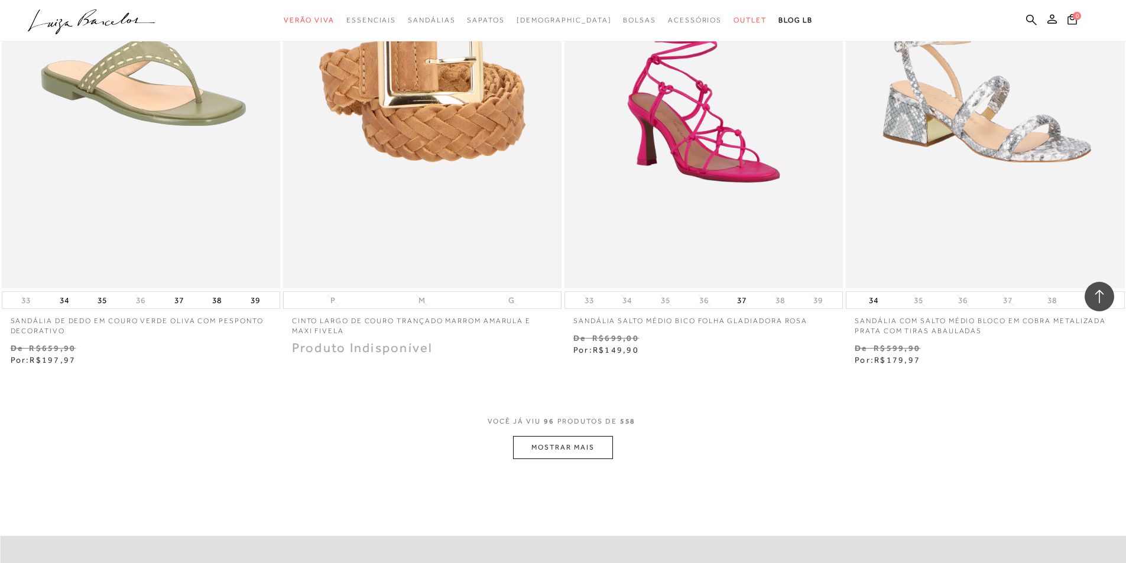
click at [544, 449] on button "MOSTRAR MAIS" at bounding box center [562, 447] width 99 height 23
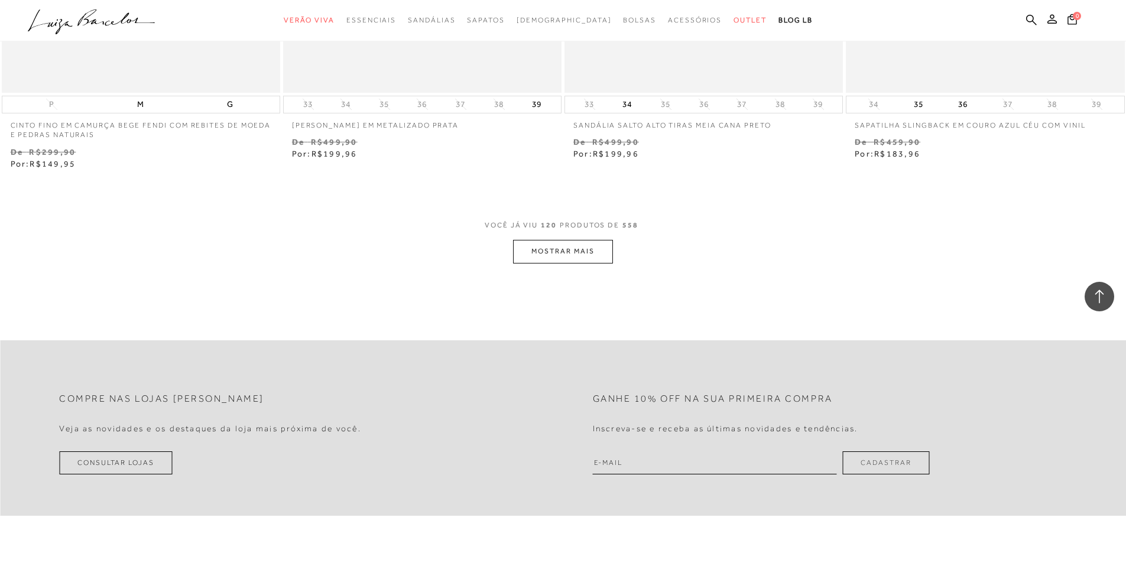
scroll to position [14787, 0]
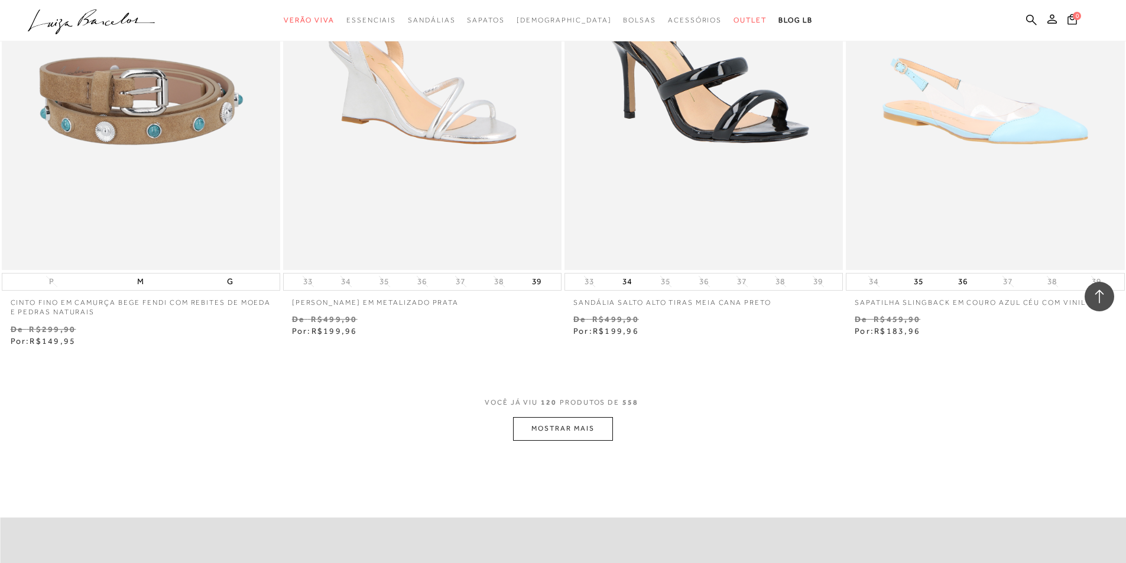
click at [586, 440] on button "MOSTRAR MAIS" at bounding box center [562, 428] width 99 height 23
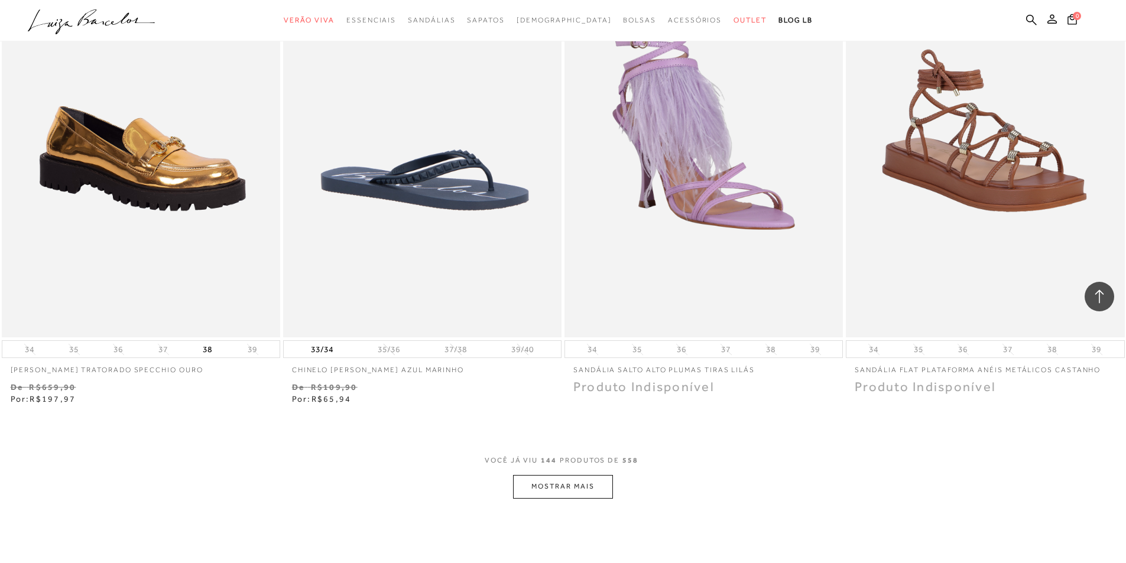
scroll to position [17980, 0]
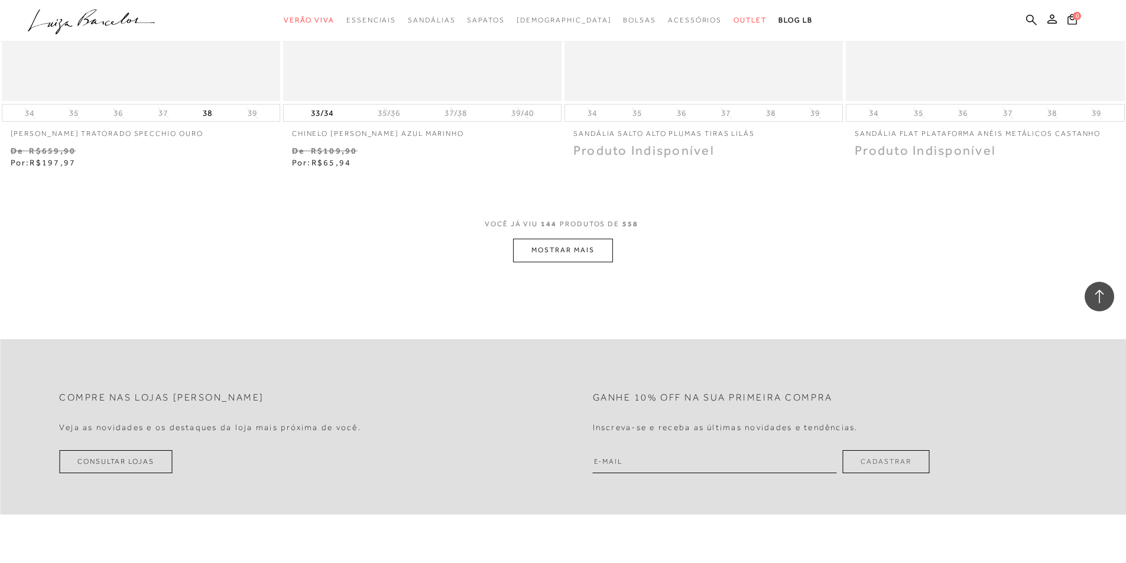
click at [543, 262] on button "MOSTRAR MAIS" at bounding box center [562, 250] width 99 height 23
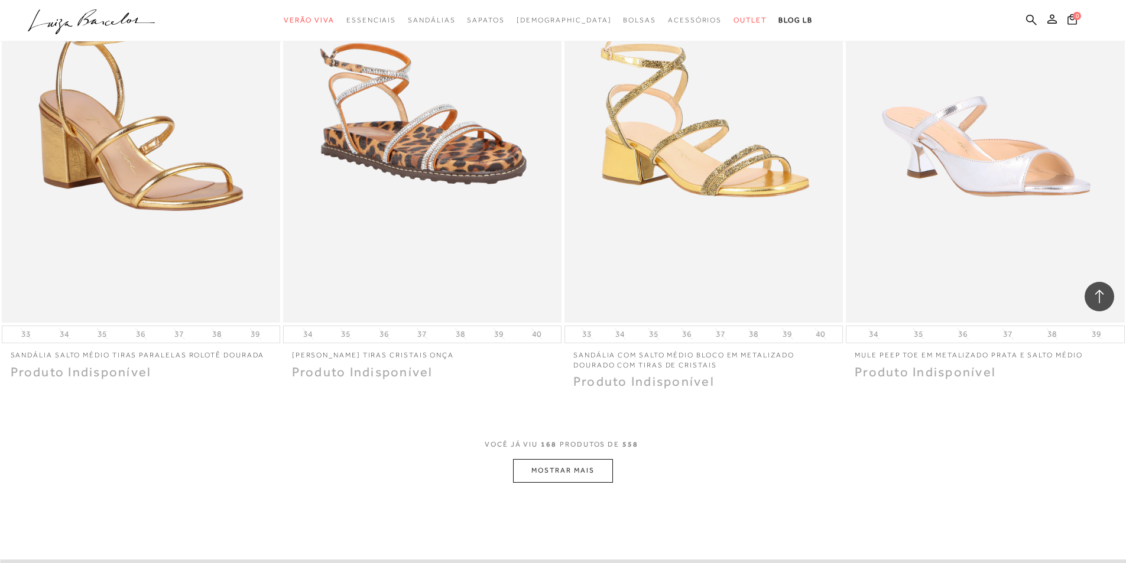
scroll to position [20817, 0]
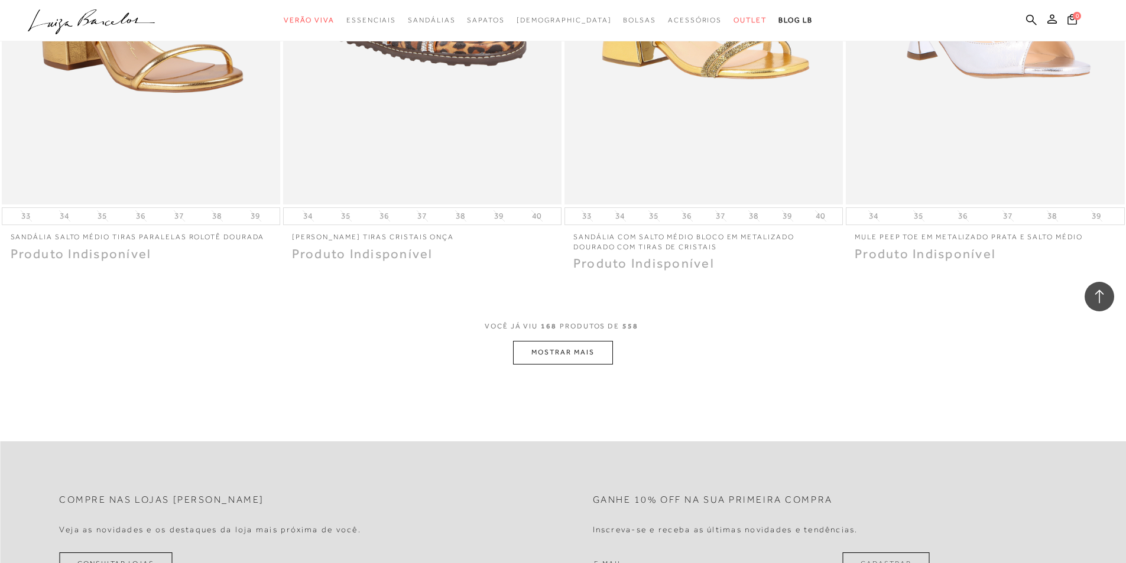
click at [561, 364] on button "MOSTRAR MAIS" at bounding box center [562, 352] width 99 height 23
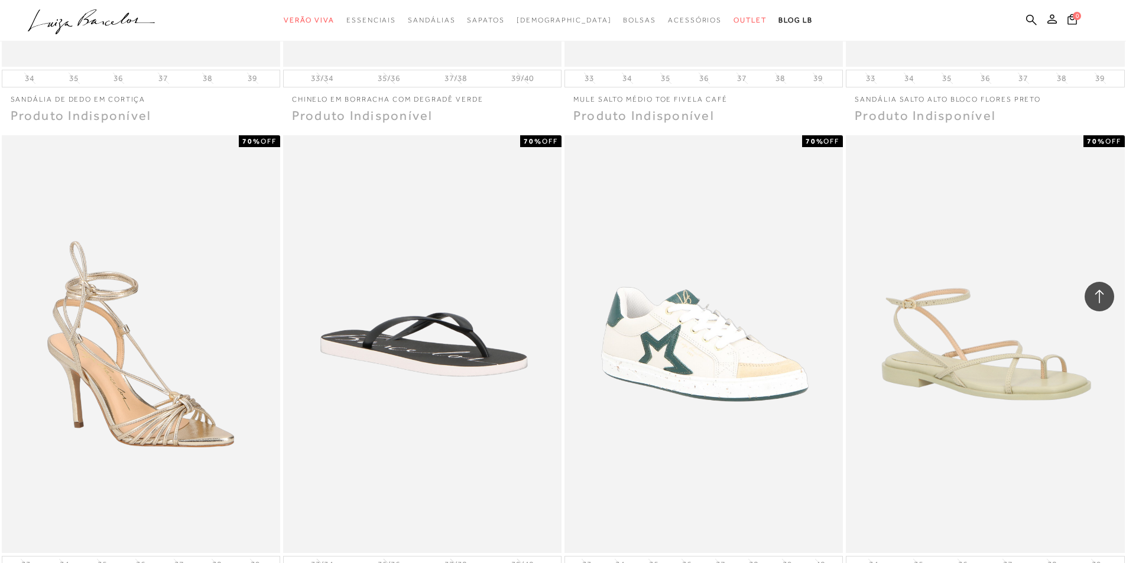
scroll to position [23714, 0]
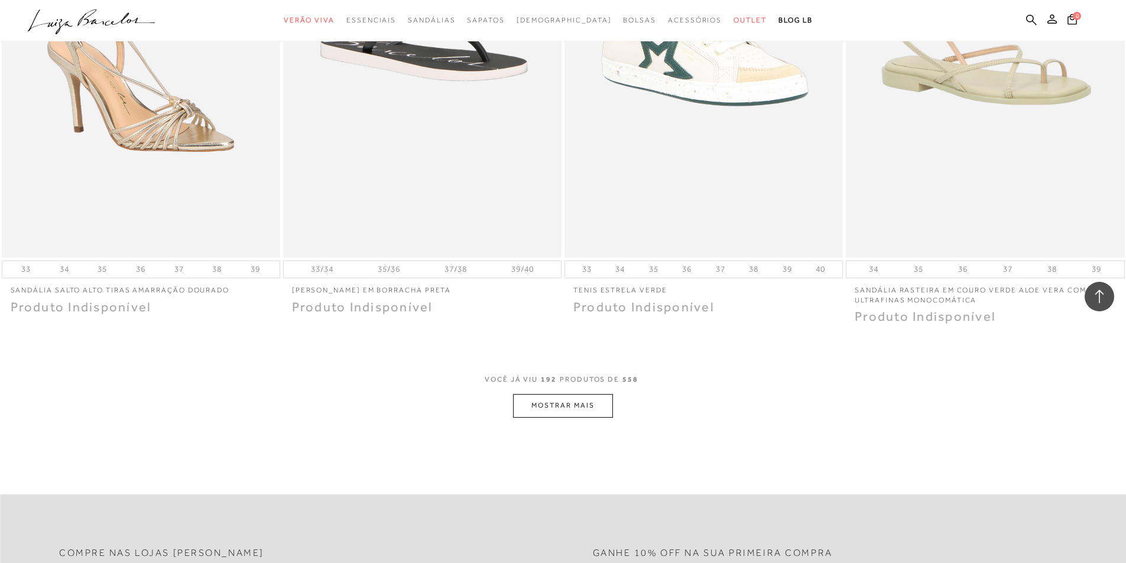
click at [534, 417] on button "MOSTRAR MAIS" at bounding box center [562, 405] width 99 height 23
click at [114, 23] on icon at bounding box center [130, 19] width 50 height 13
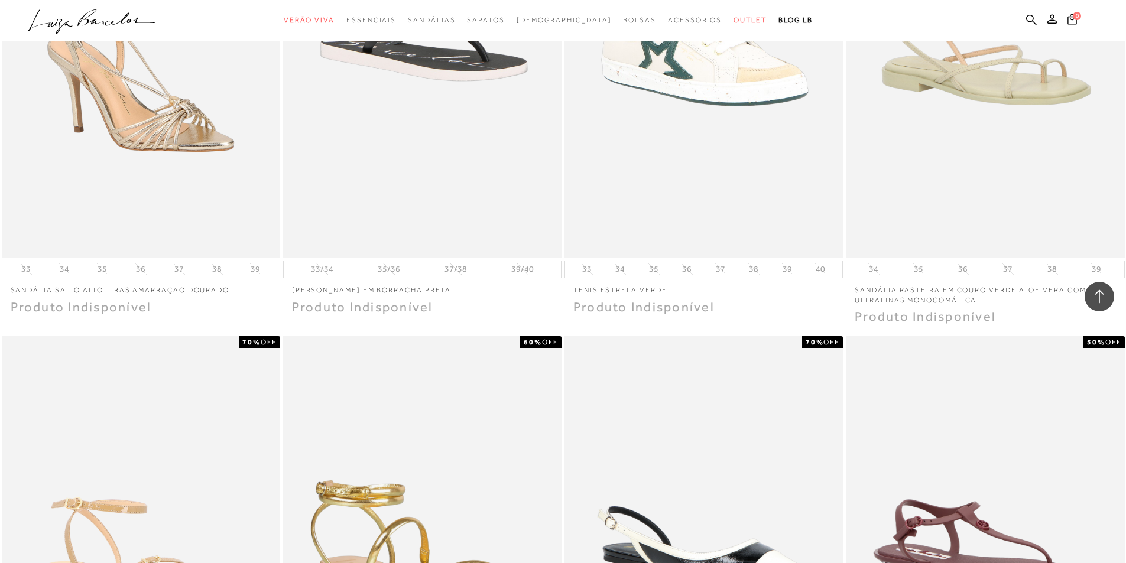
click at [125, 25] on icon ".a{fill-rule:evenodd;}" at bounding box center [92, 21] width 128 height 25
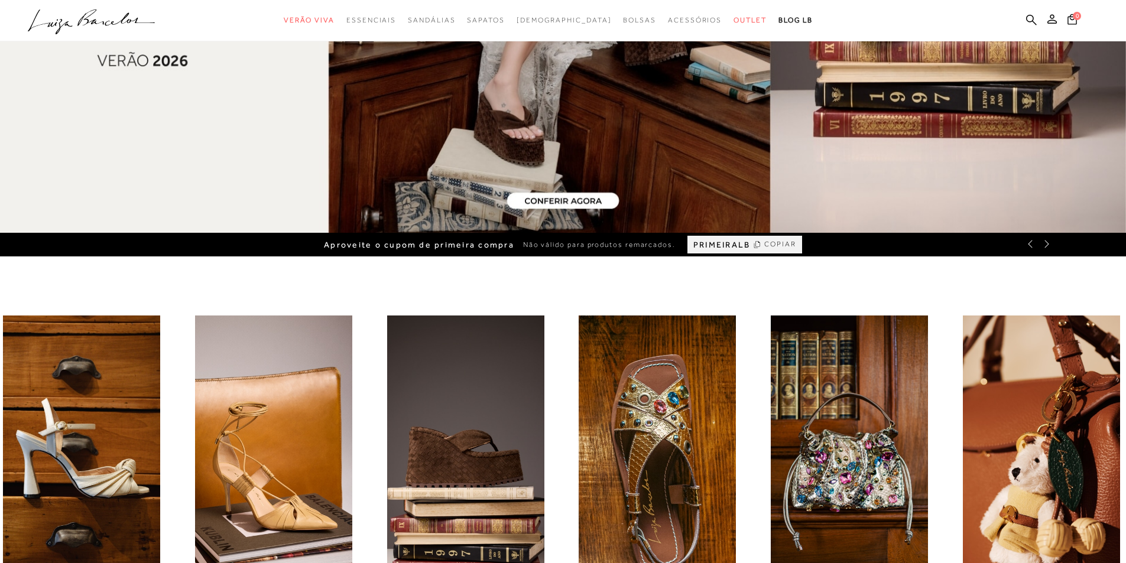
scroll to position [532, 0]
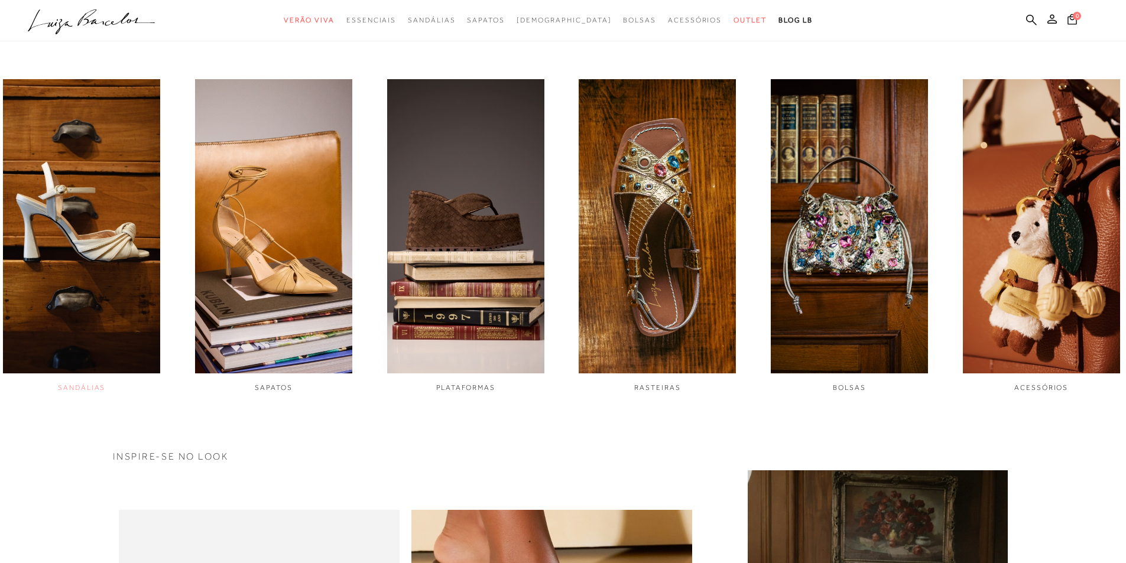
click at [97, 235] on img "1 / 6" at bounding box center [81, 226] width 157 height 294
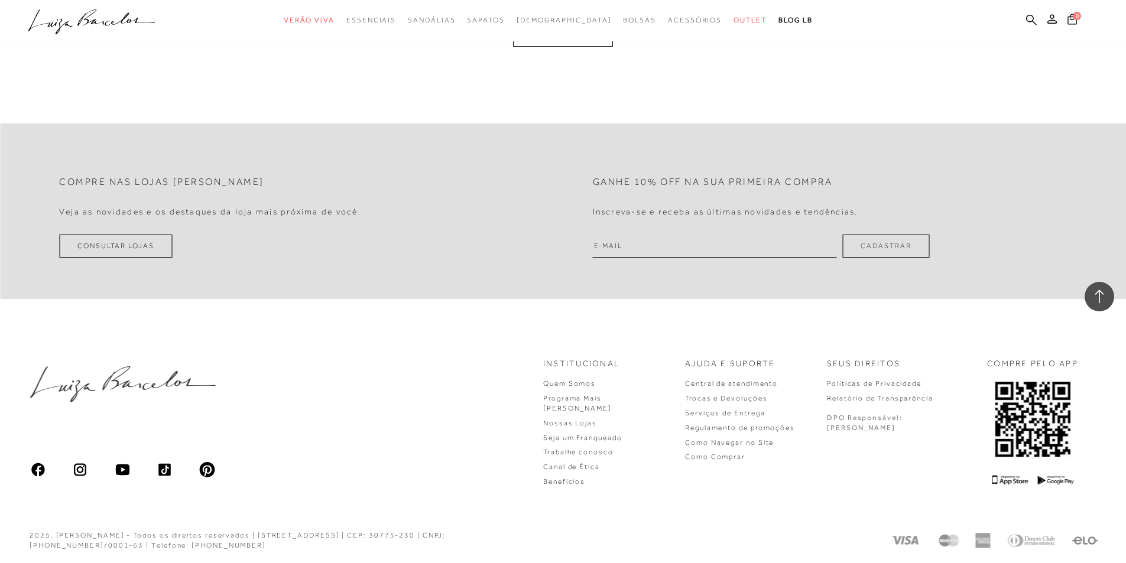
scroll to position [2796, 0]
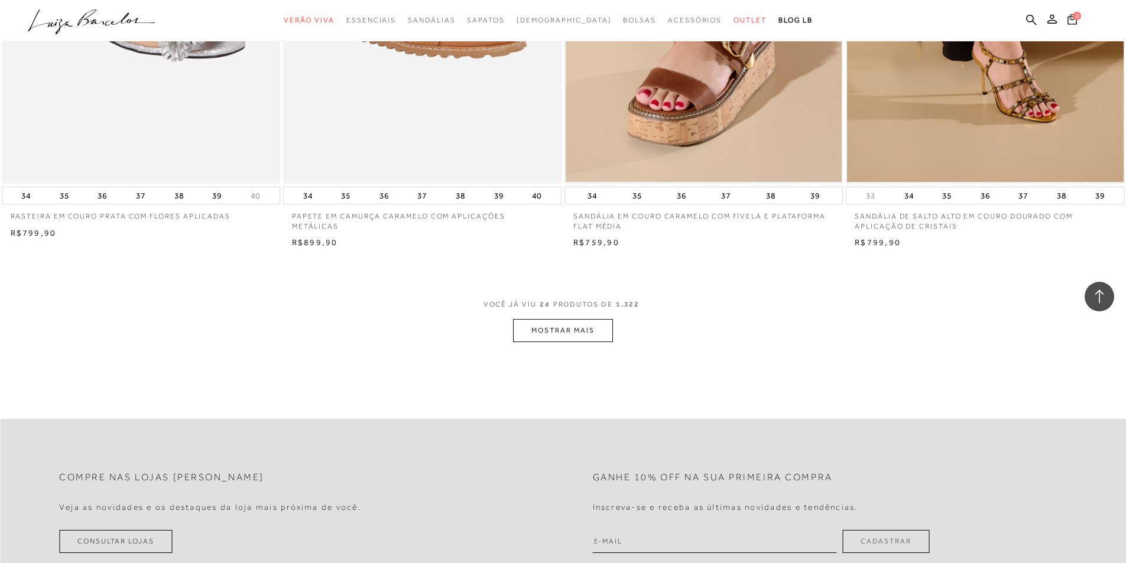
click at [531, 330] on button "MOSTRAR MAIS" at bounding box center [562, 330] width 99 height 23
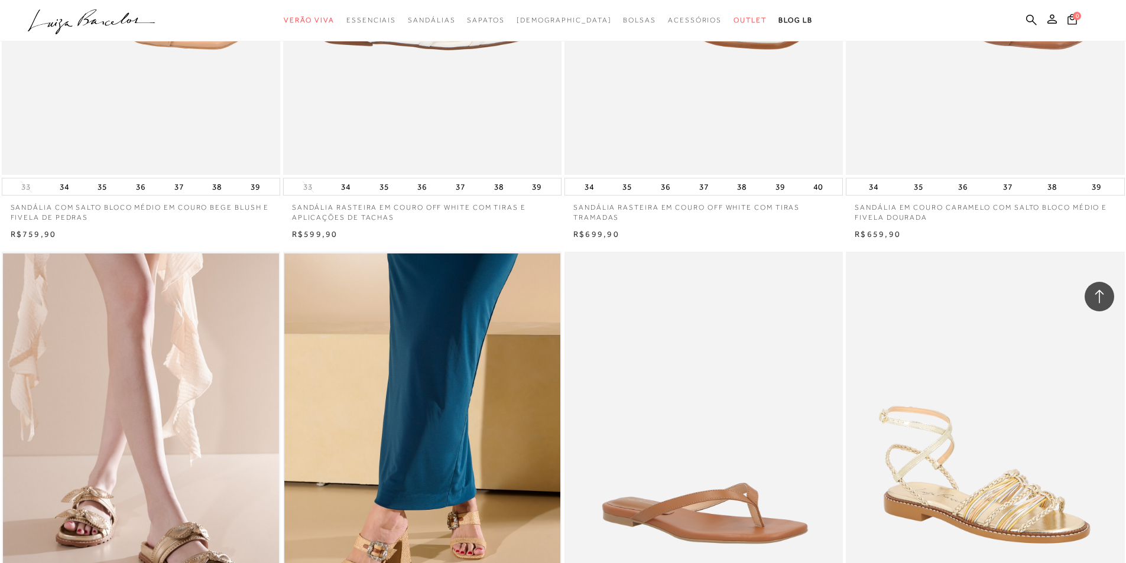
scroll to position [5574, 0]
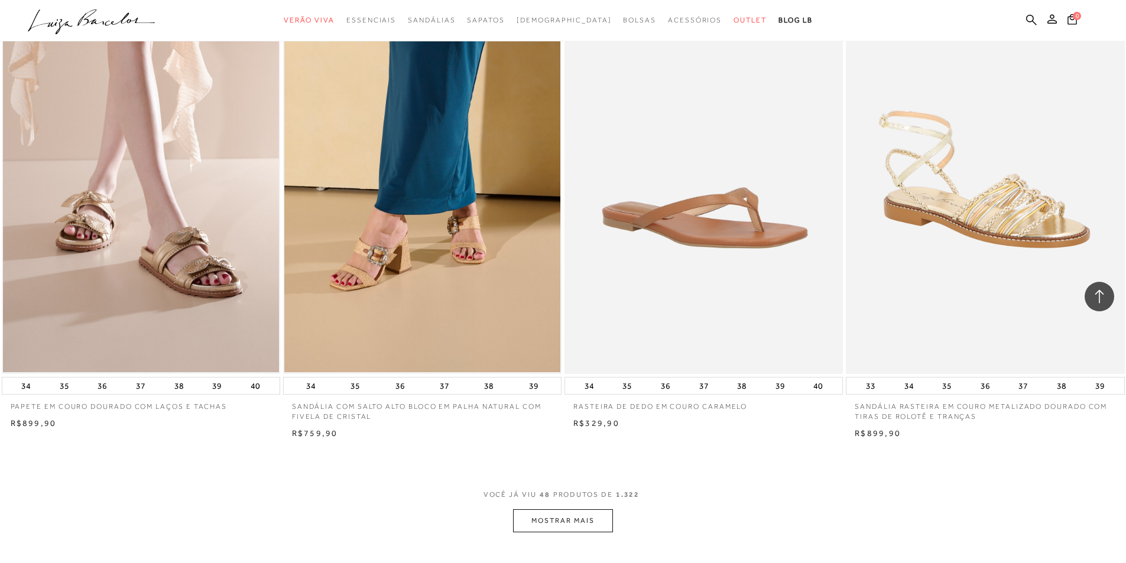
click at [547, 521] on button "MOSTRAR MAIS" at bounding box center [562, 521] width 99 height 23
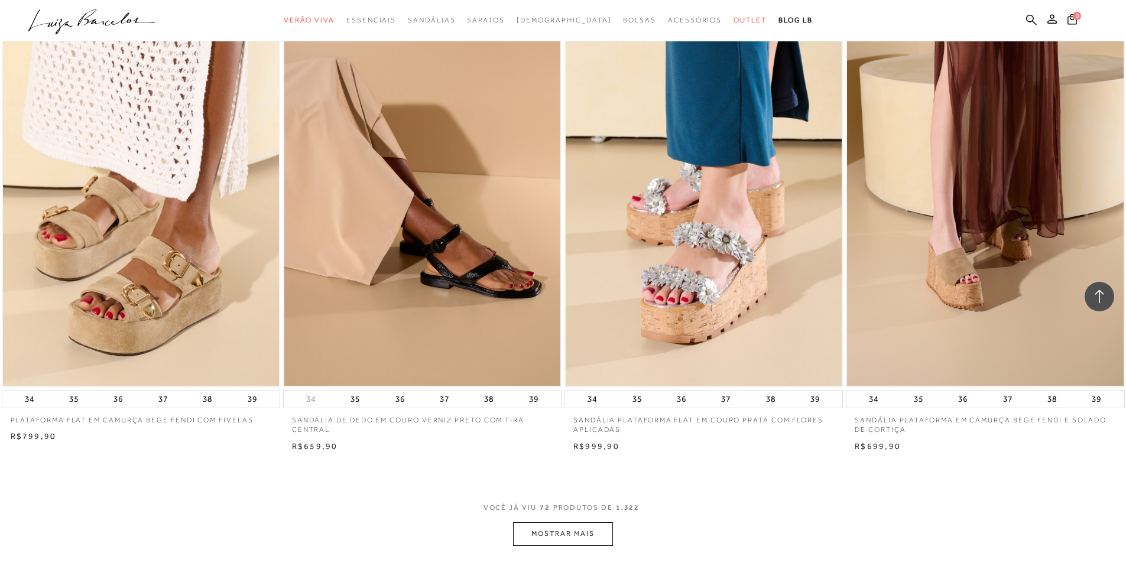
scroll to position [8767, 0]
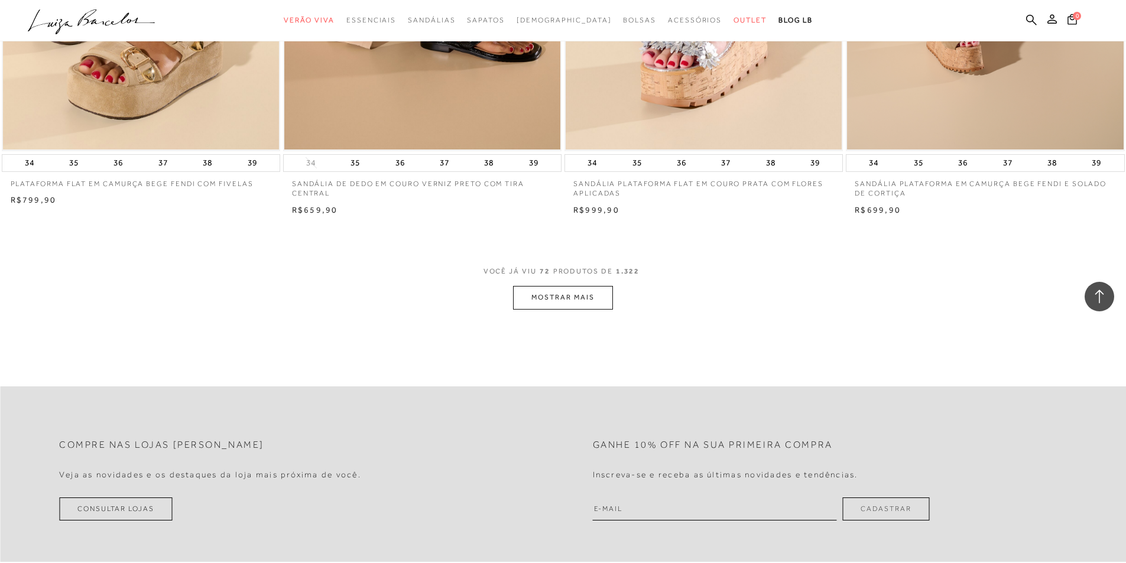
click at [573, 296] on button "MOSTRAR MAIS" at bounding box center [562, 297] width 99 height 23
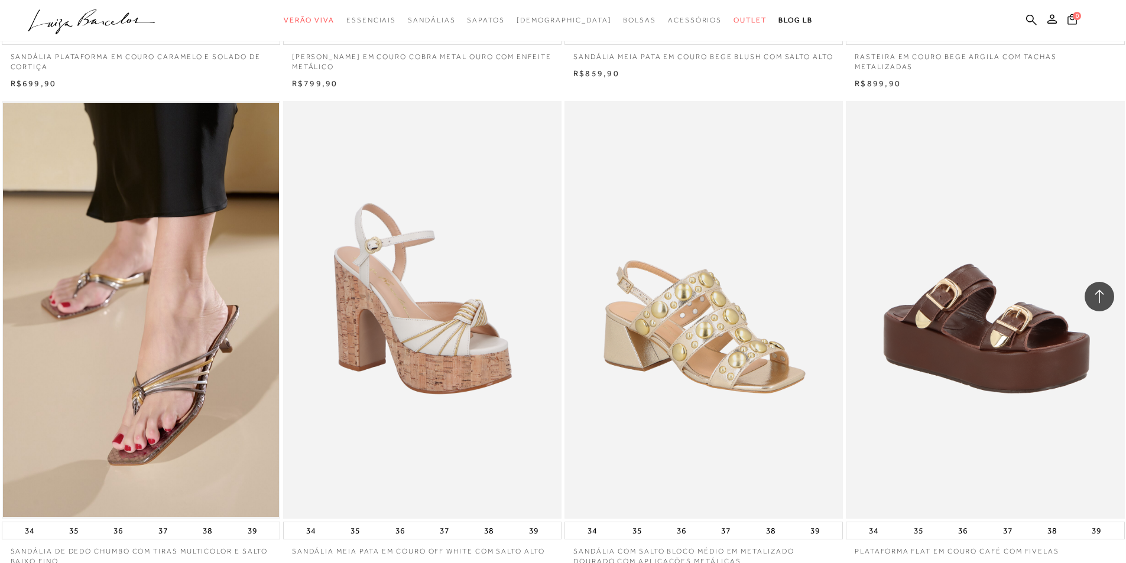
scroll to position [11723, 0]
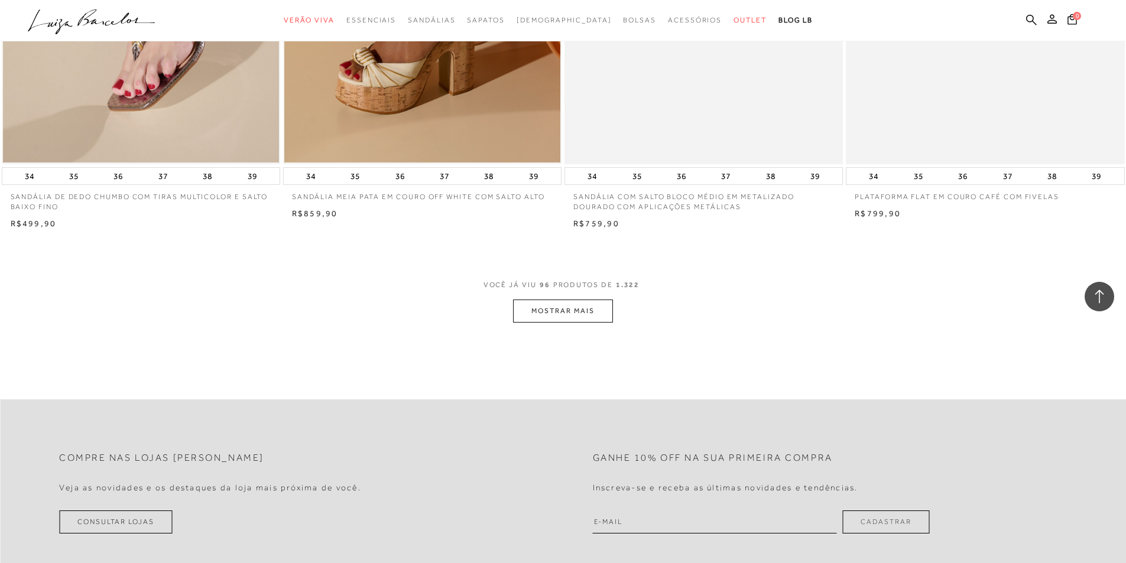
click at [539, 315] on button "MOSTRAR MAIS" at bounding box center [562, 311] width 99 height 23
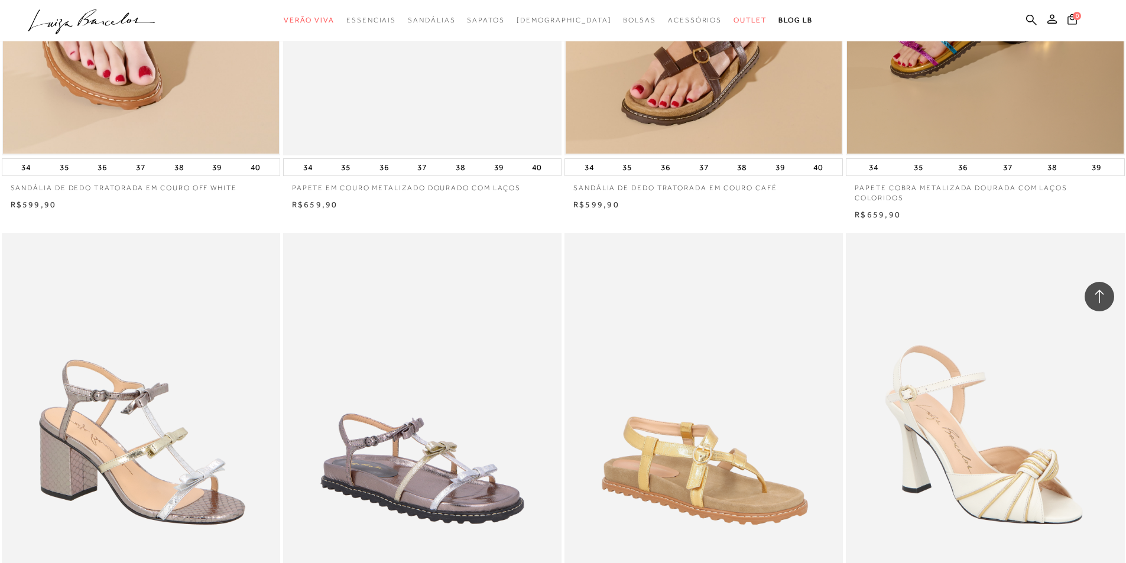
scroll to position [14501, 0]
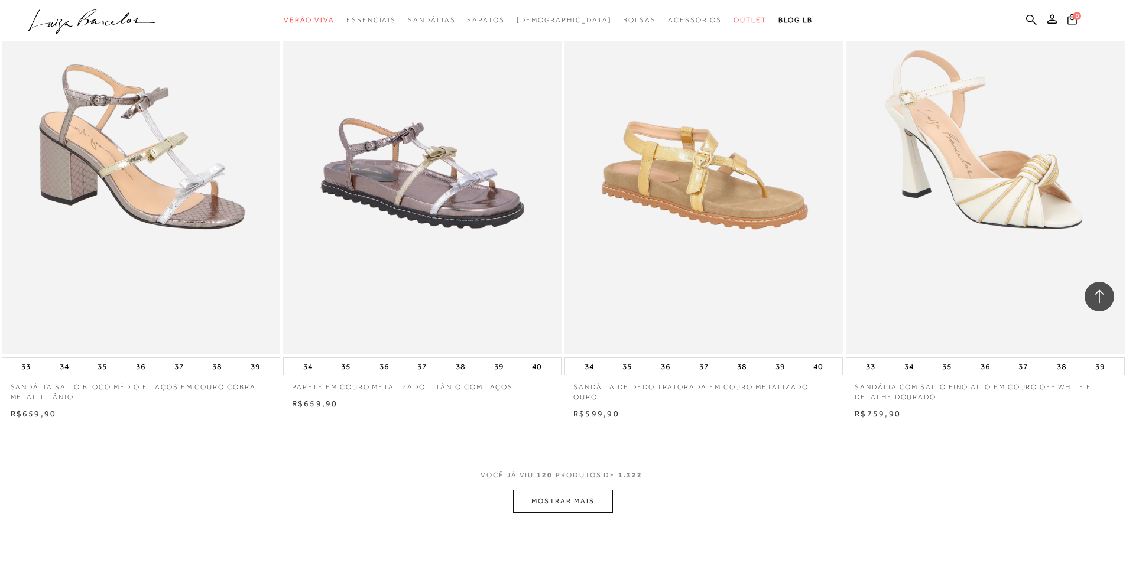
click at [541, 490] on button "MOSTRAR MAIS" at bounding box center [562, 501] width 99 height 23
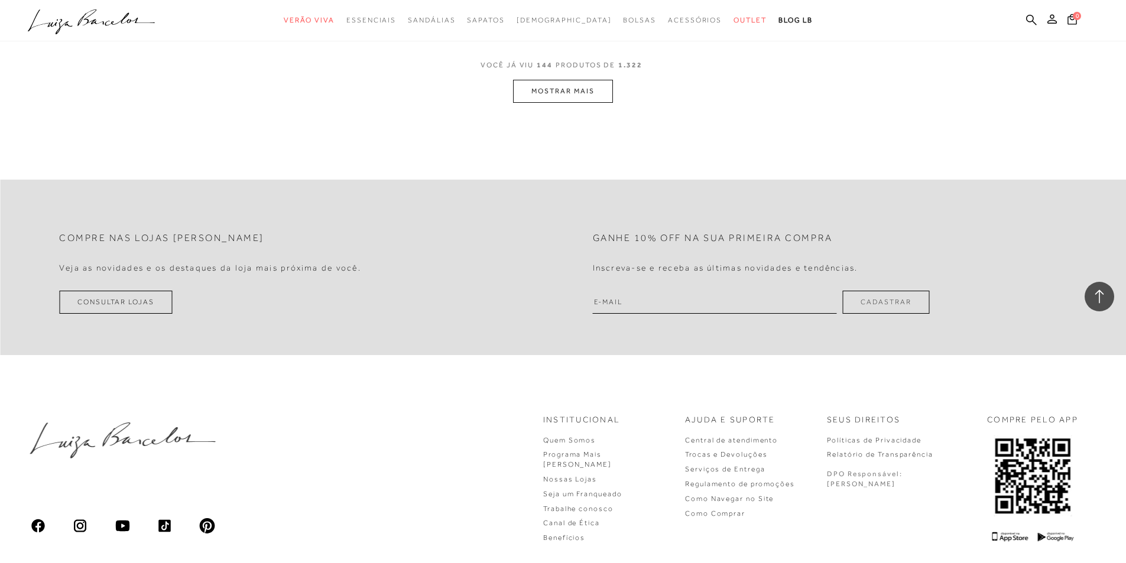
scroll to position [17634, 0]
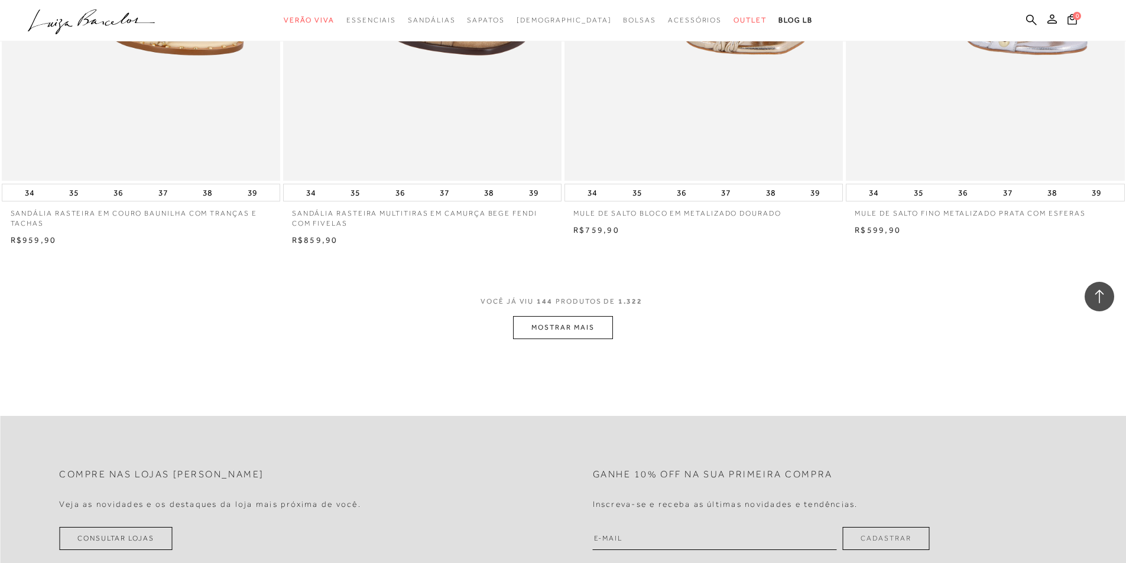
click at [534, 333] on button "MOSTRAR MAIS" at bounding box center [562, 327] width 99 height 23
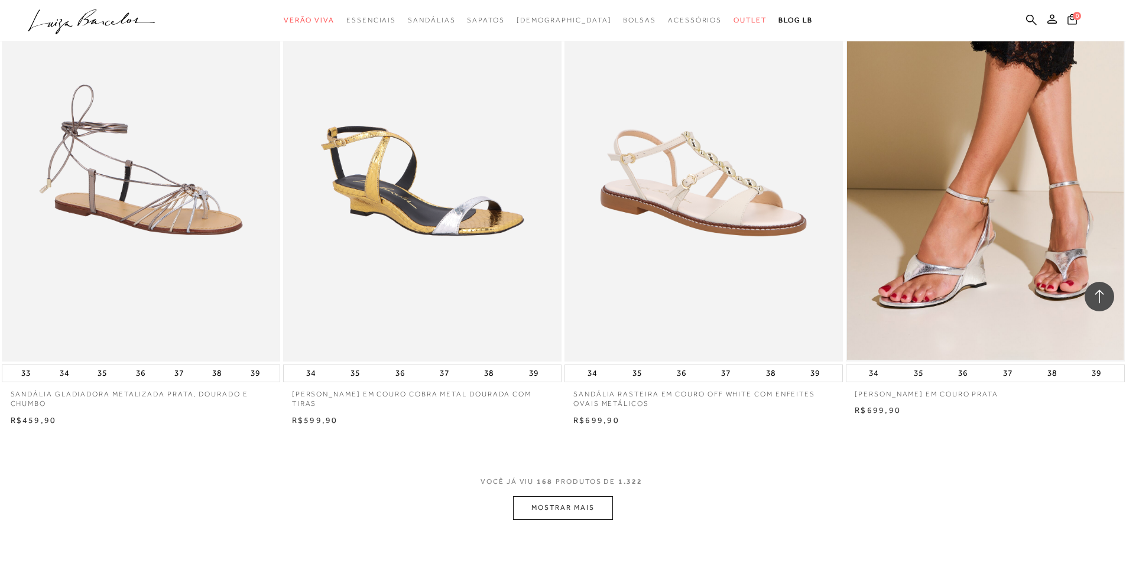
scroll to position [20472, 0]
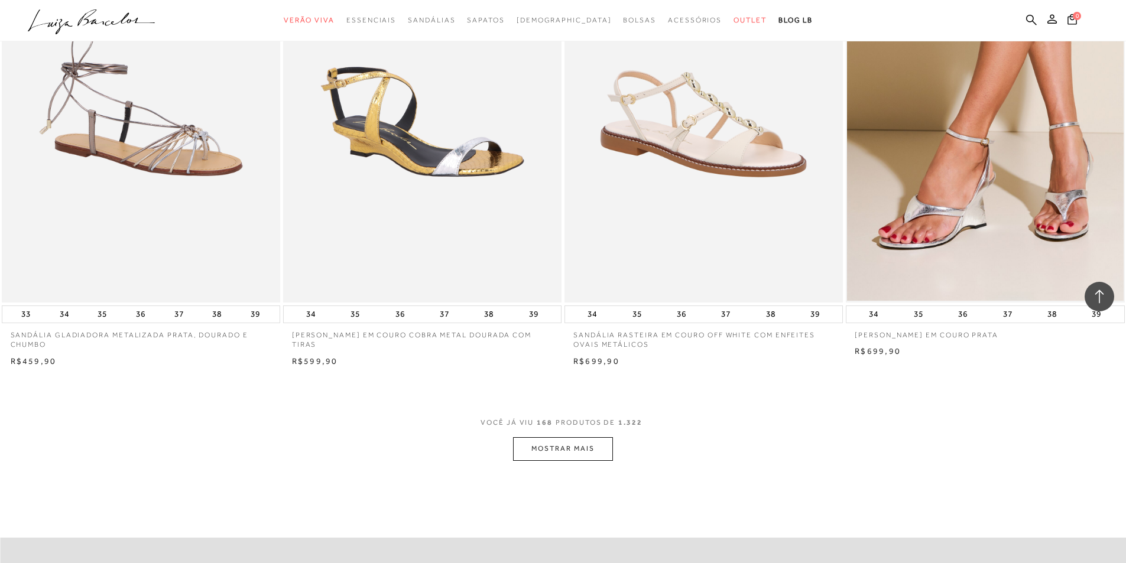
click at [546, 456] on button "MOSTRAR MAIS" at bounding box center [562, 448] width 99 height 23
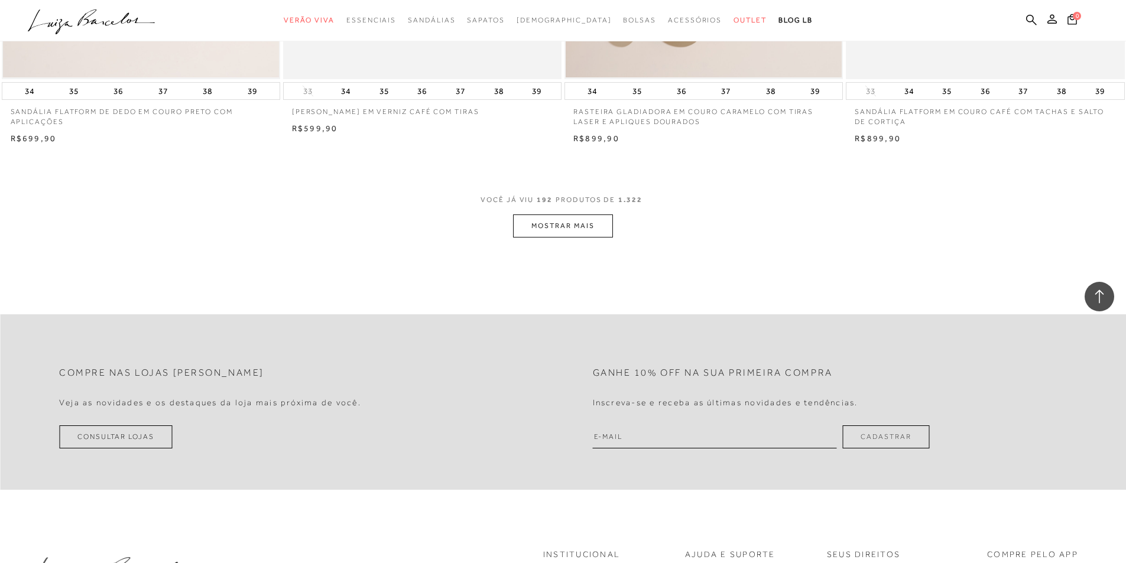
scroll to position [23605, 0]
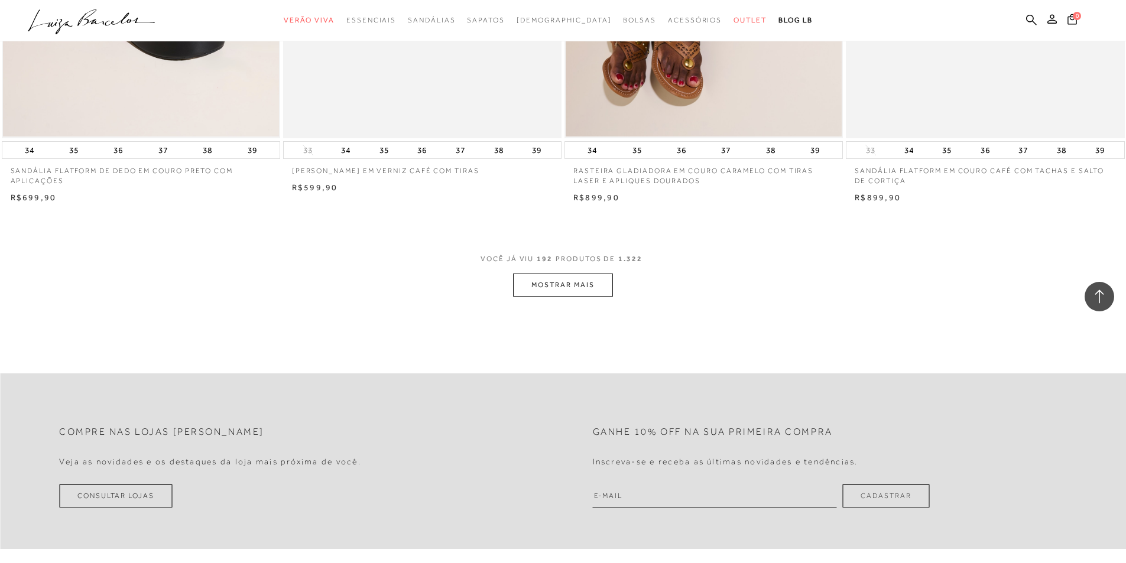
click at [534, 286] on button "MOSTRAR MAIS" at bounding box center [562, 285] width 99 height 23
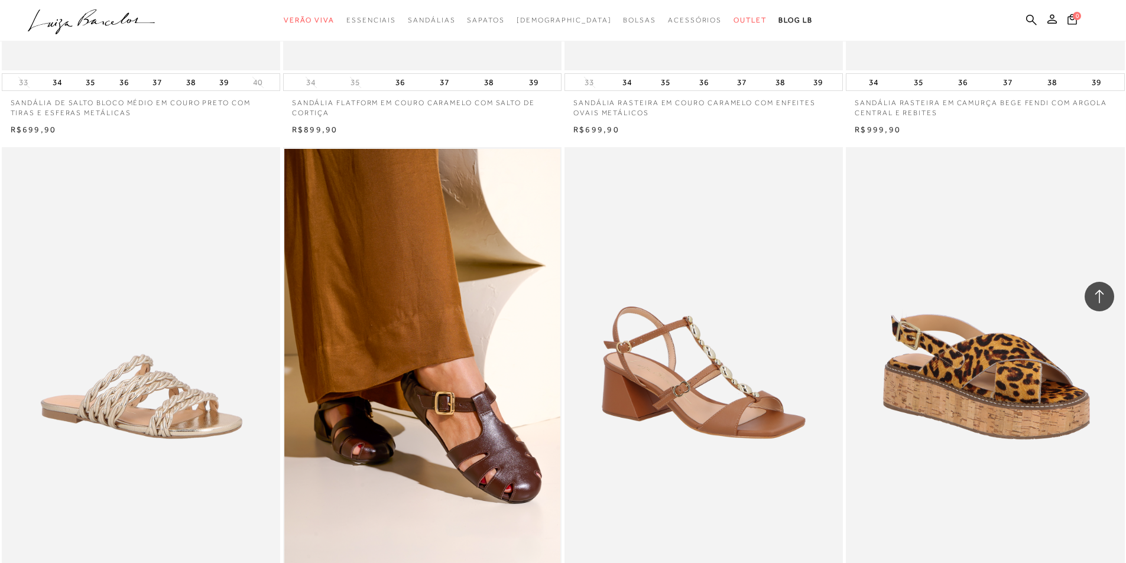
scroll to position [26384, 0]
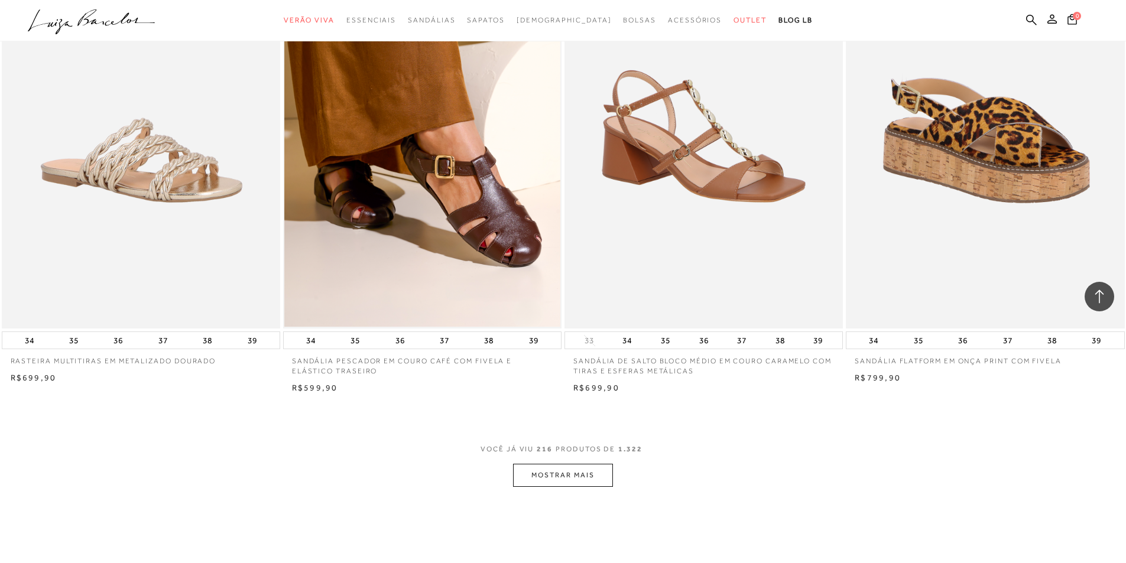
click at [562, 469] on button "MOSTRAR MAIS" at bounding box center [562, 475] width 99 height 23
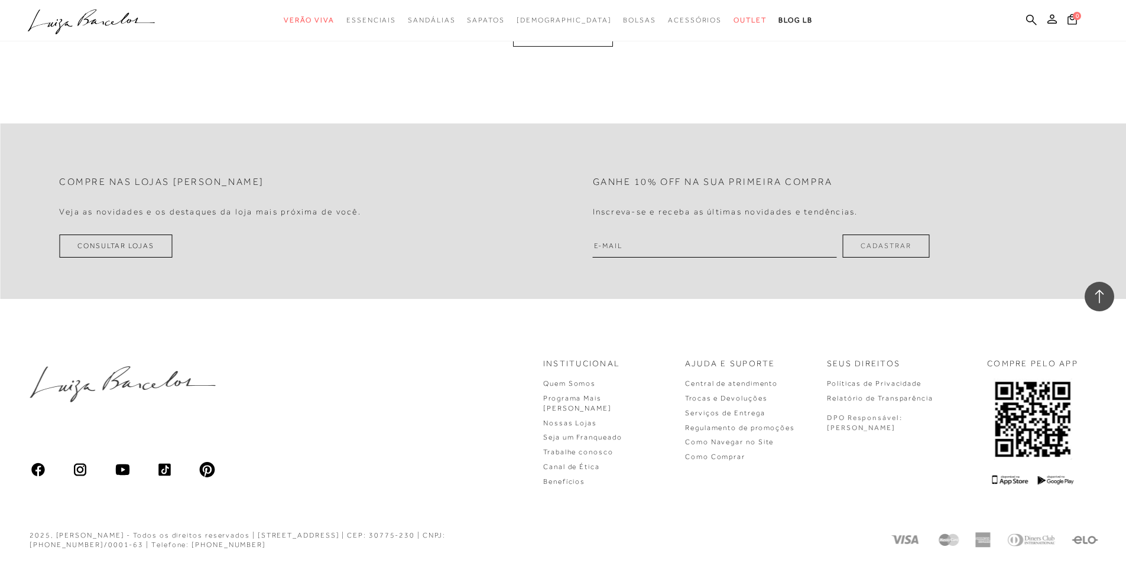
scroll to position [29439, 0]
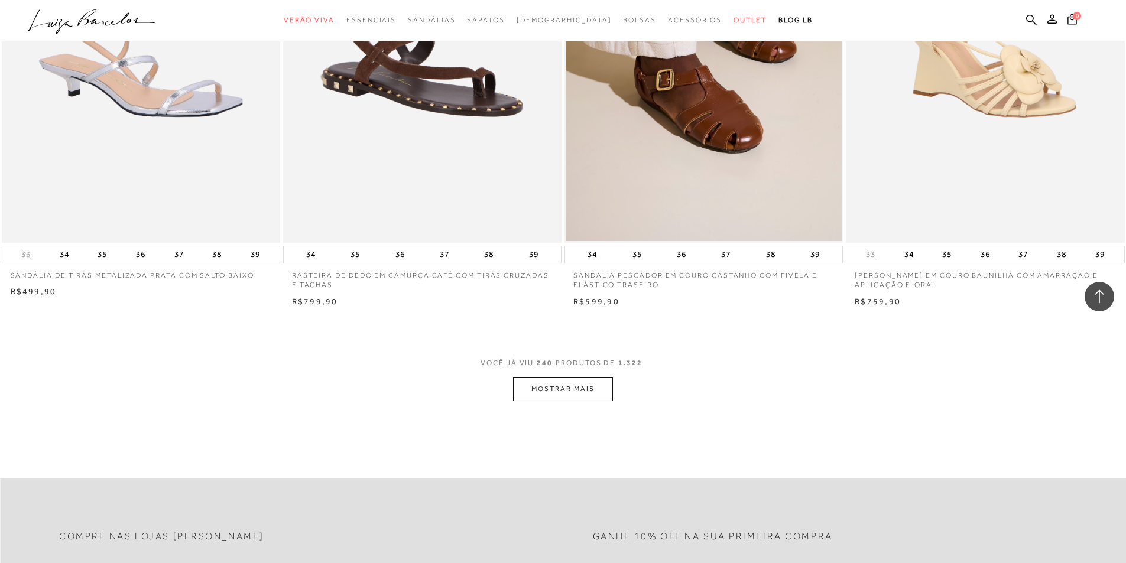
click at [598, 394] on button "MOSTRAR MAIS" at bounding box center [562, 389] width 99 height 23
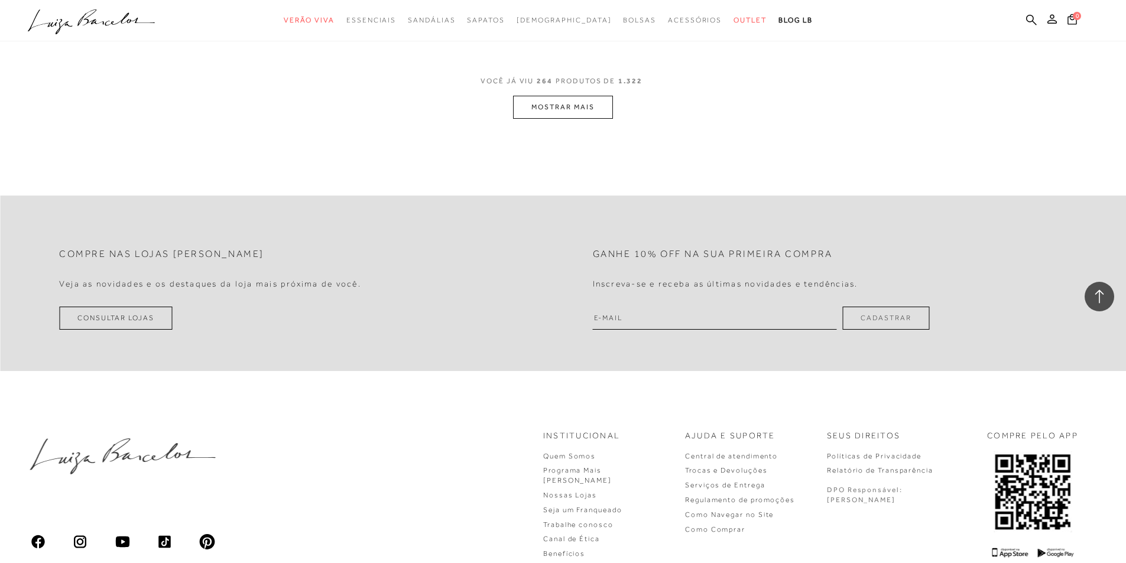
scroll to position [32454, 0]
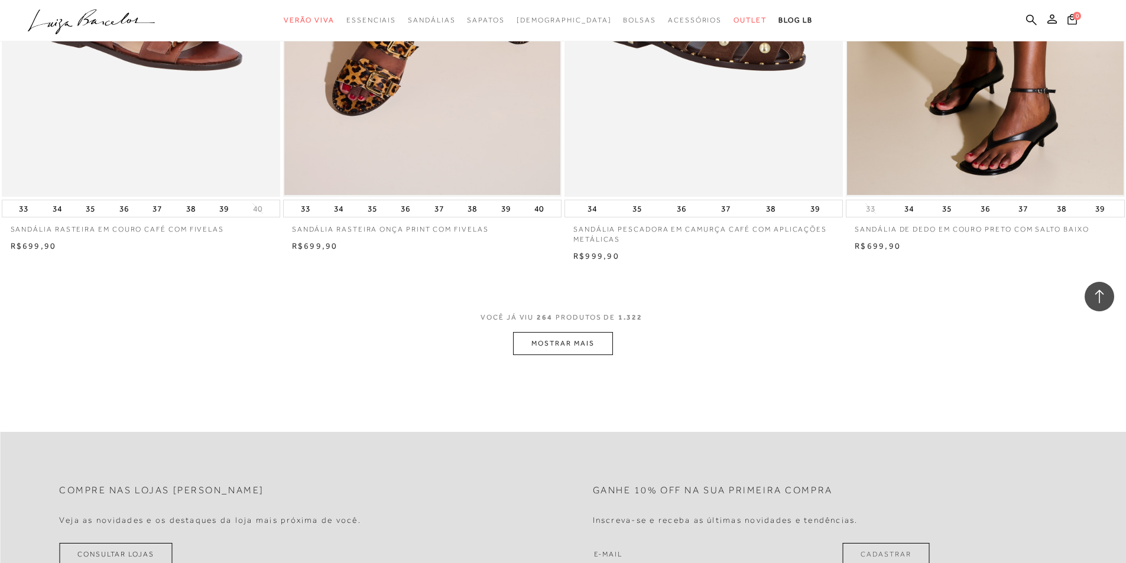
click at [553, 337] on button "MOSTRAR MAIS" at bounding box center [562, 343] width 99 height 23
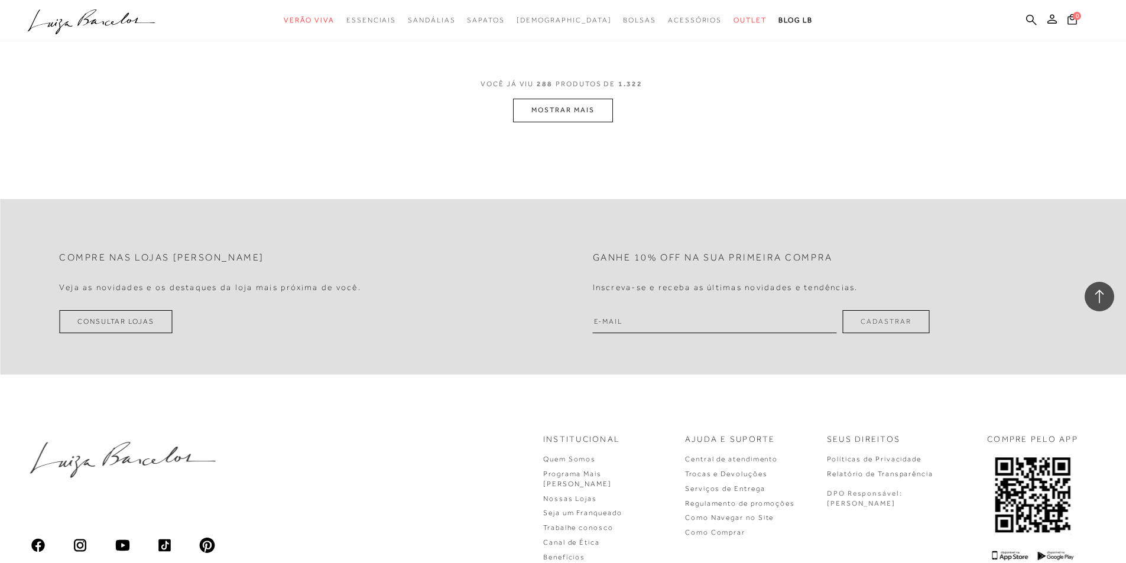
scroll to position [35410, 0]
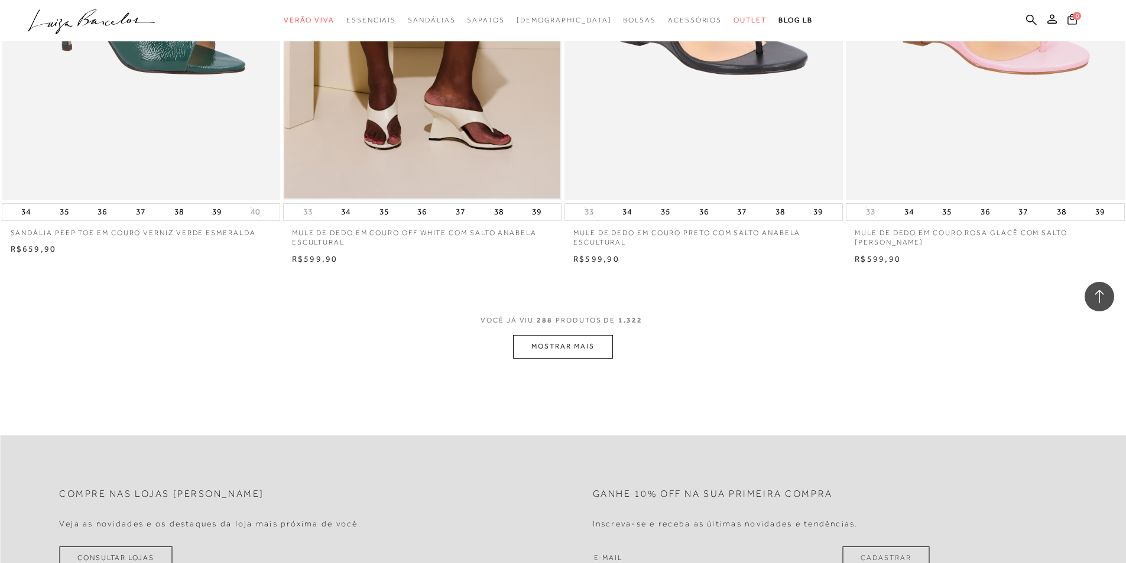
click at [546, 345] on button "MOSTRAR MAIS" at bounding box center [562, 346] width 99 height 23
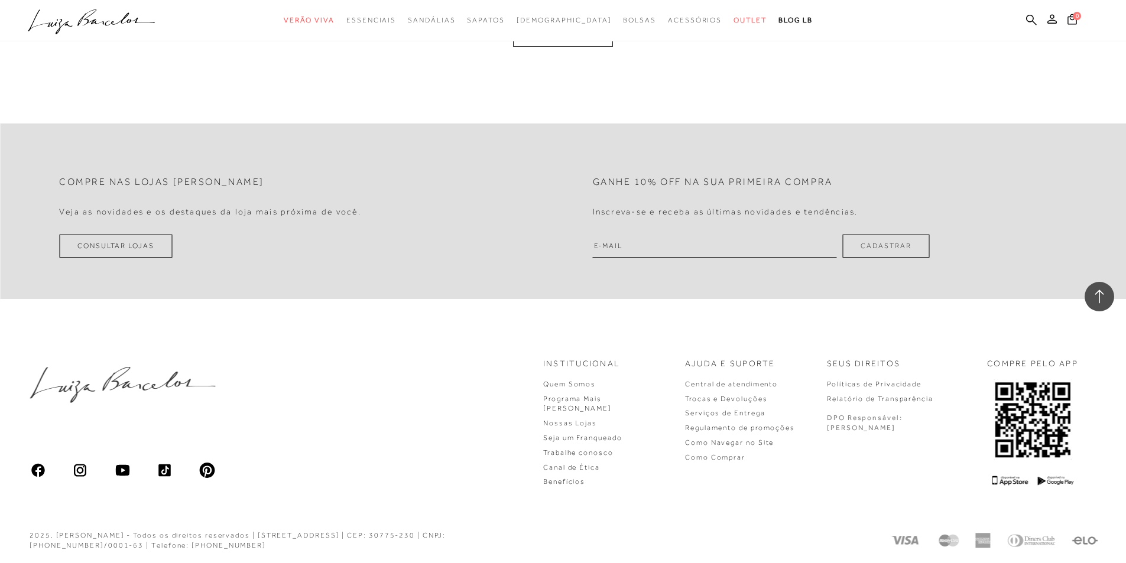
scroll to position [38267, 0]
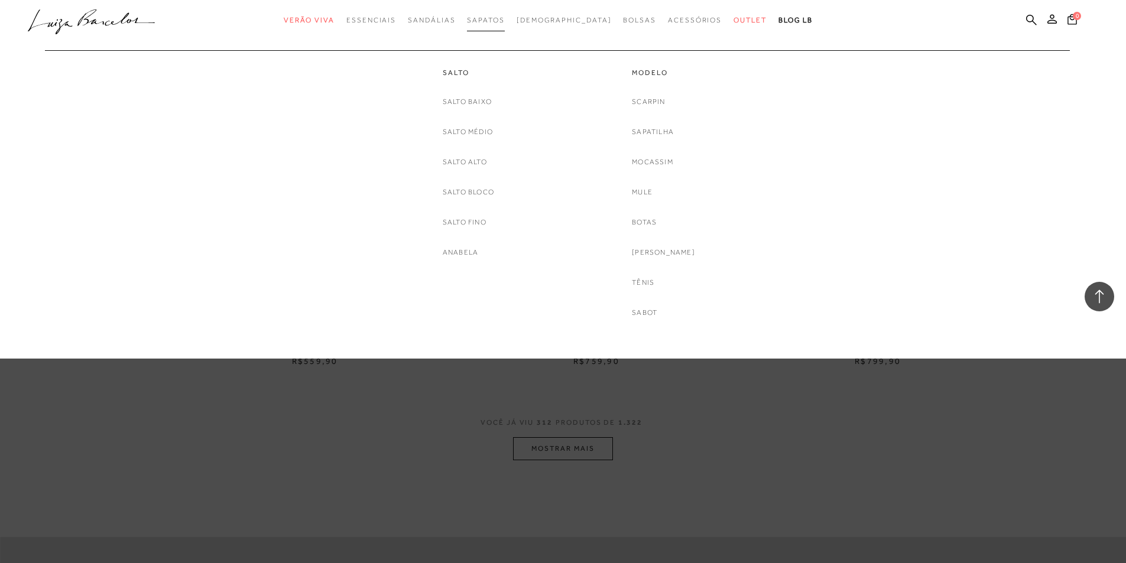
click at [504, 11] on link "Sapatos" at bounding box center [485, 20] width 37 height 22
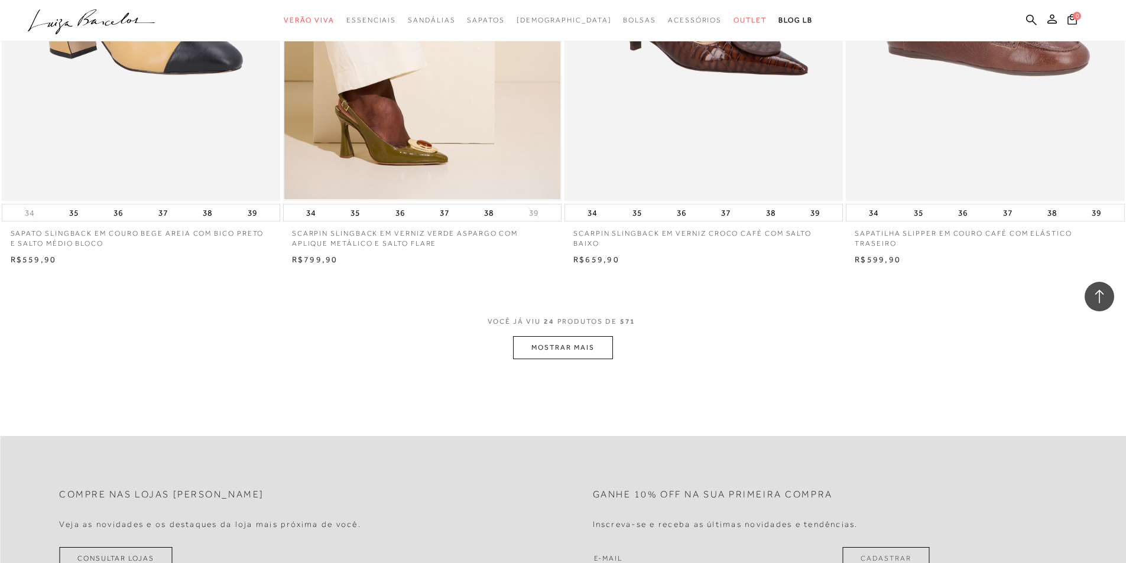
scroll to position [2601, 0]
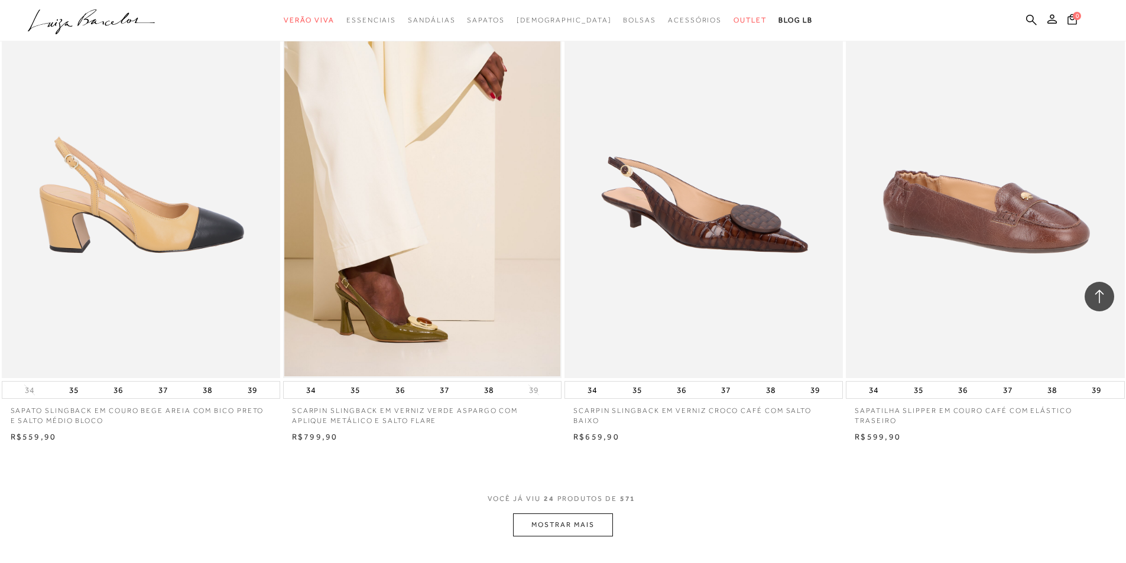
click at [134, 262] on img at bounding box center [141, 169] width 277 height 418
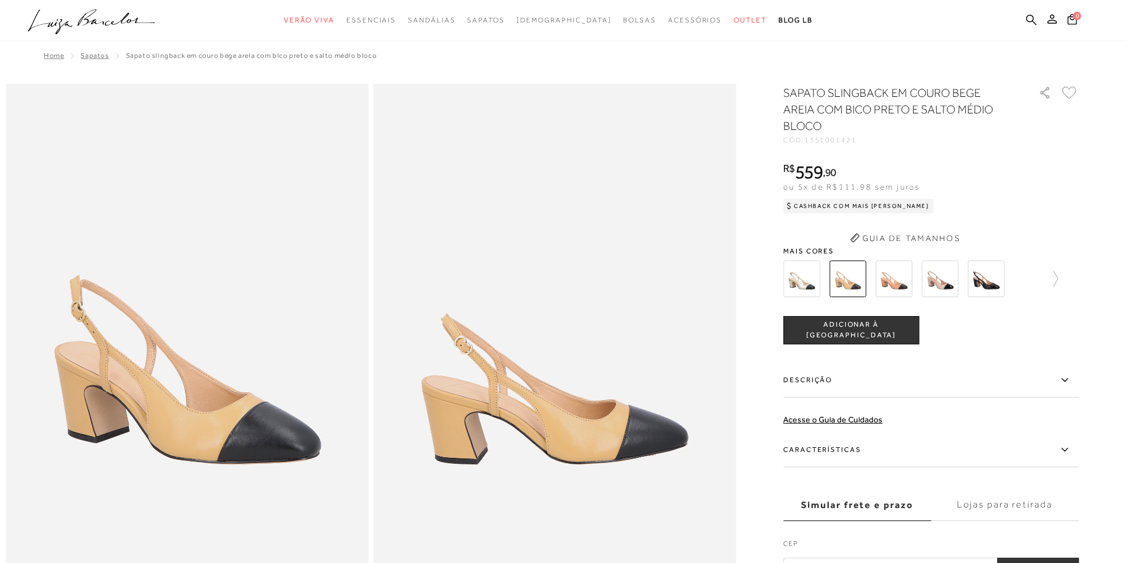
click at [796, 275] on div "SAPATO SLINGBACK EM COURO BEGE AREIA COM BICO PRETO E SALTO MÉDIO BLOCO CÓD: 13…" at bounding box center [931, 333] width 296 height 497
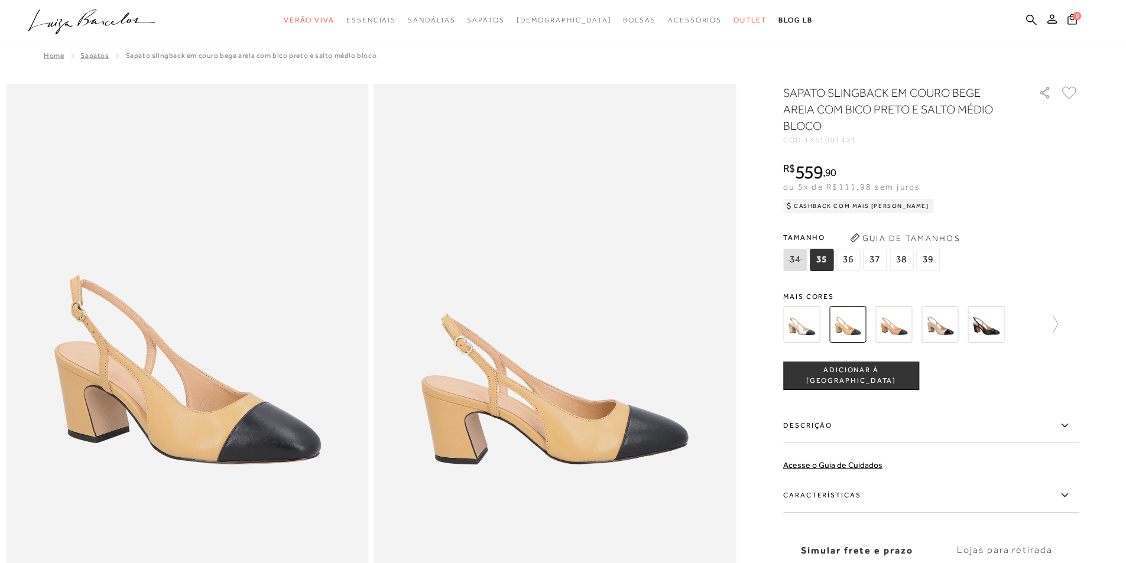
click at [957, 329] on img at bounding box center [940, 324] width 37 height 37
